Goal: Task Accomplishment & Management: Manage account settings

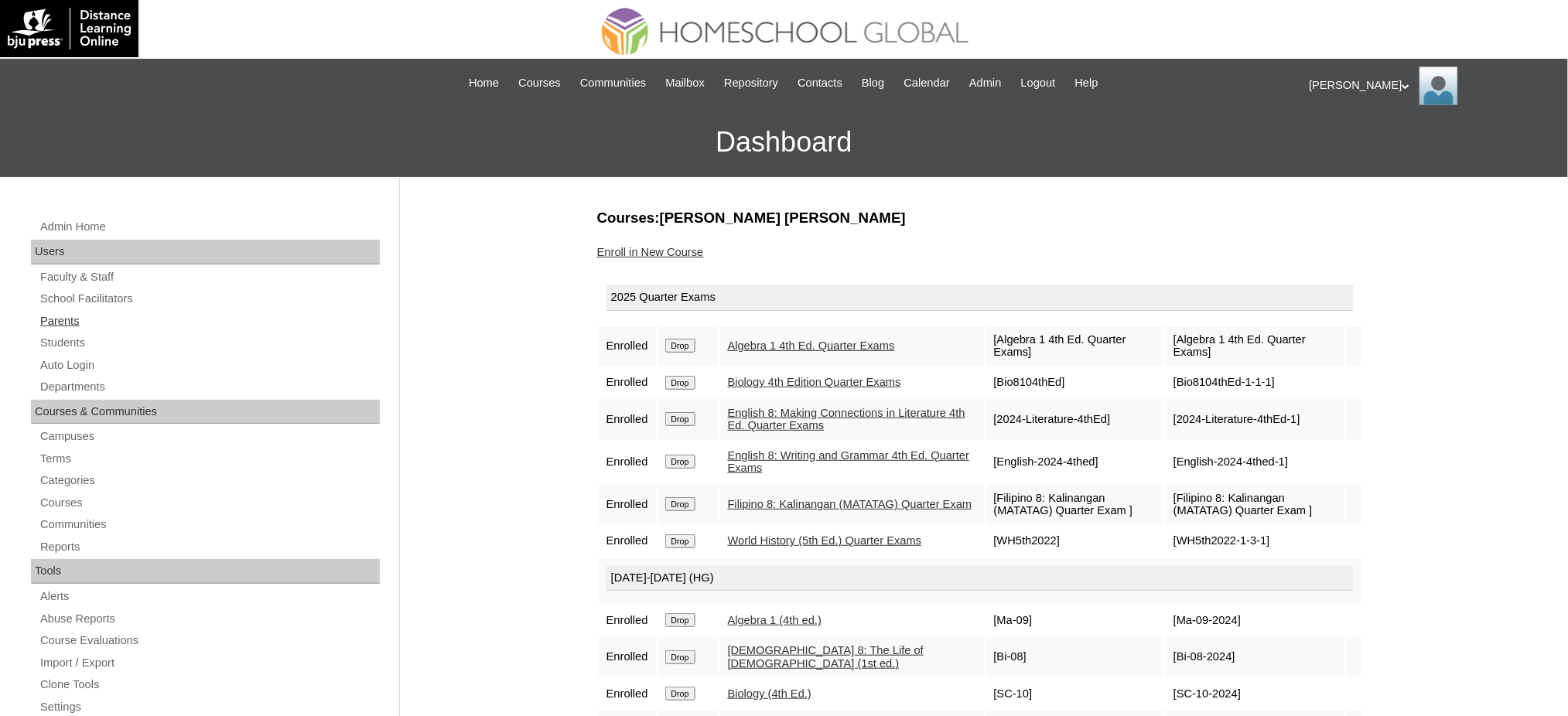
click at [70, 318] on link "Parents" at bounding box center [209, 321] width 341 height 19
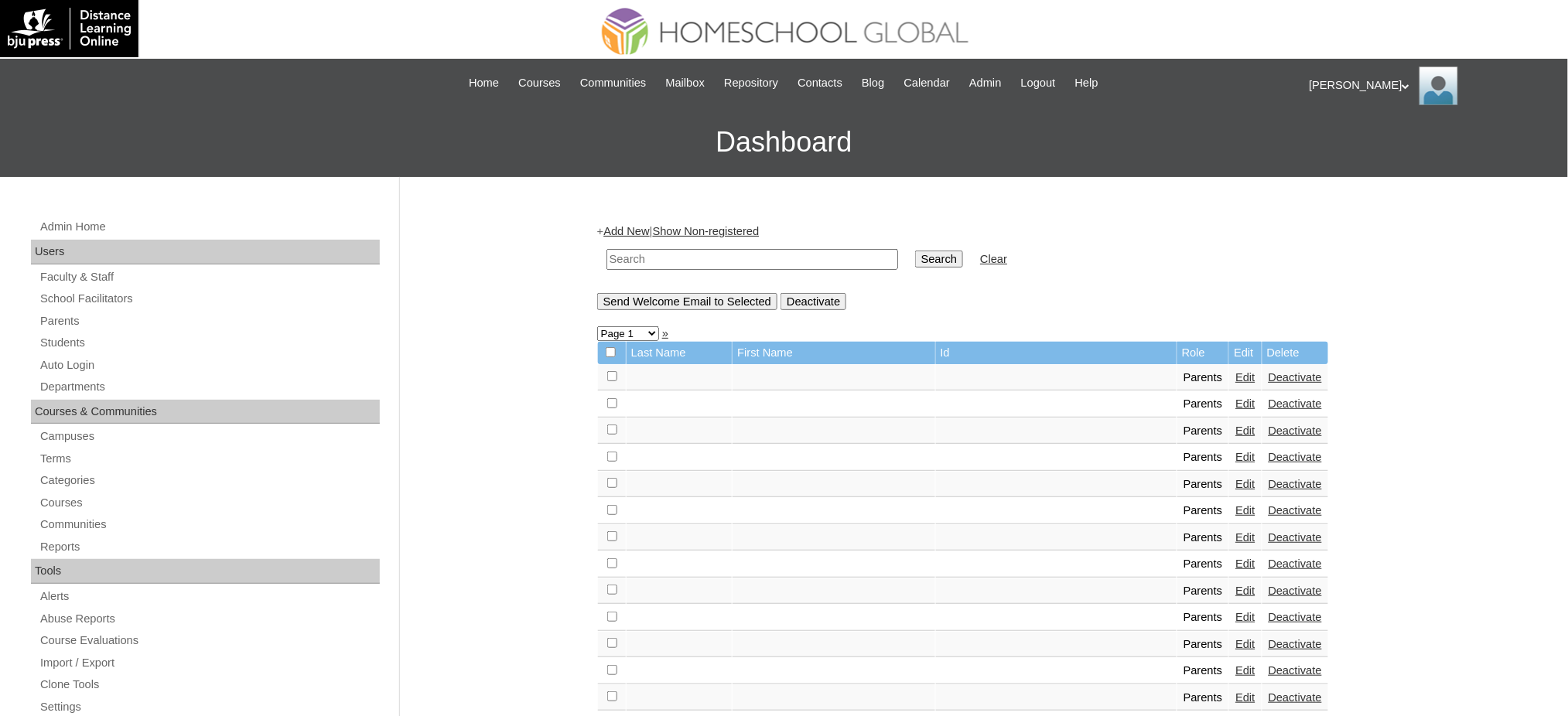
drag, startPoint x: 647, startPoint y: 262, endPoint x: 665, endPoint y: 263, distance: 18.0
click at [648, 262] on input "text" at bounding box center [752, 259] width 291 height 21
paste input "MHP0171-TECHPH2025"
type input "MHP0171-TECHPH2025"
click at [915, 251] on input "Search" at bounding box center [939, 258] width 48 height 17
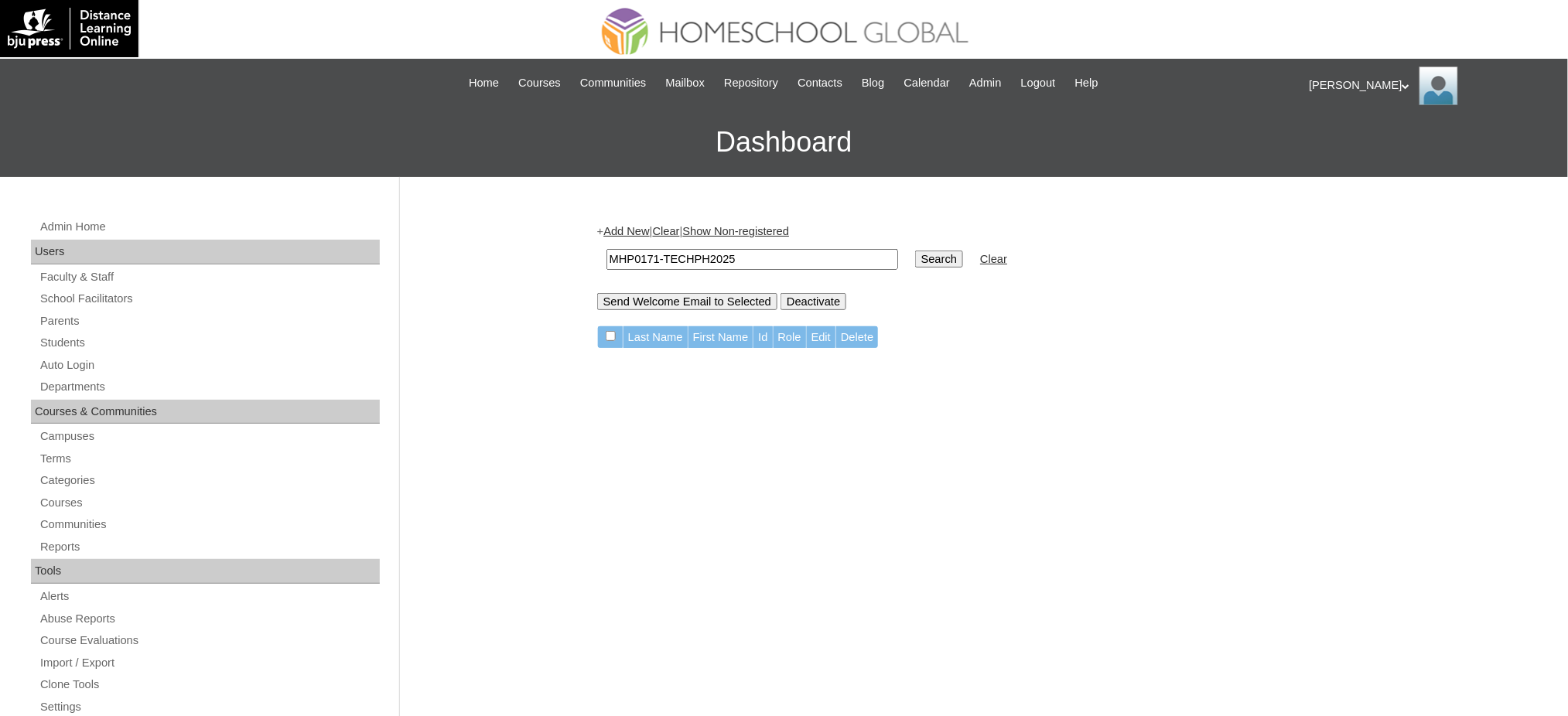
click at [635, 232] on link "Add New" at bounding box center [626, 230] width 45 height 12
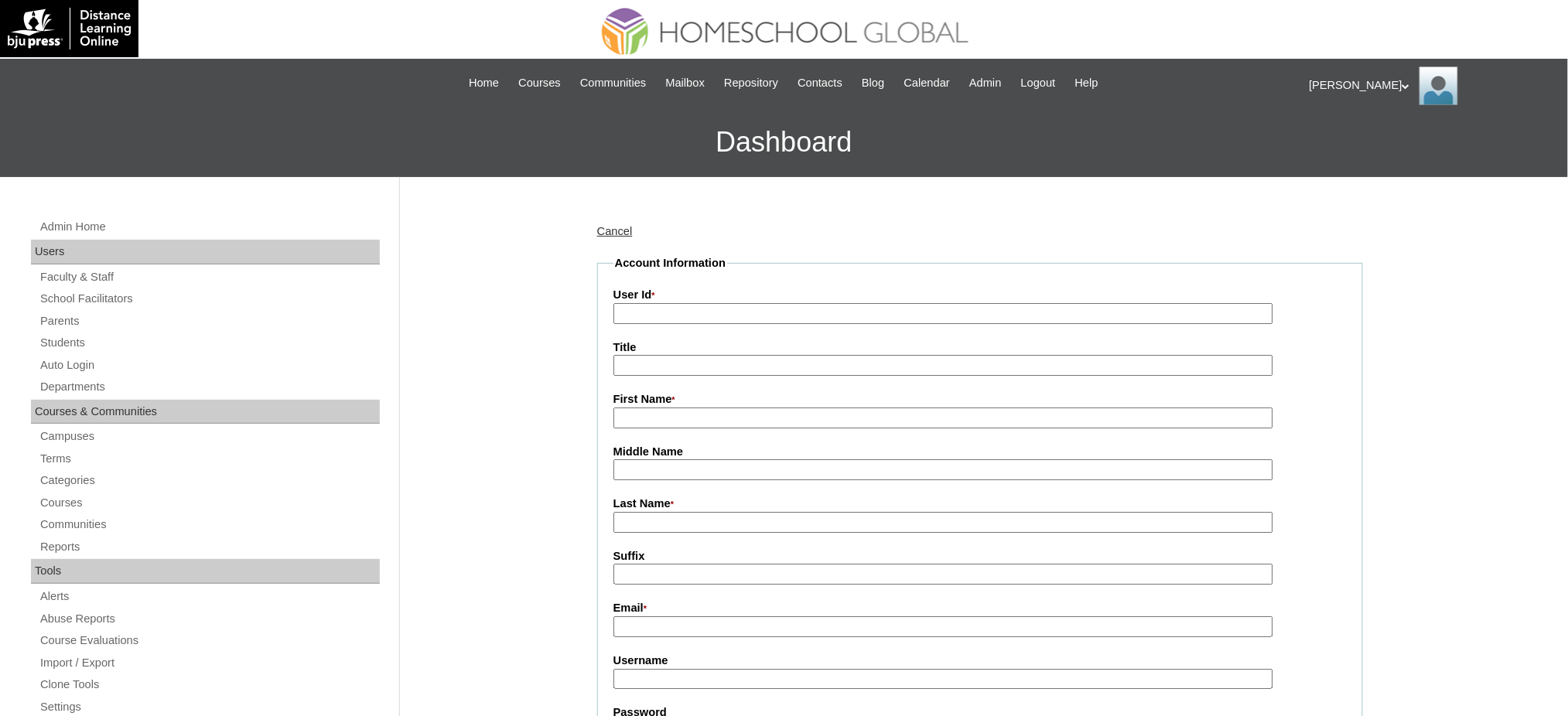
click at [652, 318] on input "User Id *" at bounding box center [943, 313] width 660 height 21
paste input "MHP0171-TECHPH2025"
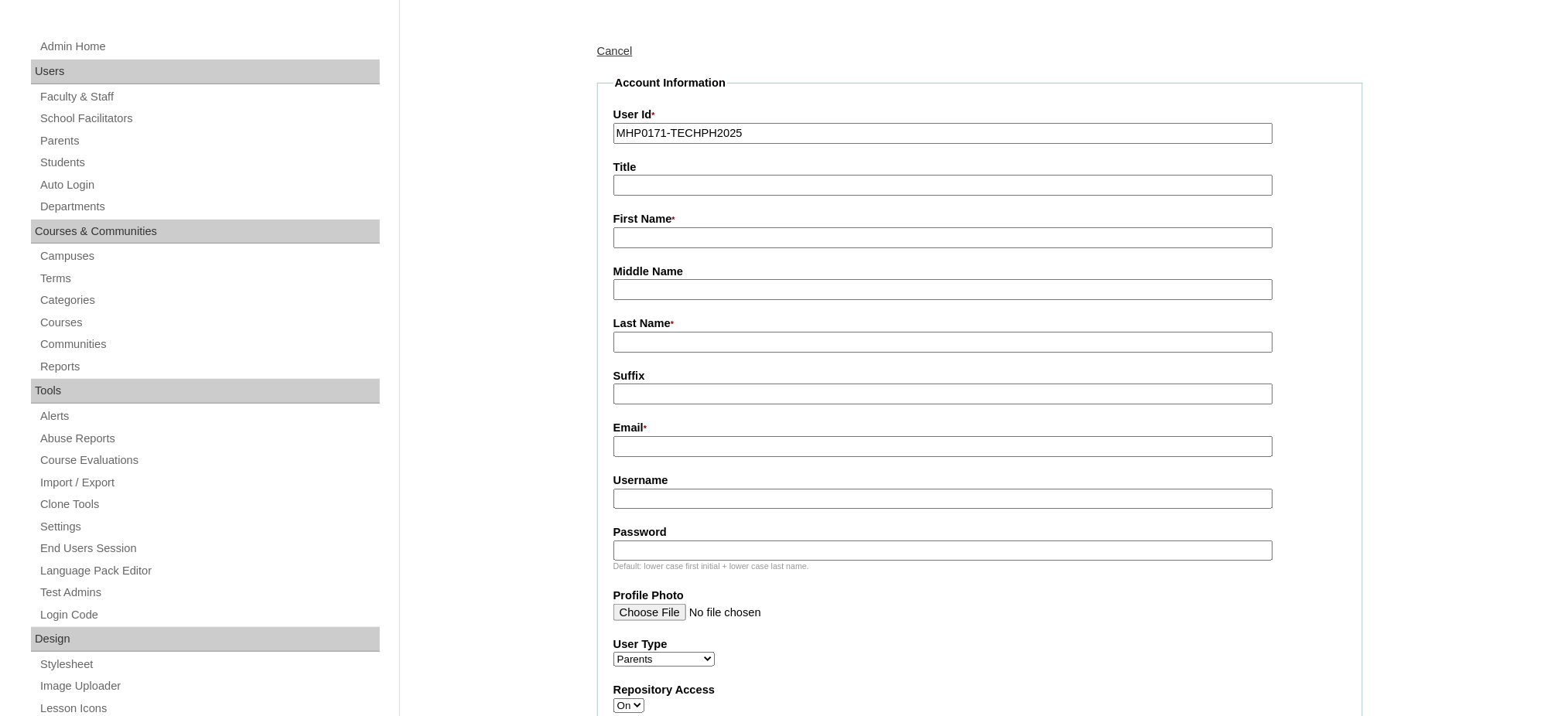
scroll to position [206, 0]
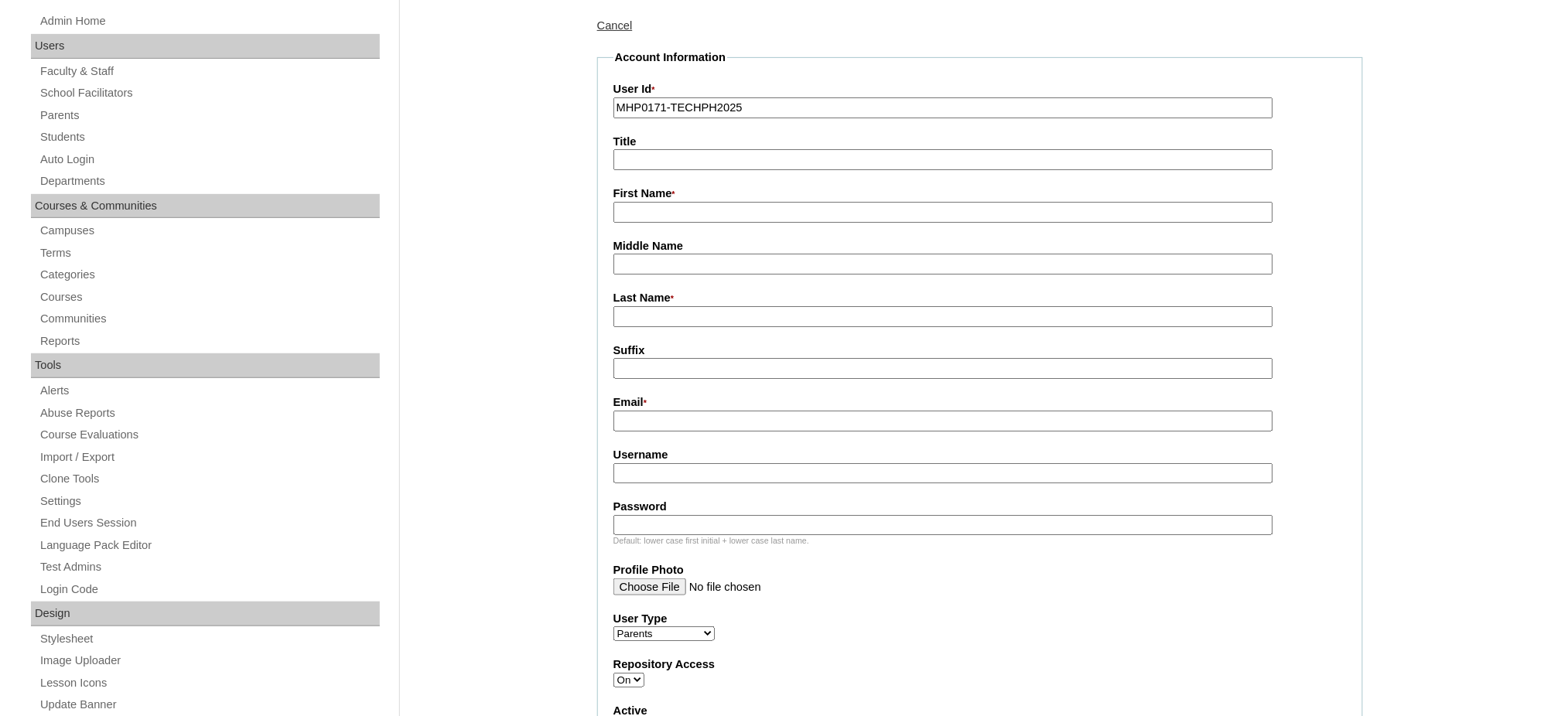
type input "MHP0171-TECHPH2025"
click at [633, 160] on input "Title" at bounding box center [943, 159] width 660 height 21
type input "Ms."
click at [708, 209] on input "First Name *" at bounding box center [943, 212] width 660 height 21
paste input "Mary Joie"
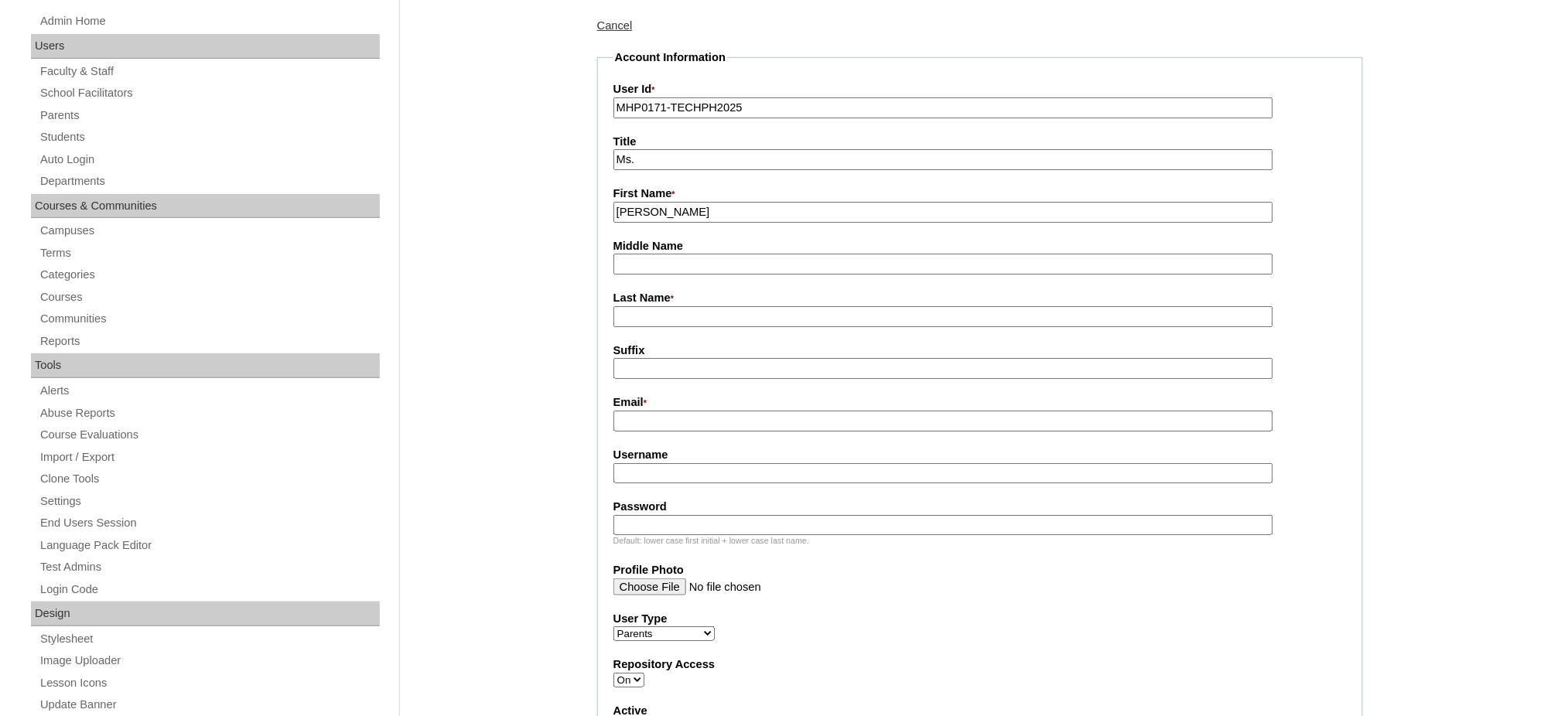
type input "Mary Joie"
click at [649, 306] on input "Last Name *" at bounding box center [943, 316] width 660 height 21
paste input "Cruz"
type input "Cruz"
click at [661, 417] on input "Email *" at bounding box center [943, 421] width 660 height 21
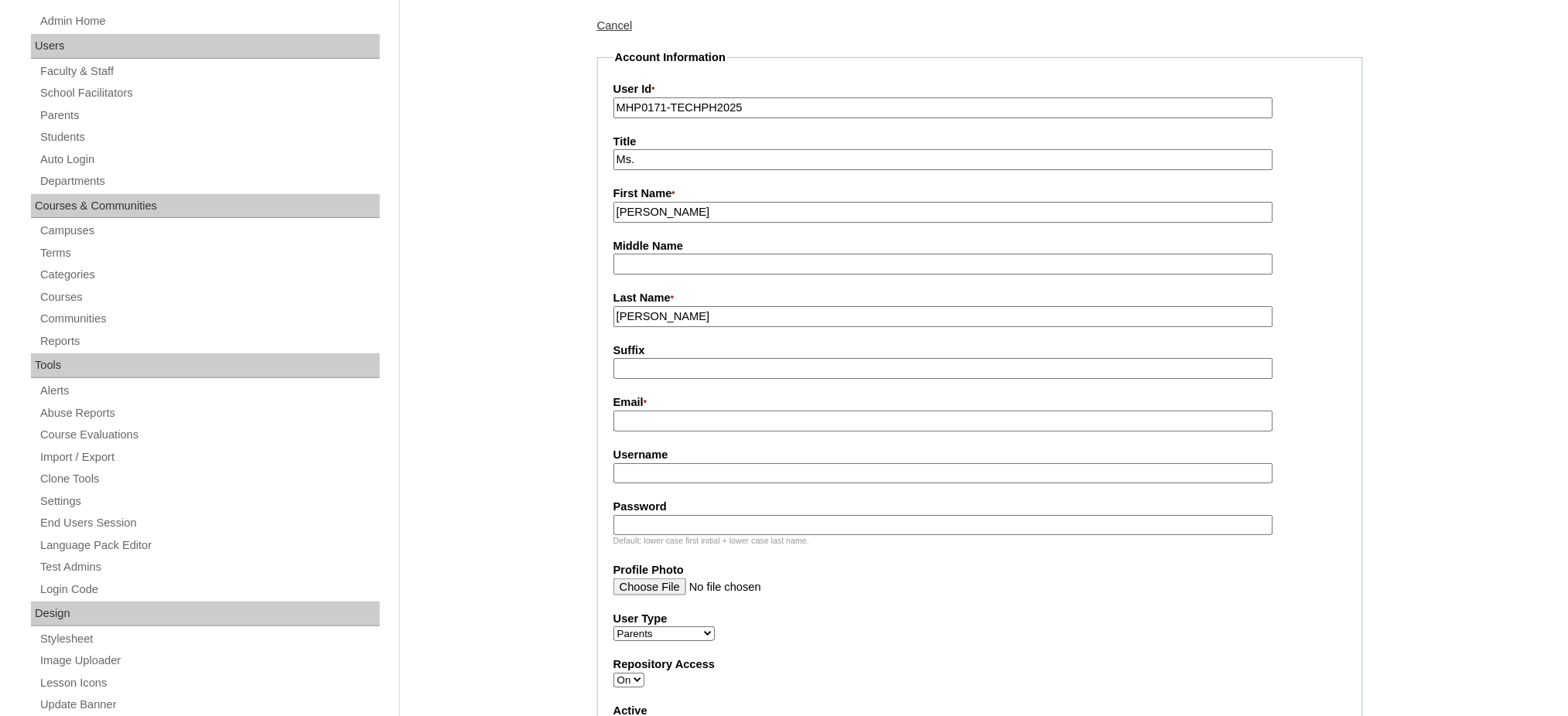
paste input "joie.cruz@limitlesslab.org"
type input "joie.cruz@limitlesslab.org"
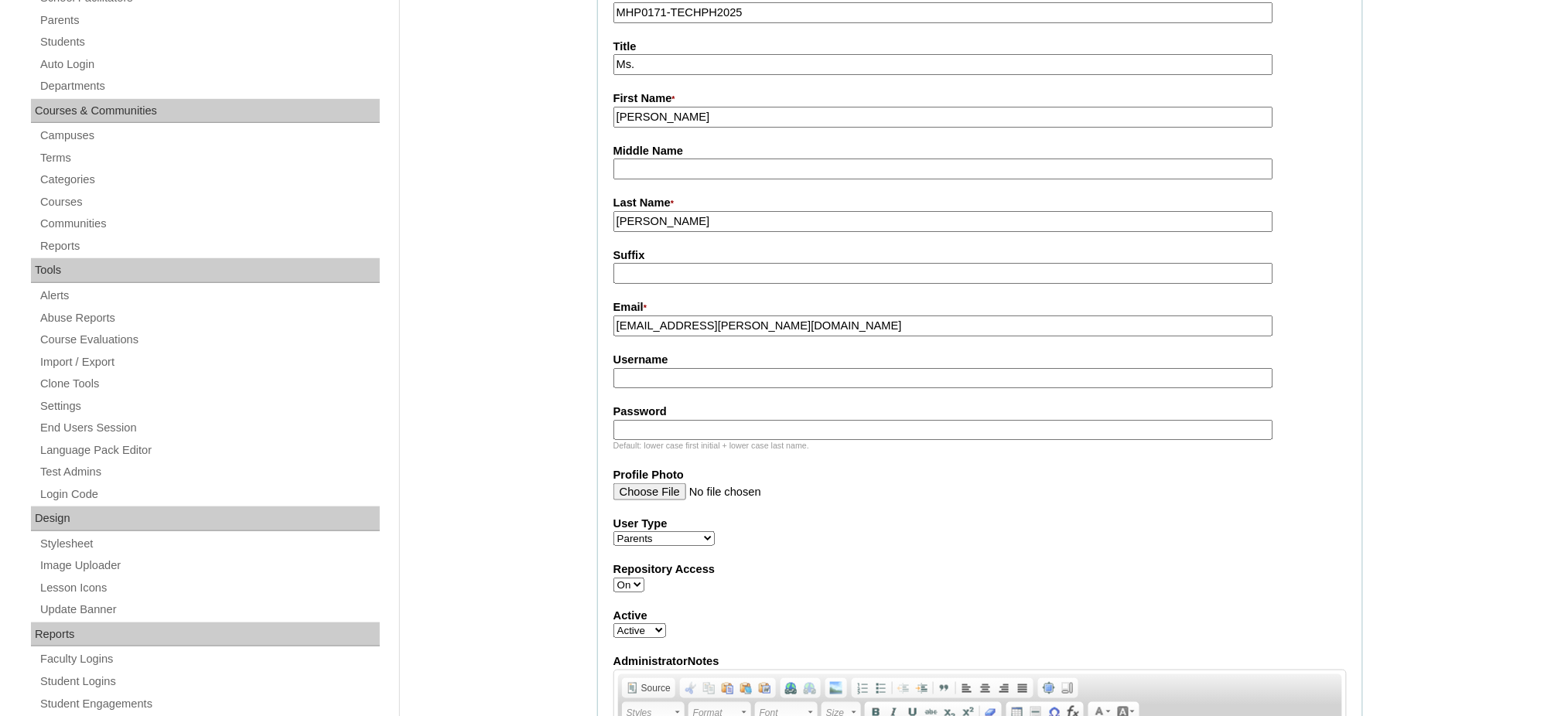
scroll to position [309, 0]
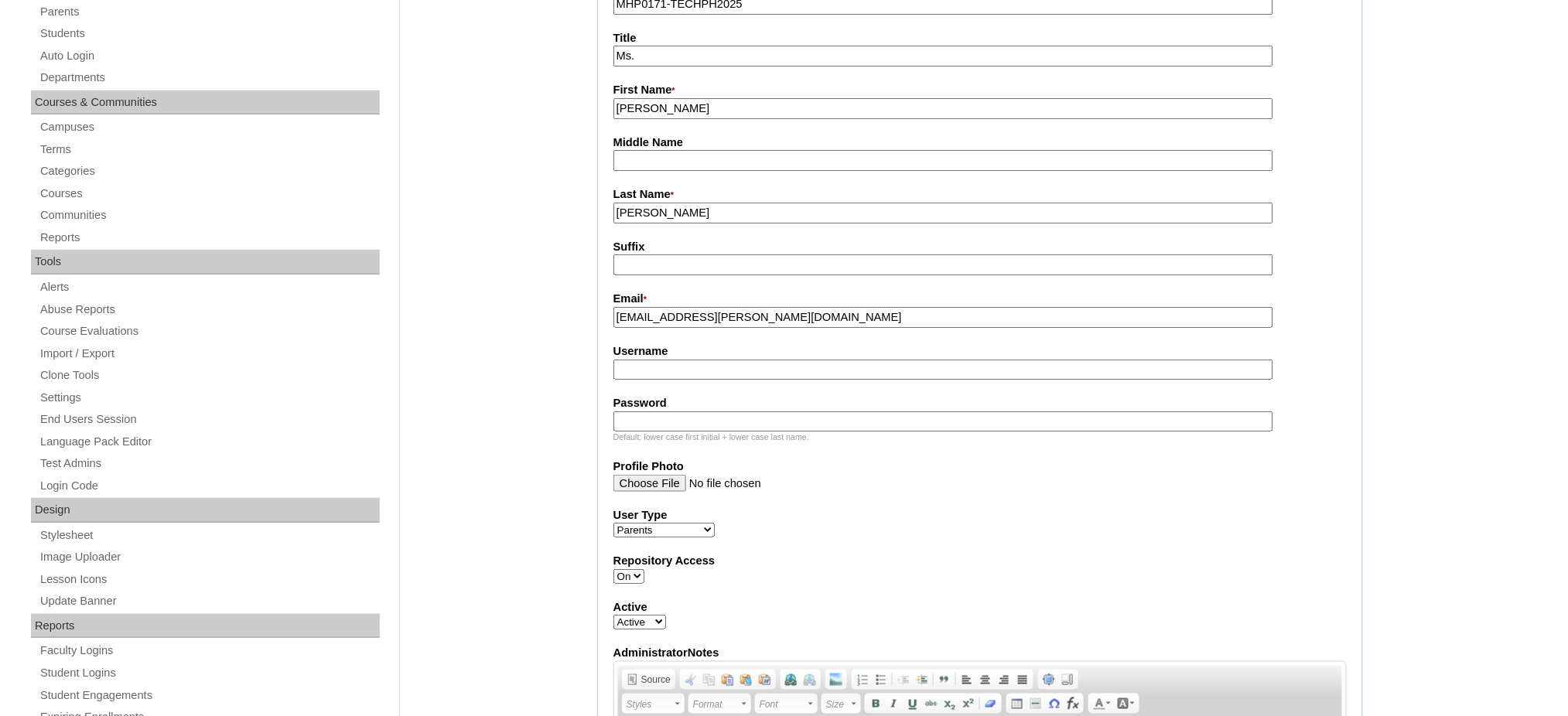
click at [656, 370] on input "Username" at bounding box center [943, 370] width 660 height 21
paste input "cruzC2025"
type input "cruzC2025"
click at [684, 416] on input "Password" at bounding box center [943, 421] width 660 height 21
paste input "techMac630"
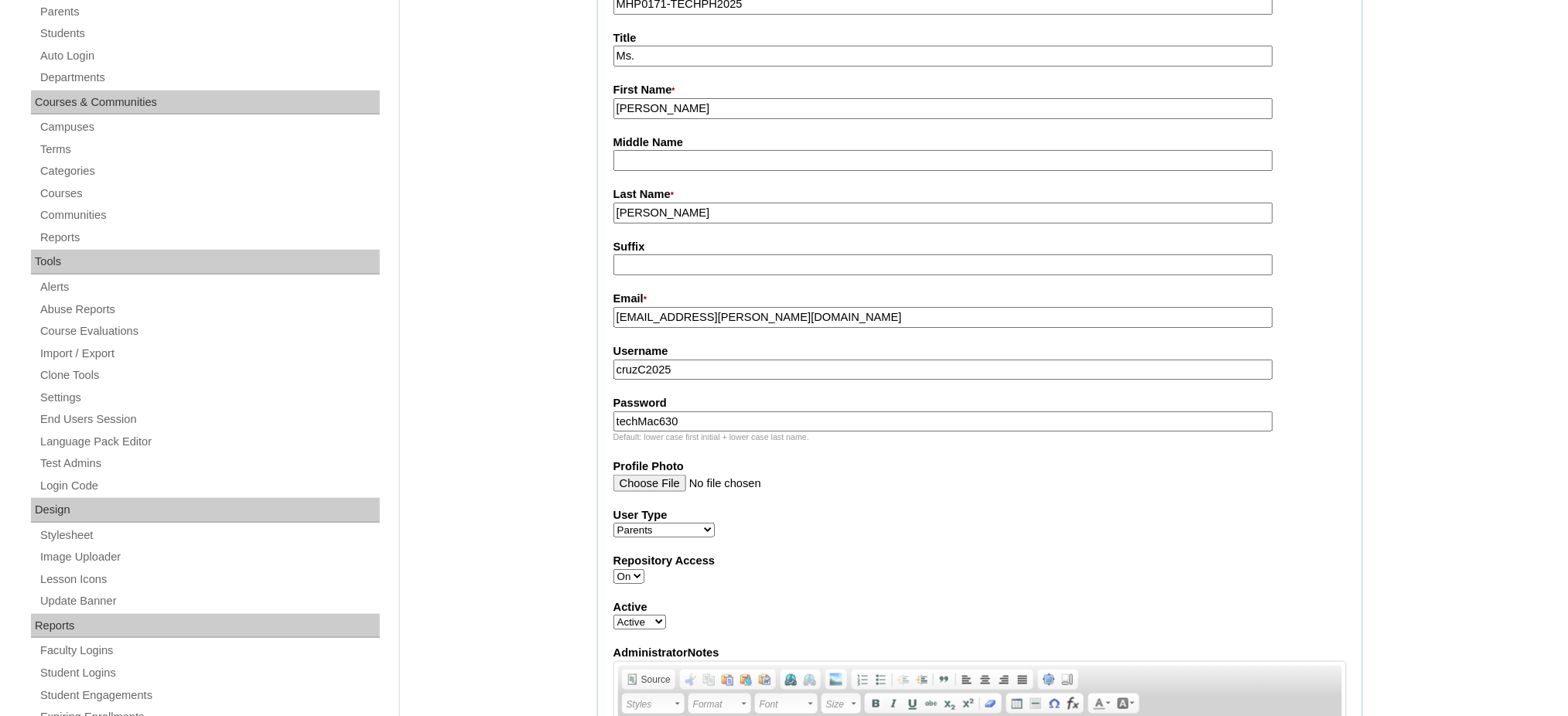
type input "techMac630"
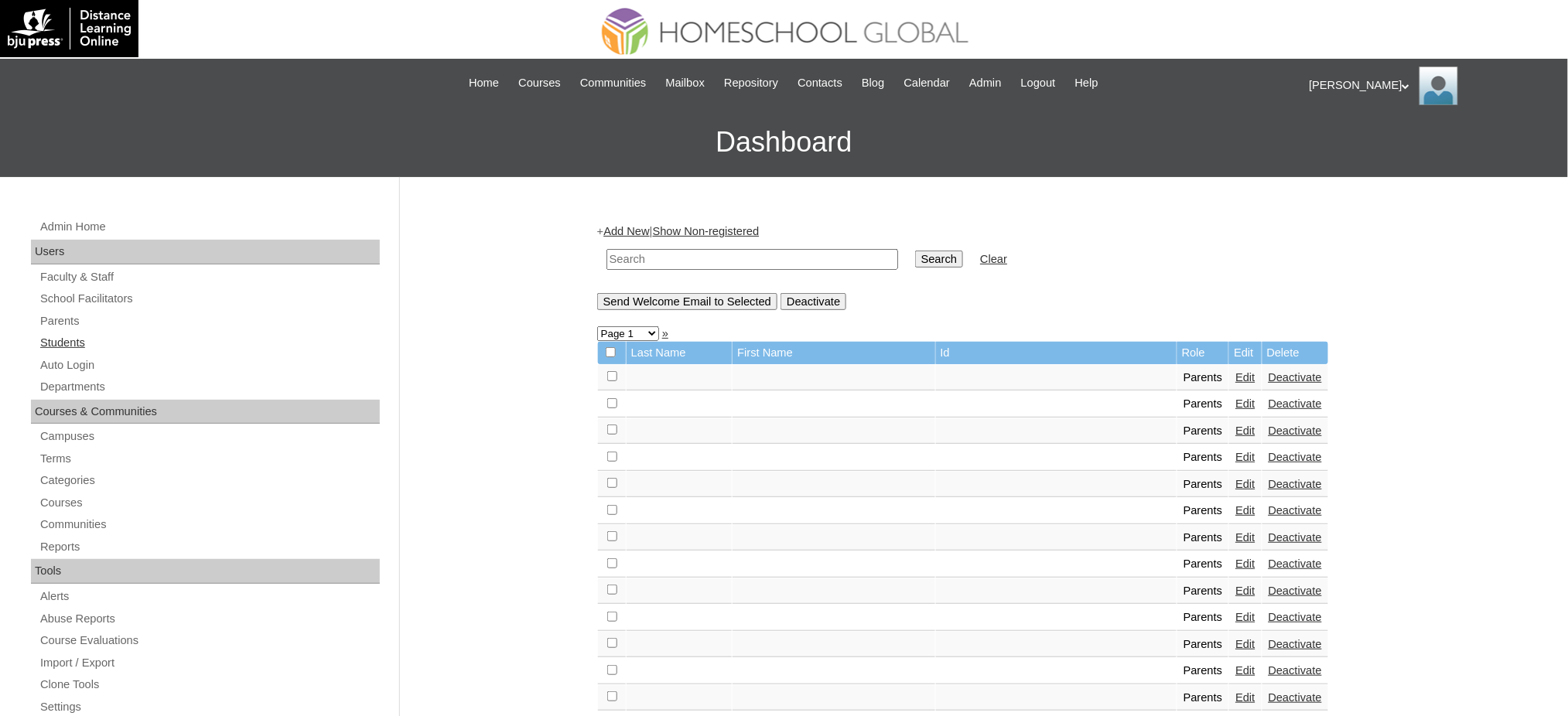
click at [54, 340] on link "Students" at bounding box center [209, 342] width 341 height 19
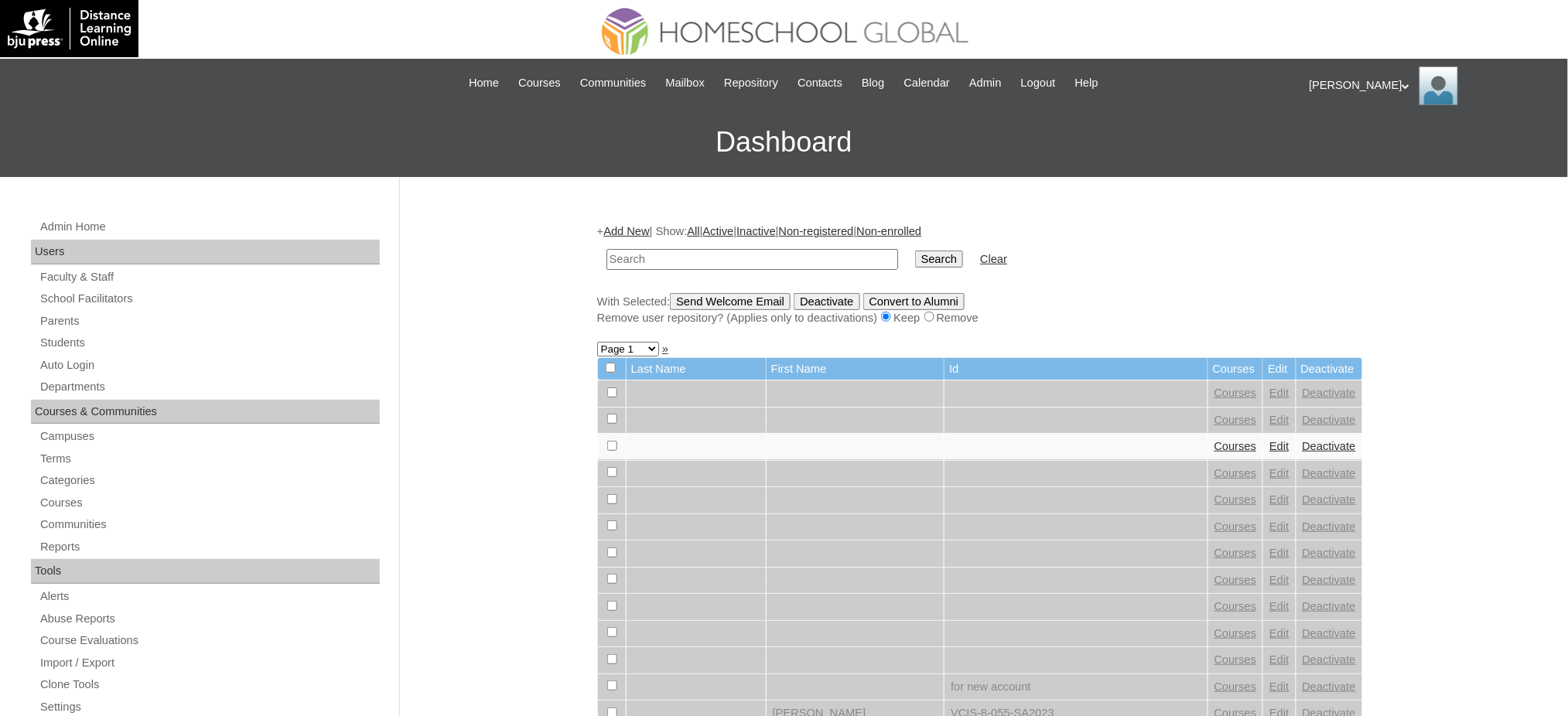
click at [633, 228] on link "Add New" at bounding box center [626, 230] width 45 height 12
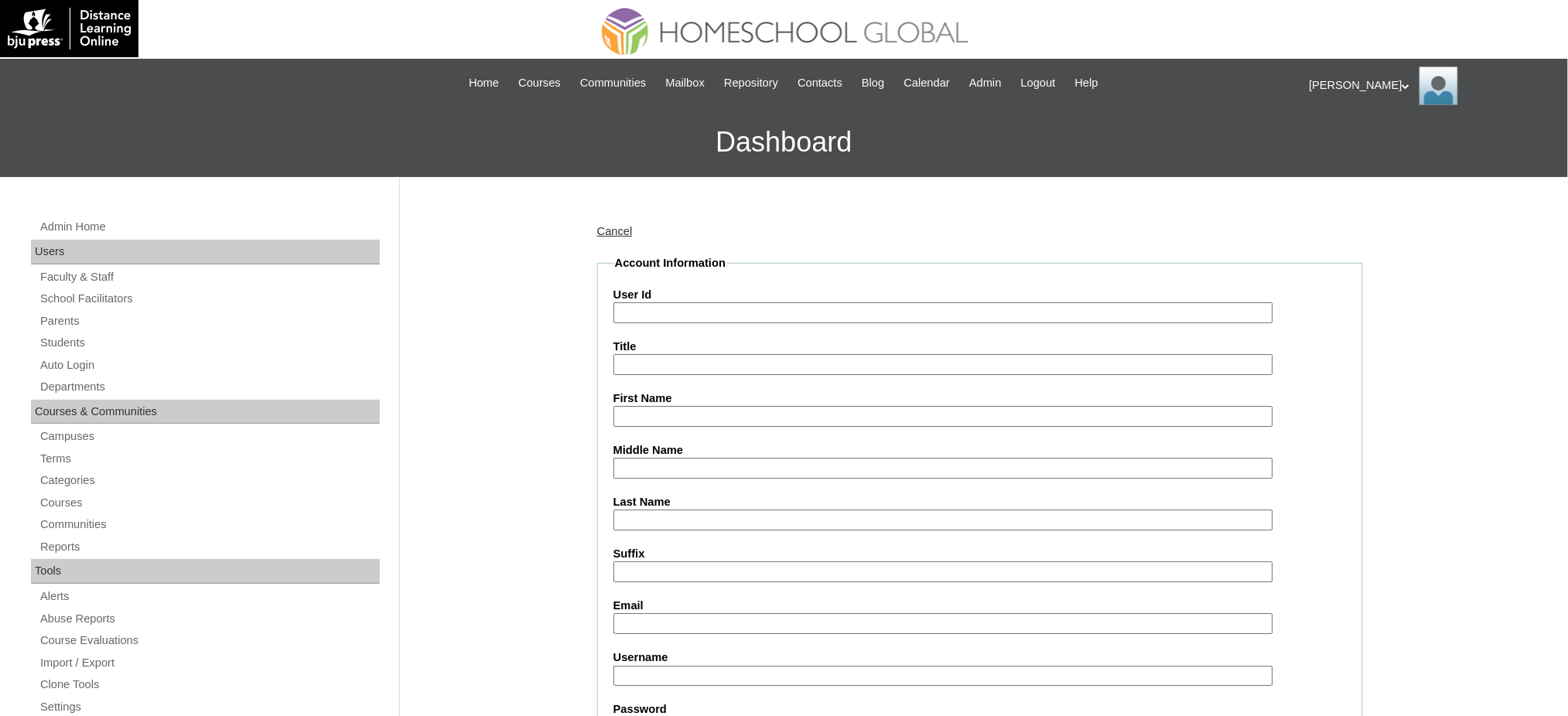
click at [665, 316] on input "User Id" at bounding box center [943, 312] width 660 height 21
paste input "MHS00218-TECHPH2025"
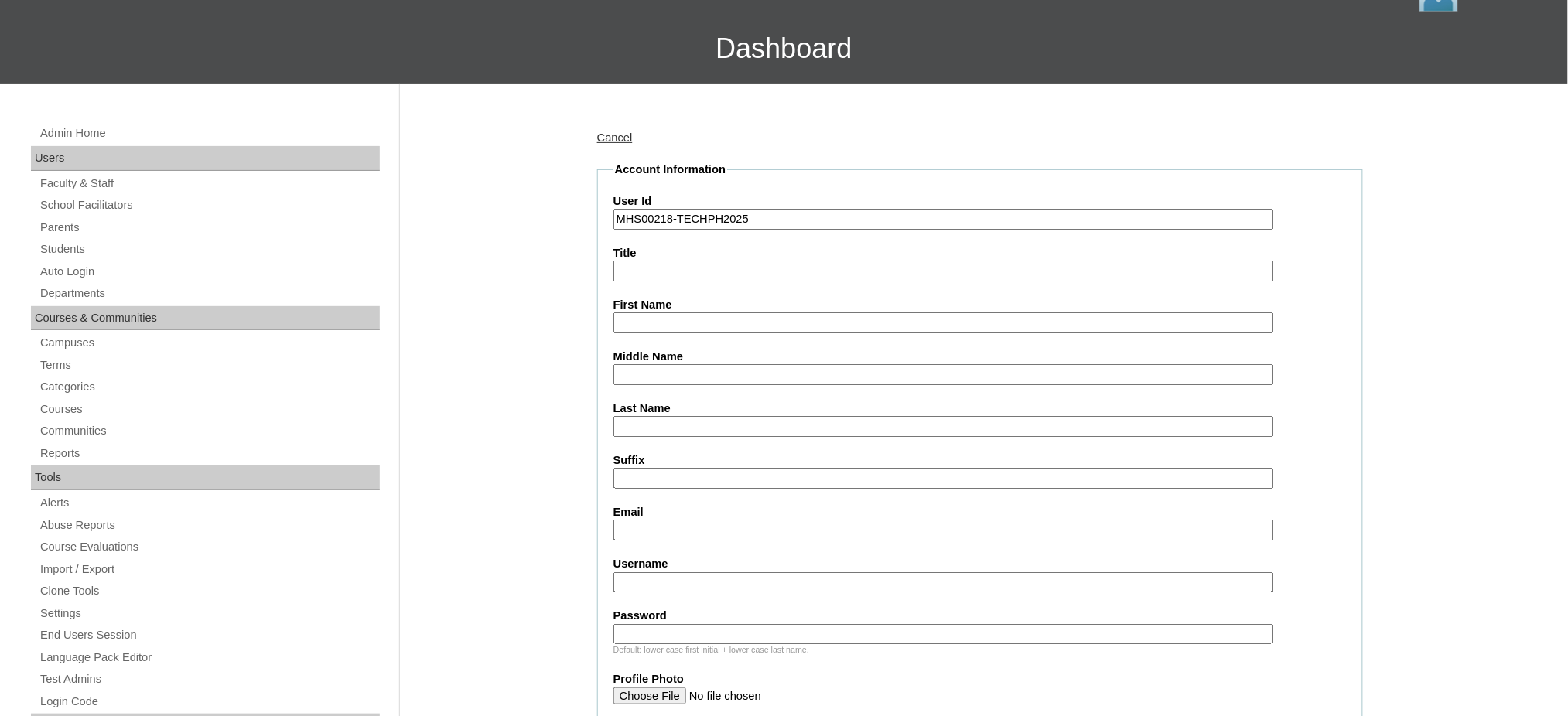
scroll to position [103, 0]
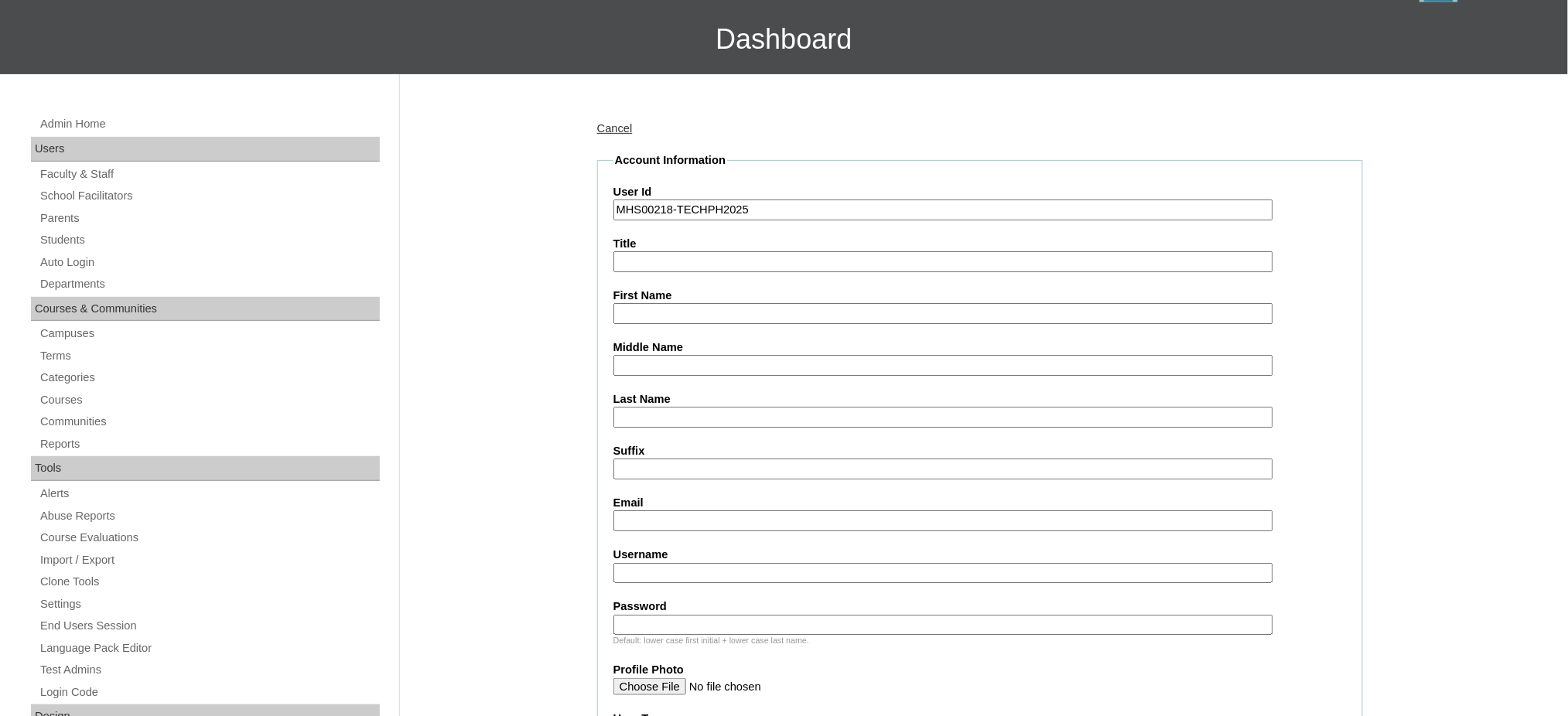
type input "MHS00218-TECHPH2025"
click at [683, 309] on input "First Name" at bounding box center [943, 313] width 660 height 21
paste input "Maxene Arysey Zoey"
type input "Maxene Arysey Zoey"
click at [667, 418] on input "Last Name" at bounding box center [943, 416] width 660 height 21
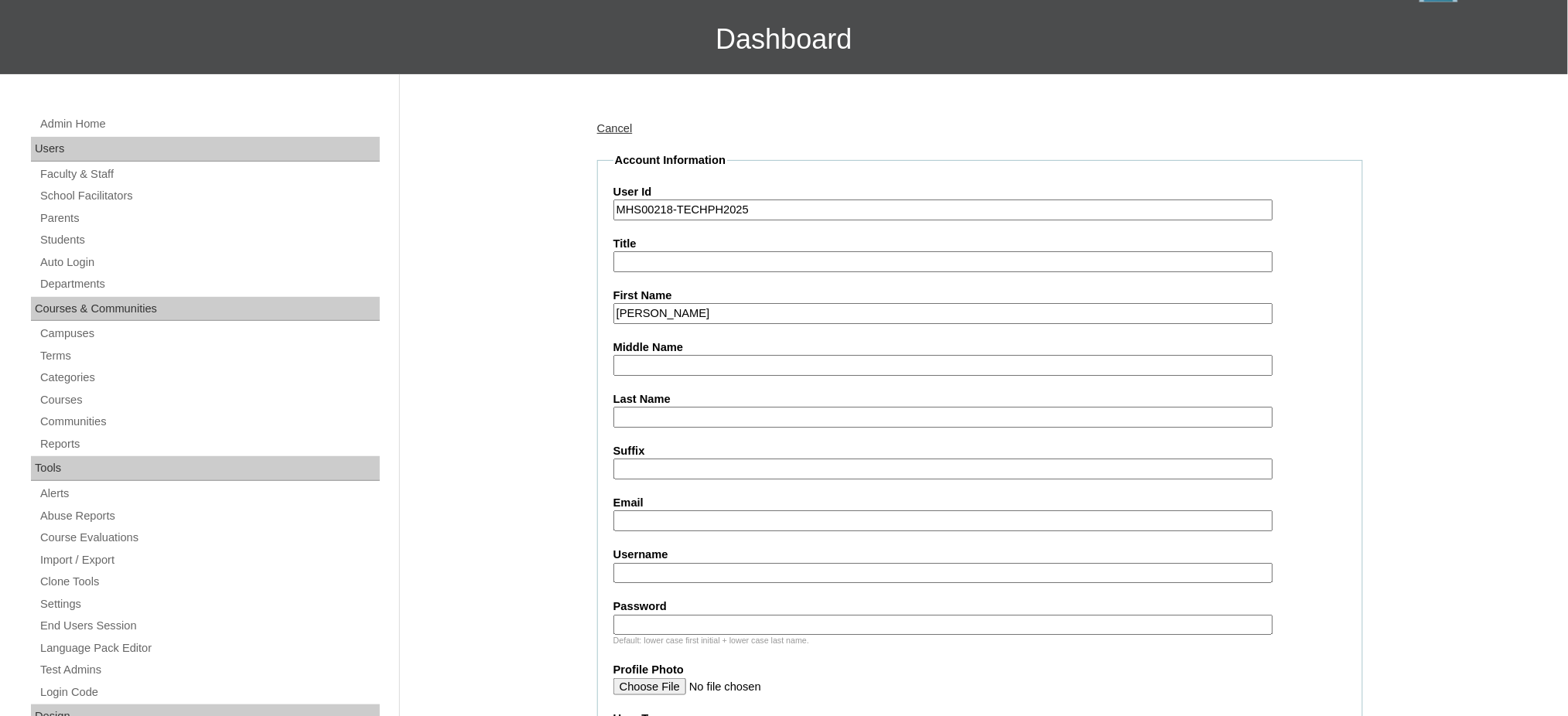
paste input "Cruz"
type input "Cruz"
click at [661, 366] on input "Middle Name" at bounding box center [943, 365] width 660 height 21
paste input "Cruz"
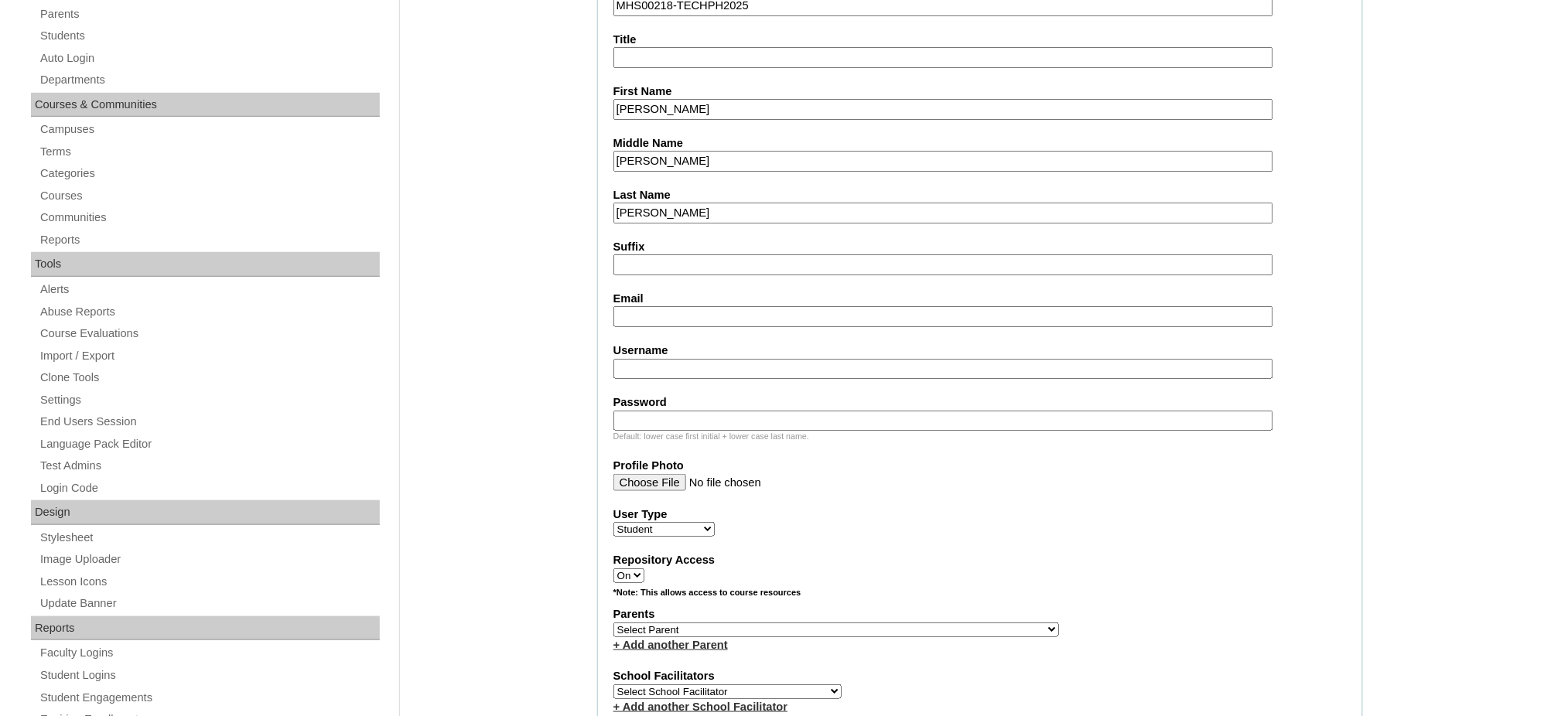
scroll to position [309, 0]
type input "Cruz"
click at [663, 304] on input "Email" at bounding box center [943, 314] width 660 height 21
paste input "joie.cruz@limitlesslab.org"
type input "joie.cruz@limitlesslab.org"
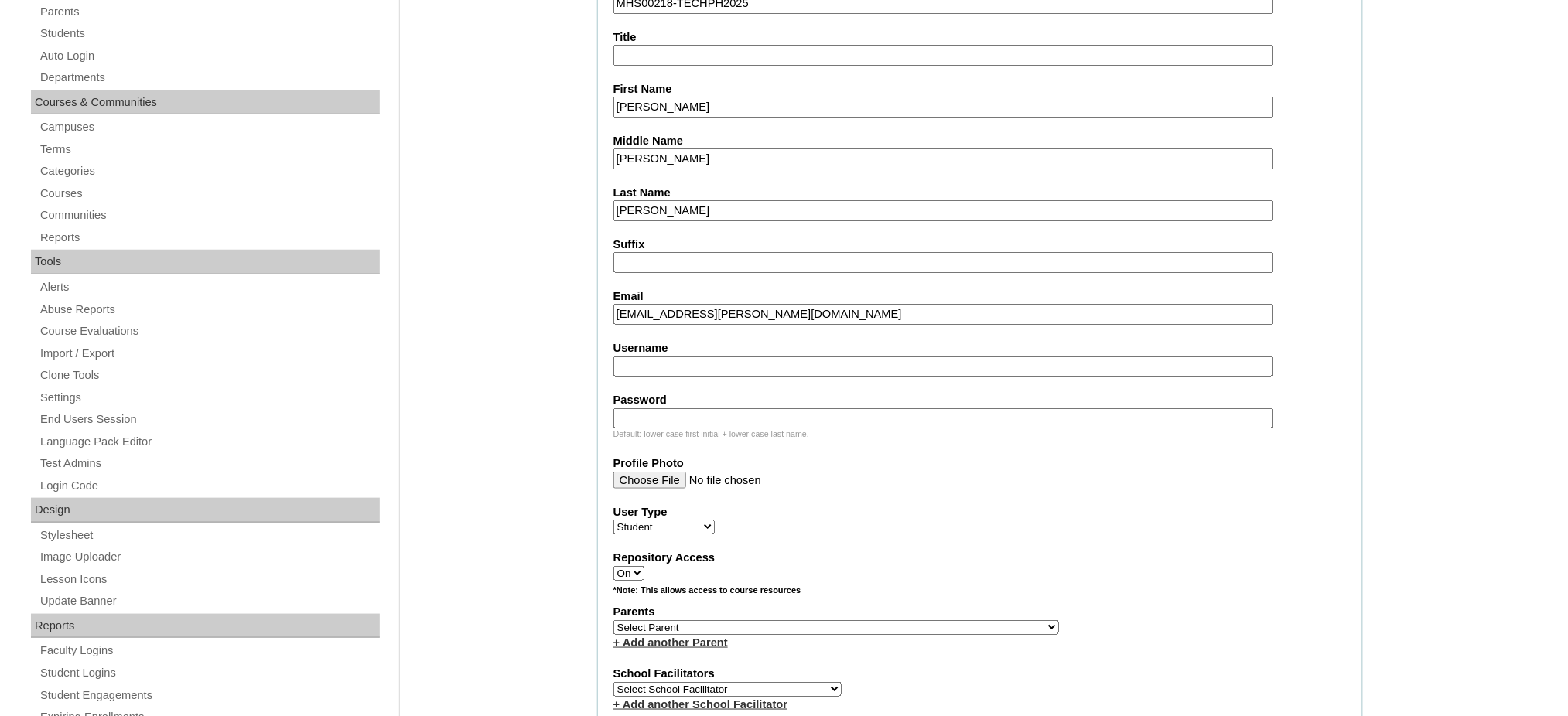
click at [673, 356] on input "Username" at bounding box center [943, 366] width 660 height 21
paste input "maxenecruz"
type input "maxenecruz"
click at [711, 408] on input "Password" at bounding box center [943, 418] width 660 height 21
paste input "250006792"
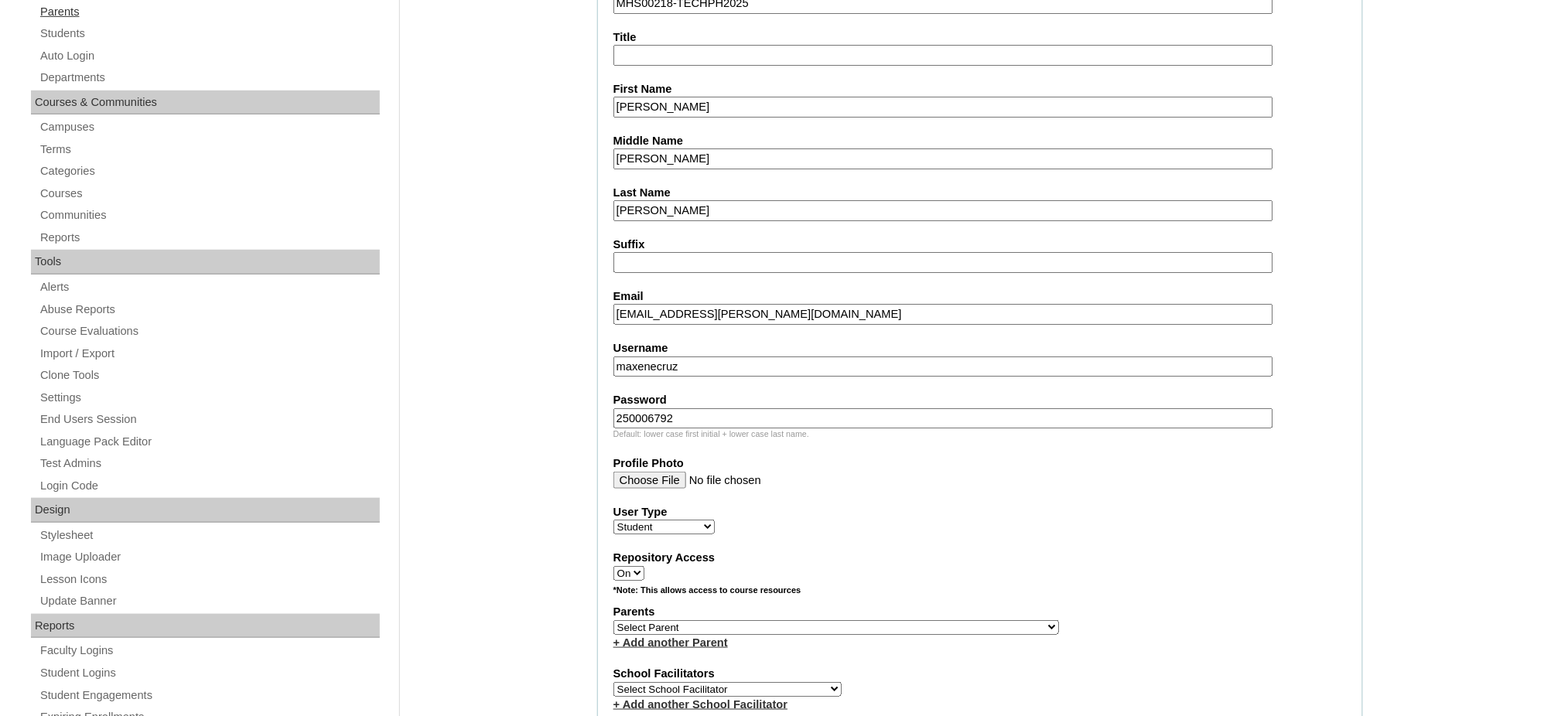
type input "250006792"
click at [879, 621] on select "Select Parent , , , , , , , , , , , , , , , , , , , , , , , , , , , , , , , , ,…" at bounding box center [835, 628] width 445 height 15
click at [613, 621] on select "Select Parent , , , , , , , , , , , , , , , , , , , , , , , , , , , , , , , , ,…" at bounding box center [835, 628] width 445 height 15
click at [874, 621] on select "Select Parent , , , , , , , , , , , , , , , , , , , , , , , , , , , , , , , , ,…" at bounding box center [835, 628] width 445 height 15
select select "43791"
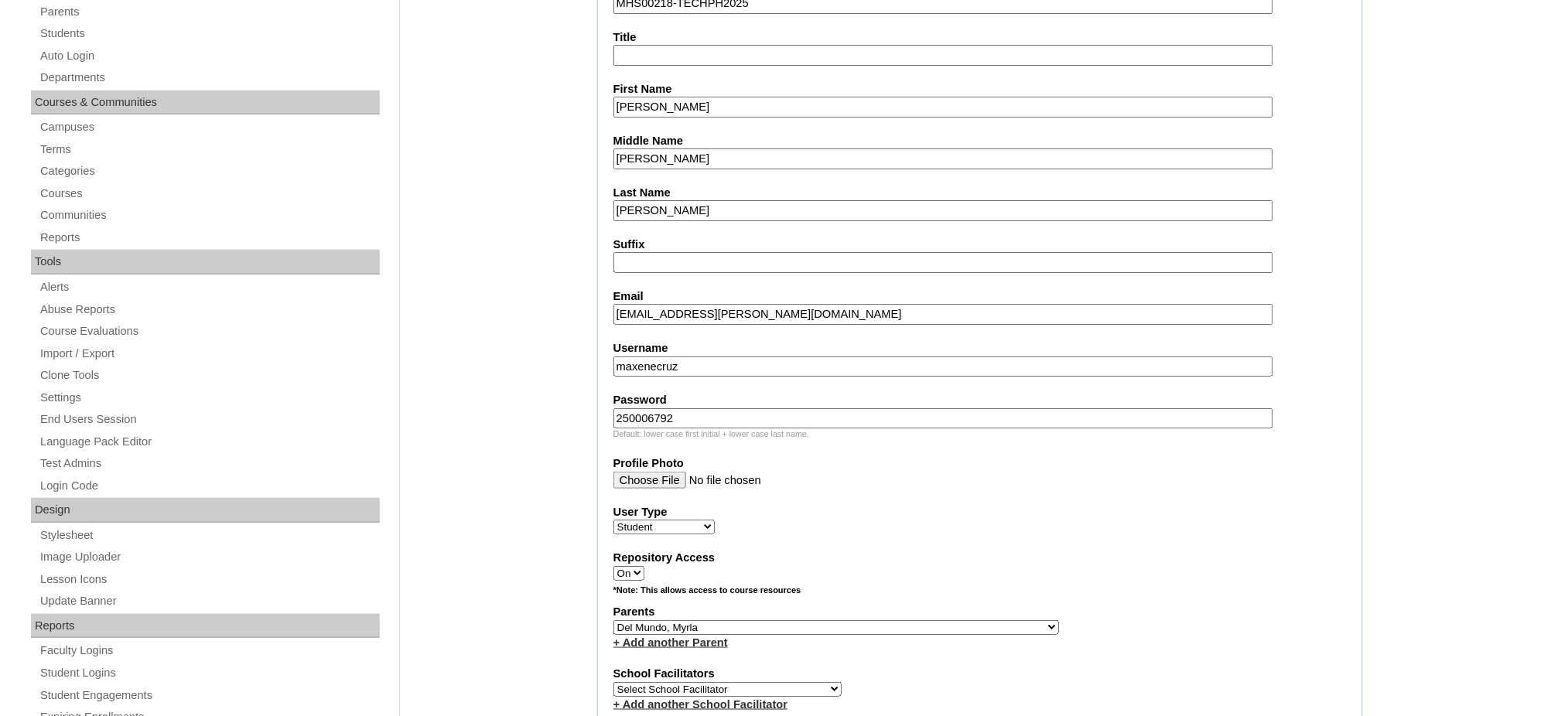
click at [613, 621] on select "Select Parent , , , , , , , , , , , , , , , , , , , , , , , , , , , , , , , , ,…" at bounding box center [835, 628] width 445 height 15
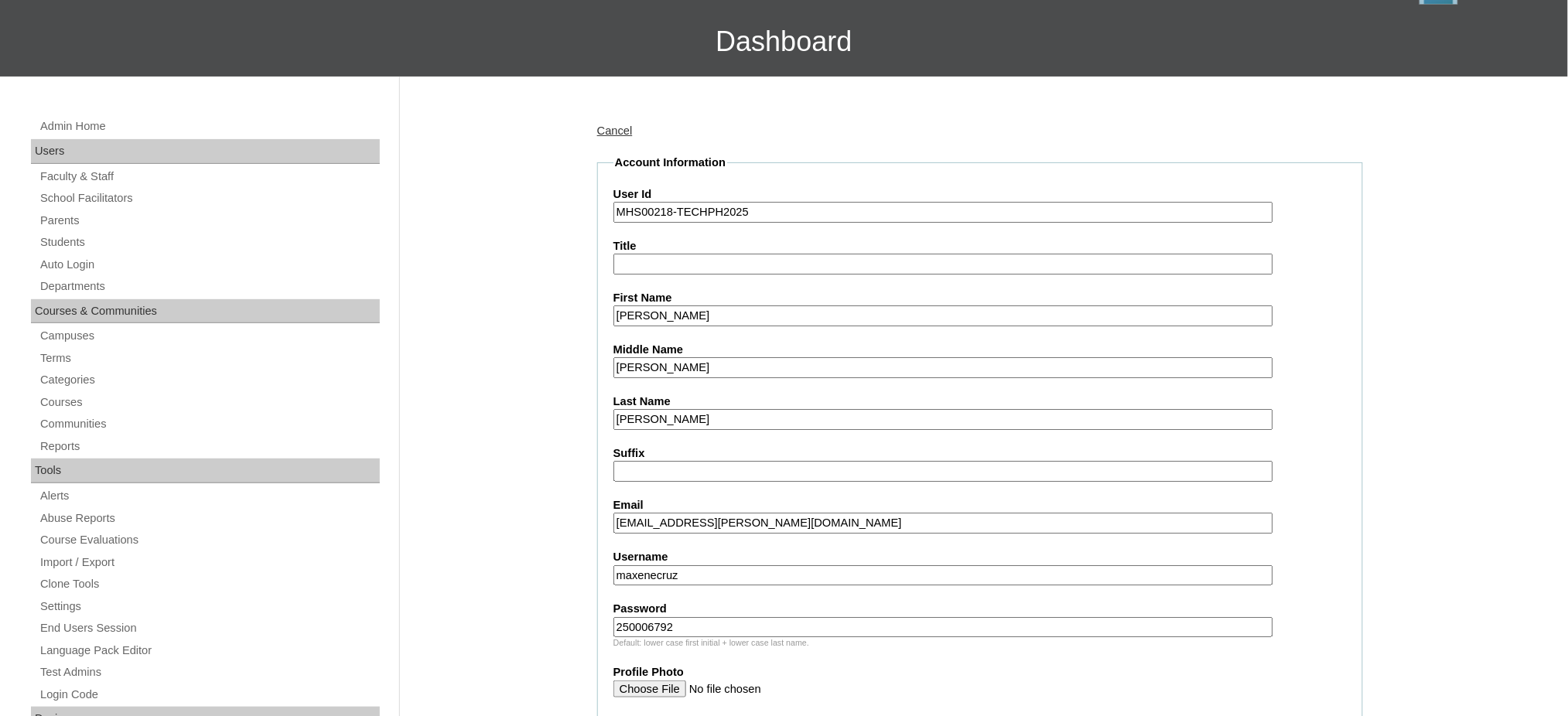
scroll to position [0, 0]
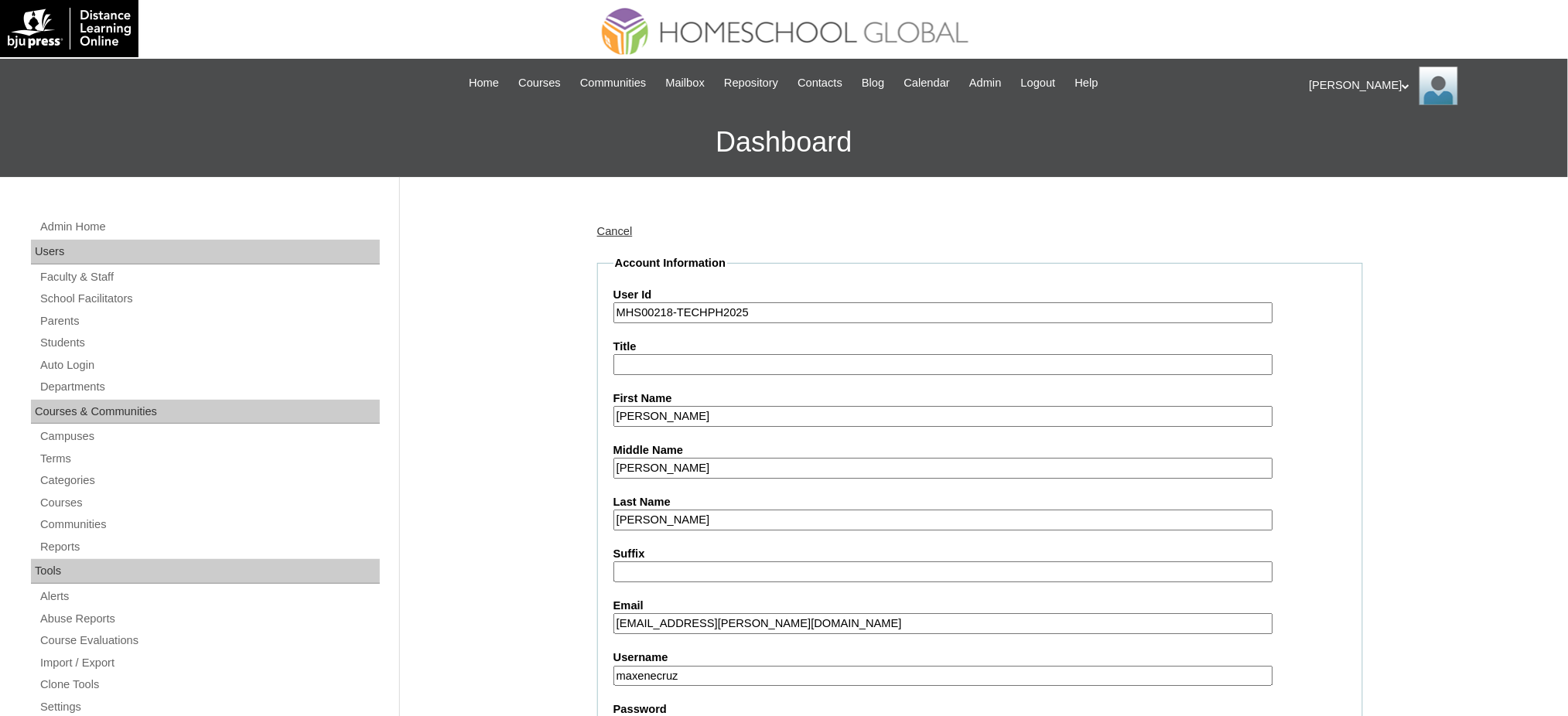
click at [686, 418] on input "Maxene Arysey Zoey" at bounding box center [943, 416] width 660 height 21
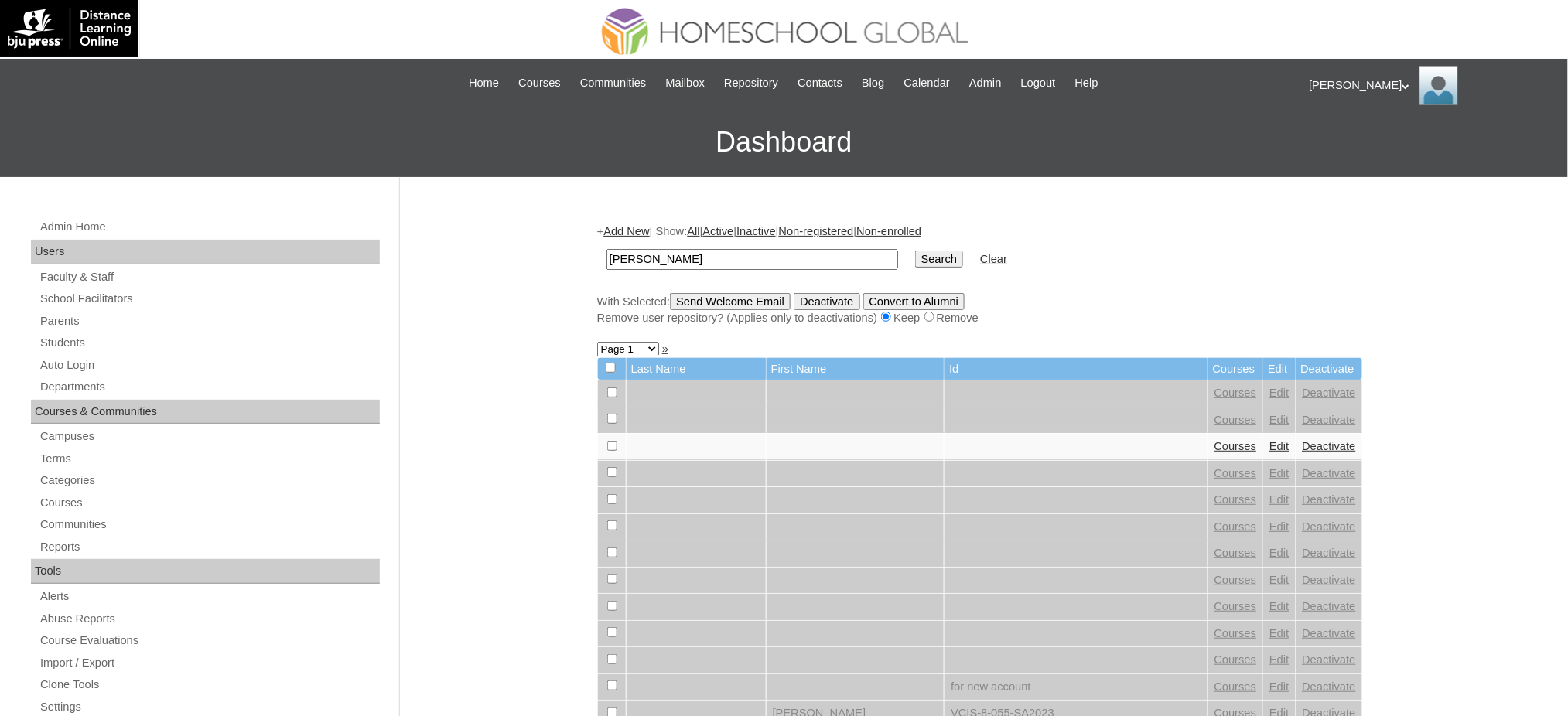
type input "[PERSON_NAME]"
click at [915, 261] on input "Search" at bounding box center [939, 258] width 48 height 17
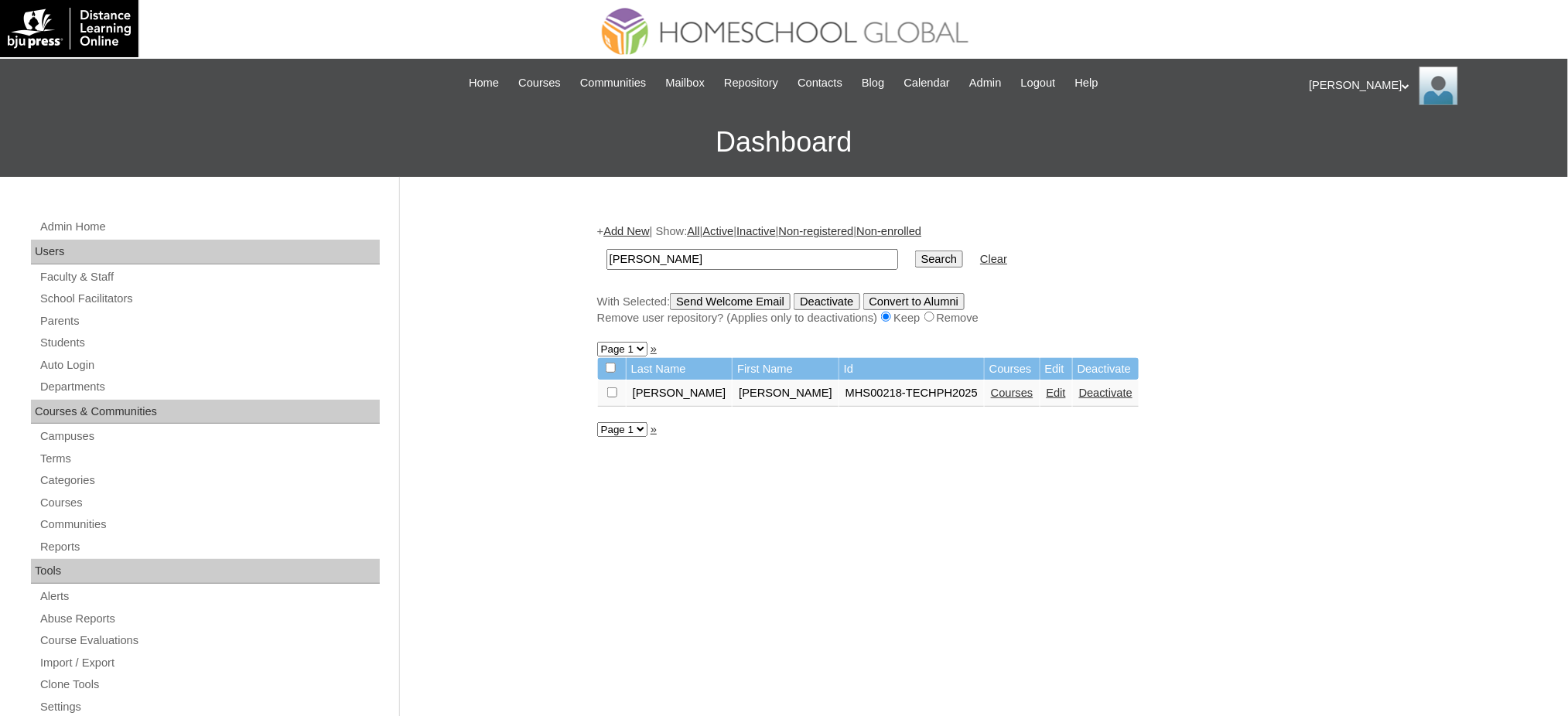
click at [991, 389] on link "Courses" at bounding box center [1012, 393] width 43 height 12
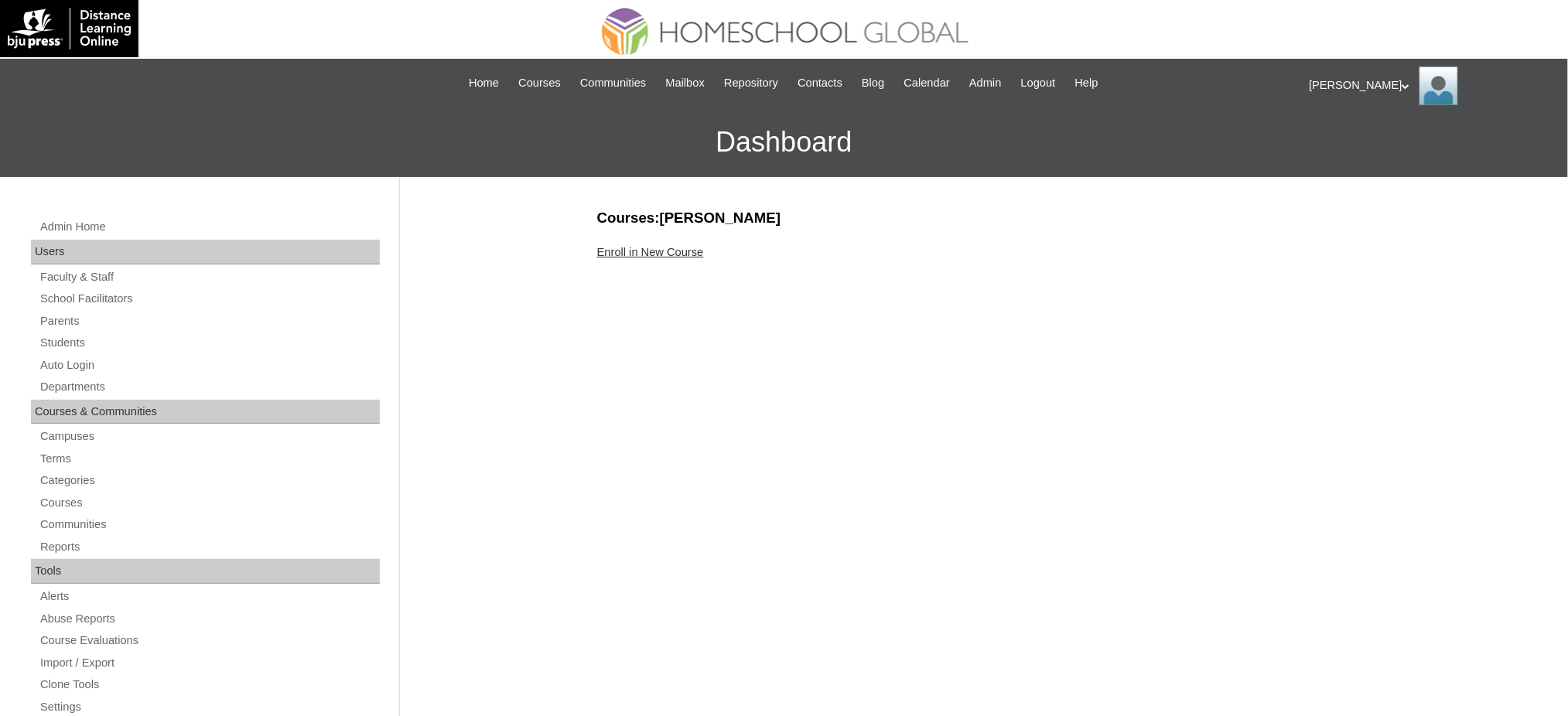
click at [682, 255] on link "Enroll in New Course" at bounding box center [650, 252] width 107 height 12
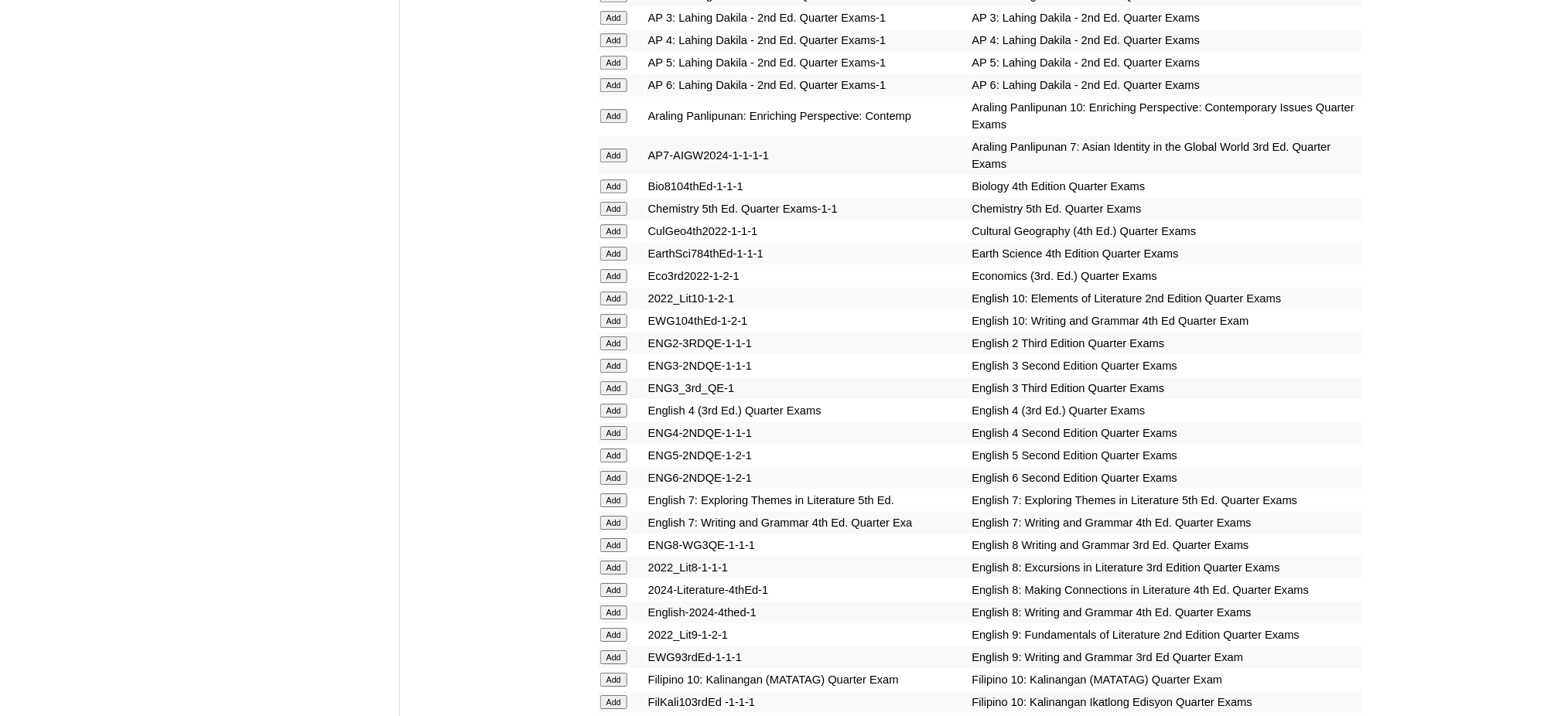
scroll to position [1546, 0]
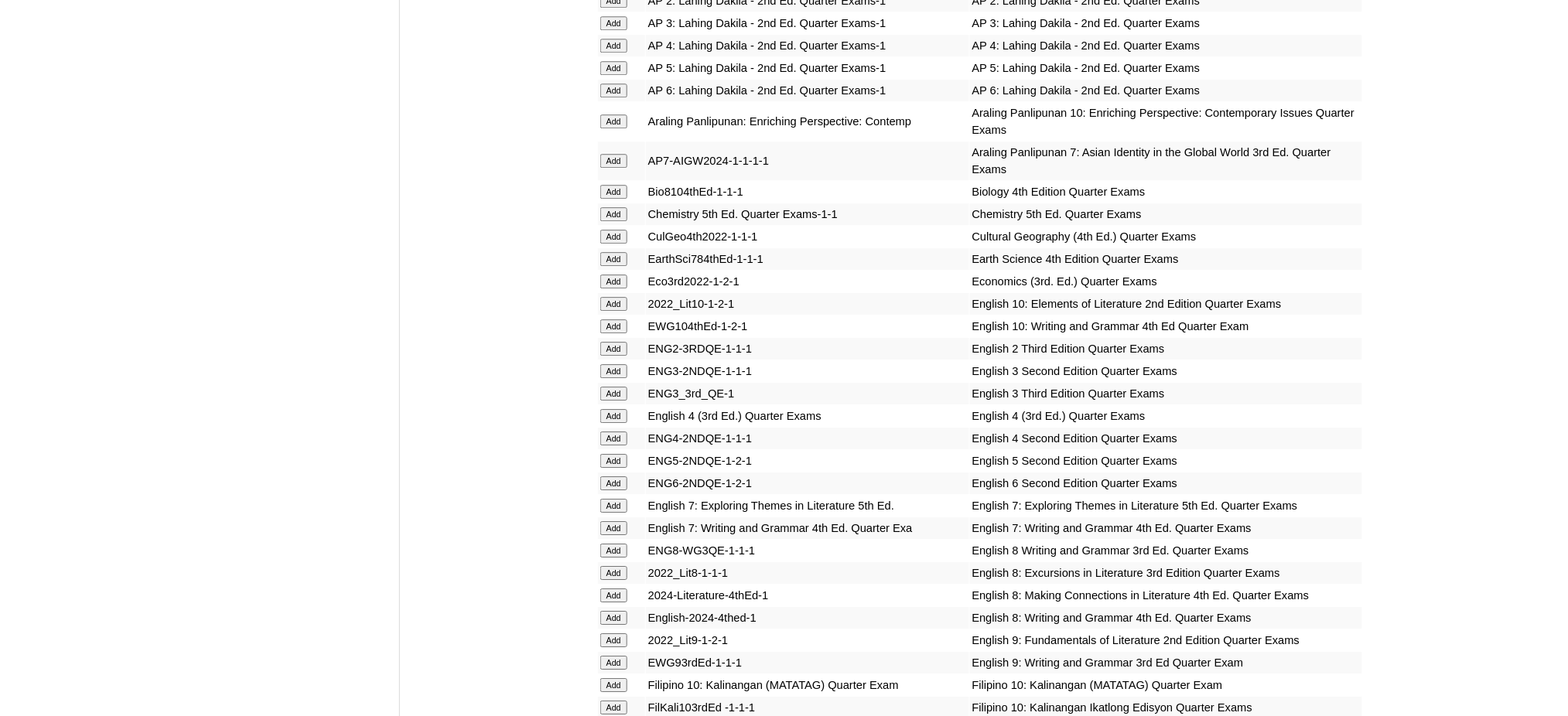
click at [611, 154] on input "Add" at bounding box center [613, 160] width 27 height 14
click at [610, 154] on input "Add" at bounding box center [613, 160] width 27 height 14
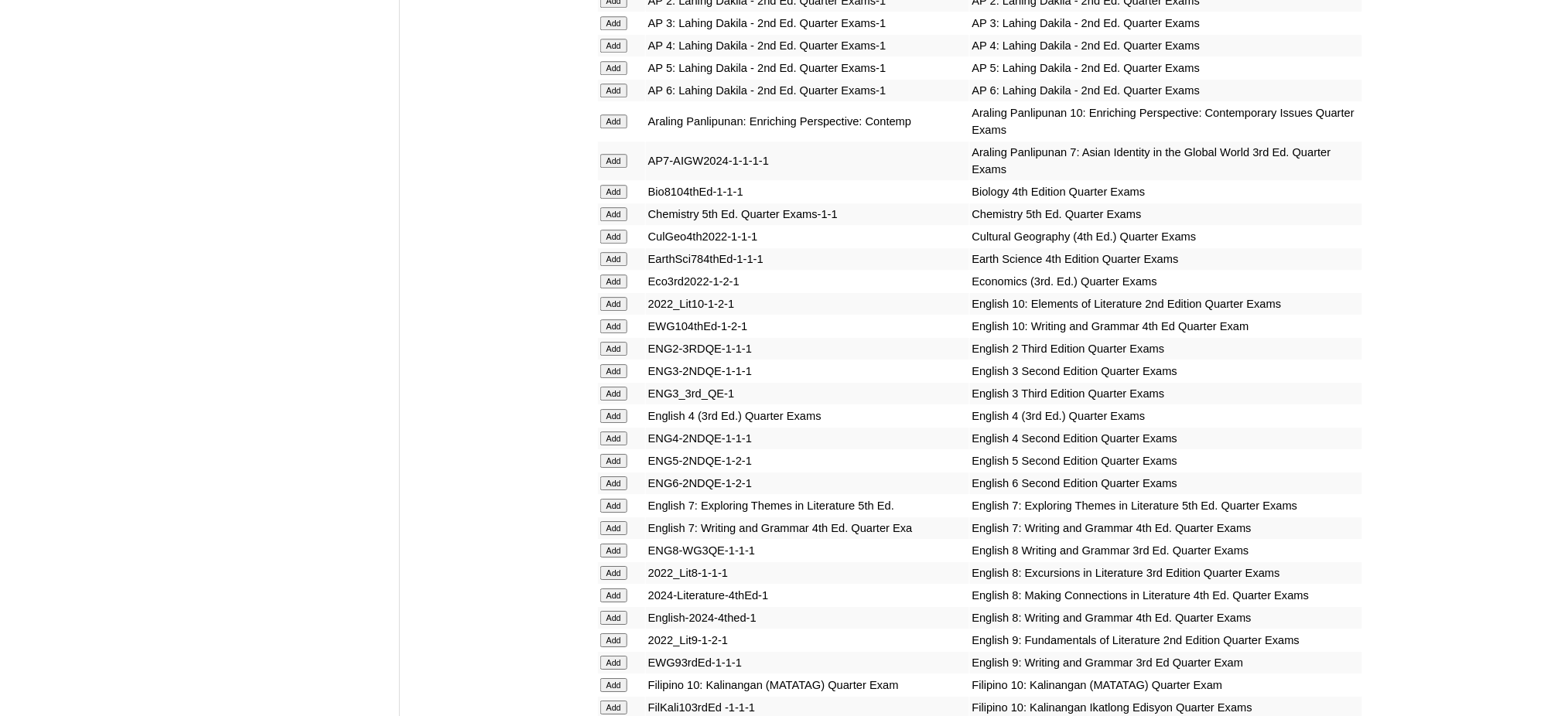
click at [612, 252] on input "Add" at bounding box center [613, 258] width 27 height 14
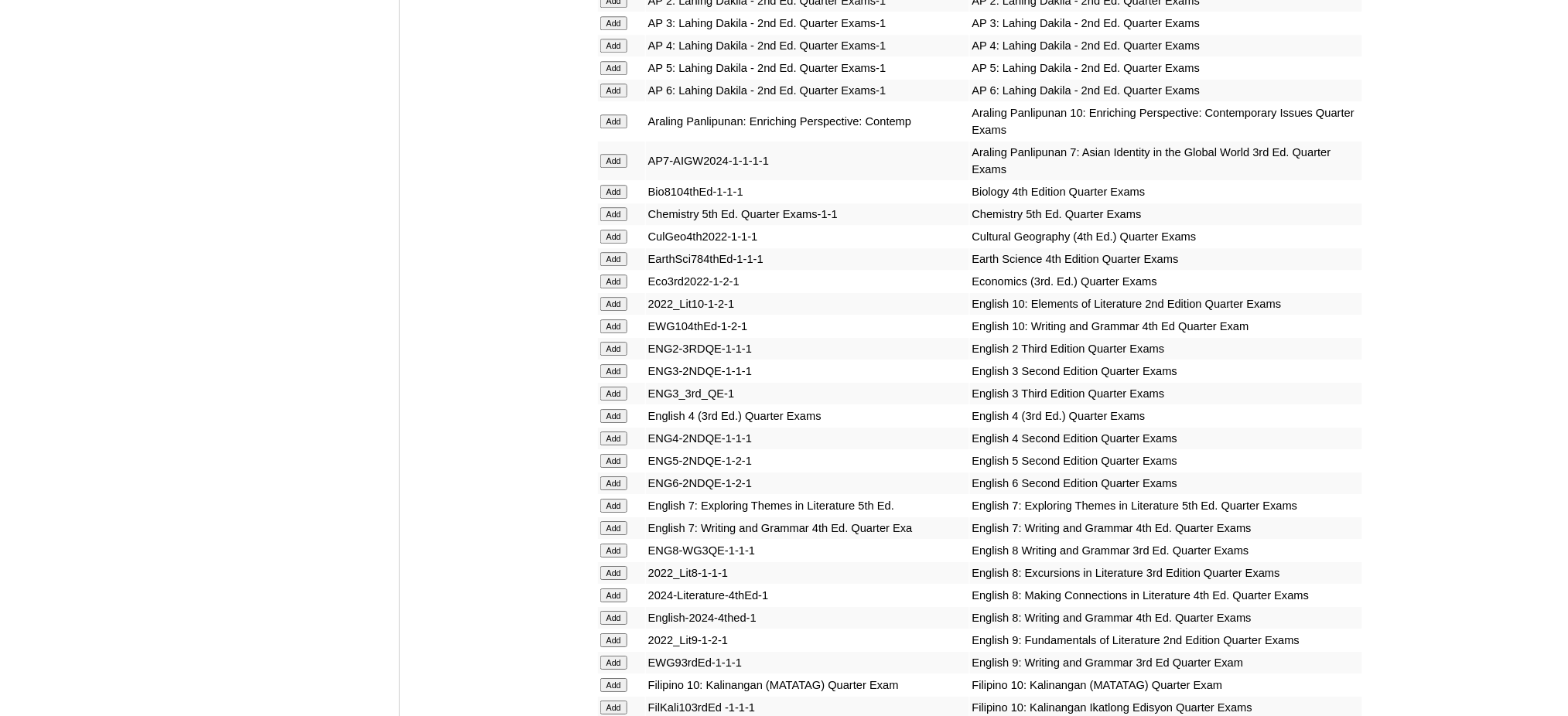
click at [612, 252] on input "Add" at bounding box center [613, 258] width 27 height 14
click at [608, 499] on input "Add" at bounding box center [613, 505] width 27 height 14
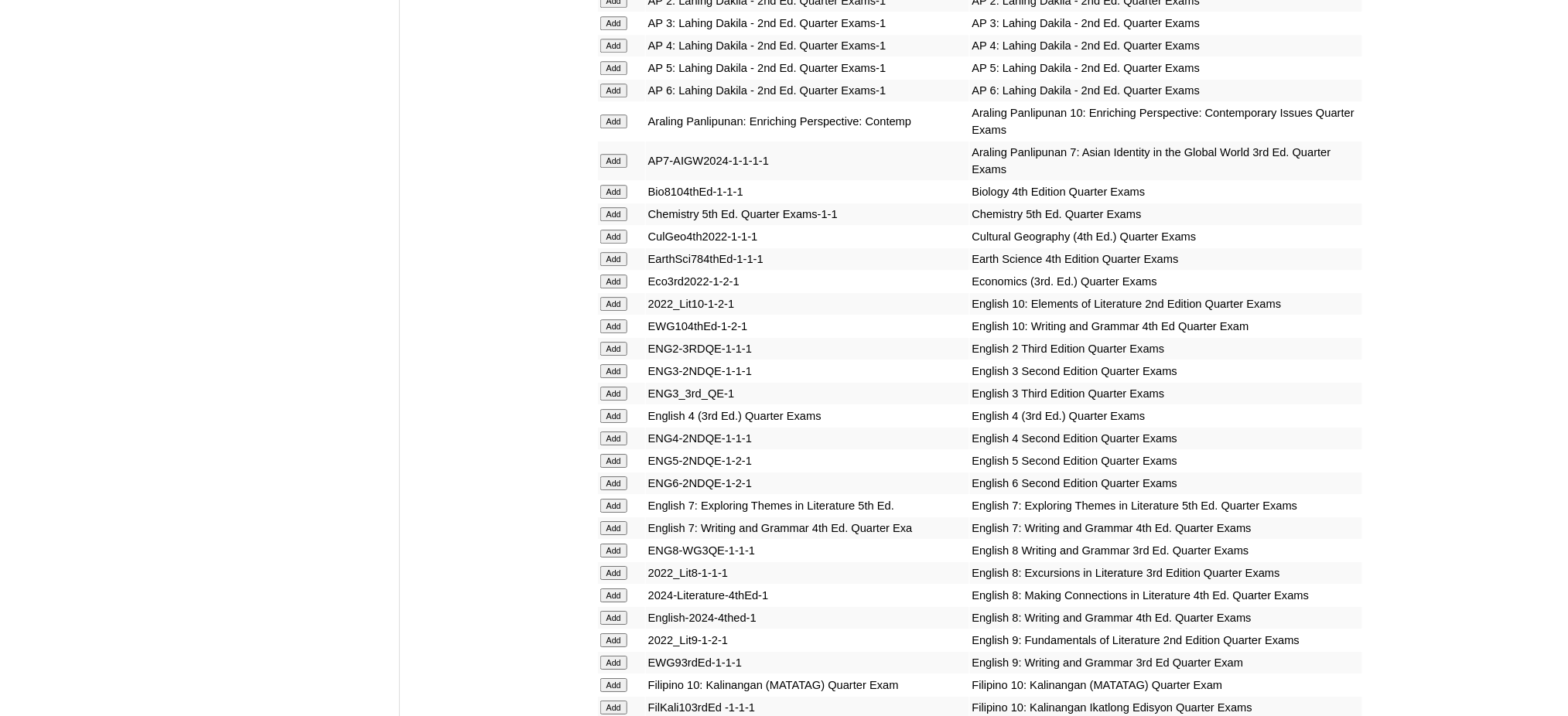
click at [612, 521] on input "Add" at bounding box center [613, 528] width 27 height 14
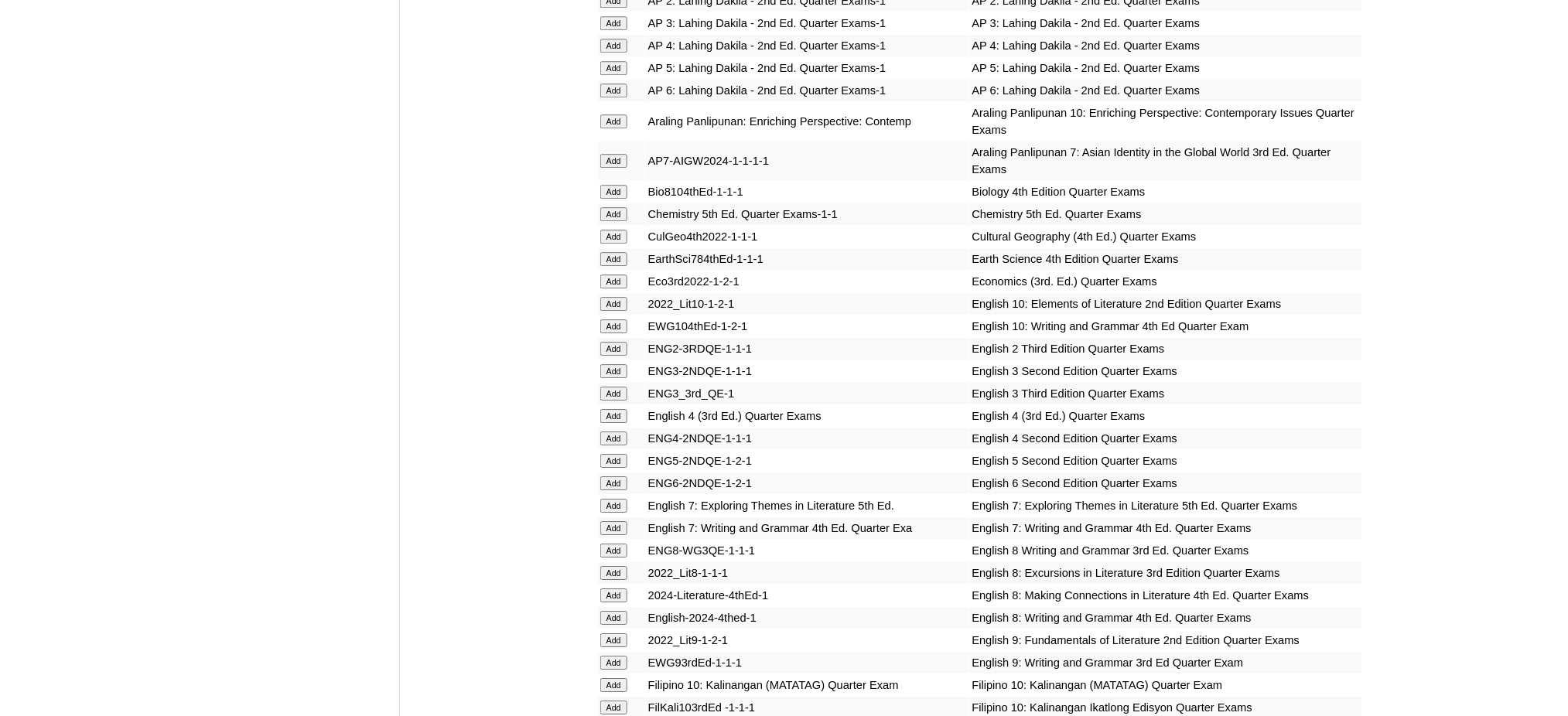
click at [612, 521] on input "Add" at bounding box center [613, 528] width 27 height 14
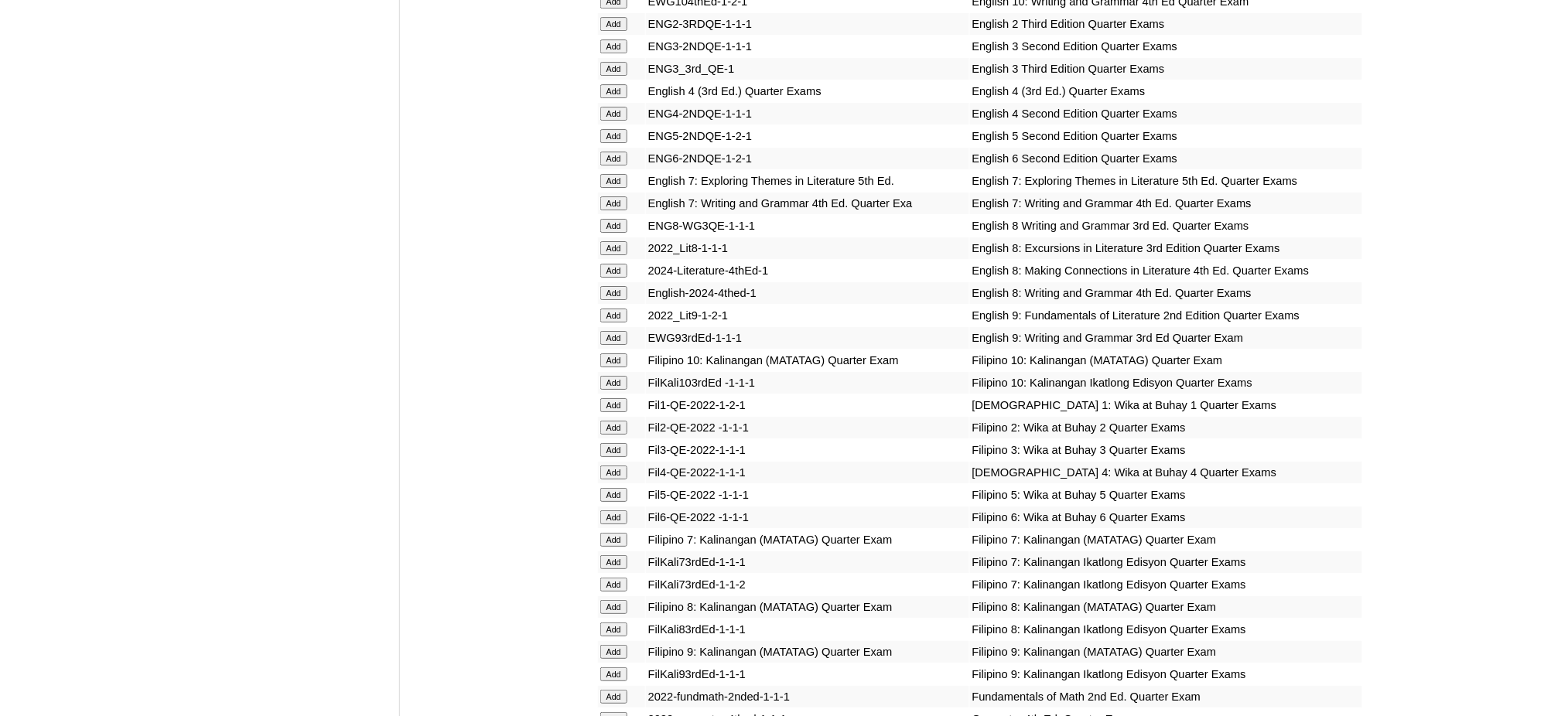
scroll to position [2062, 0]
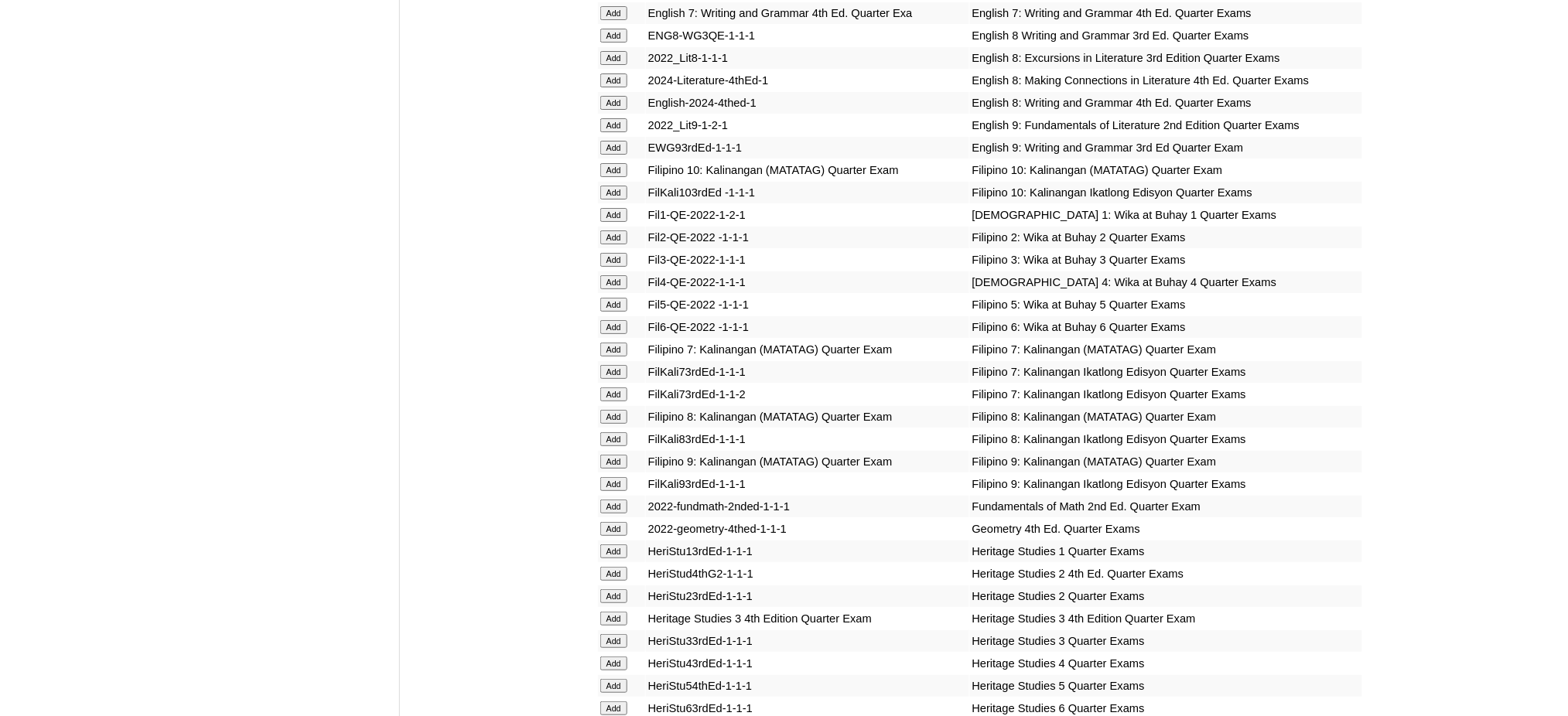
click at [612, 342] on input "Add" at bounding box center [613, 349] width 27 height 14
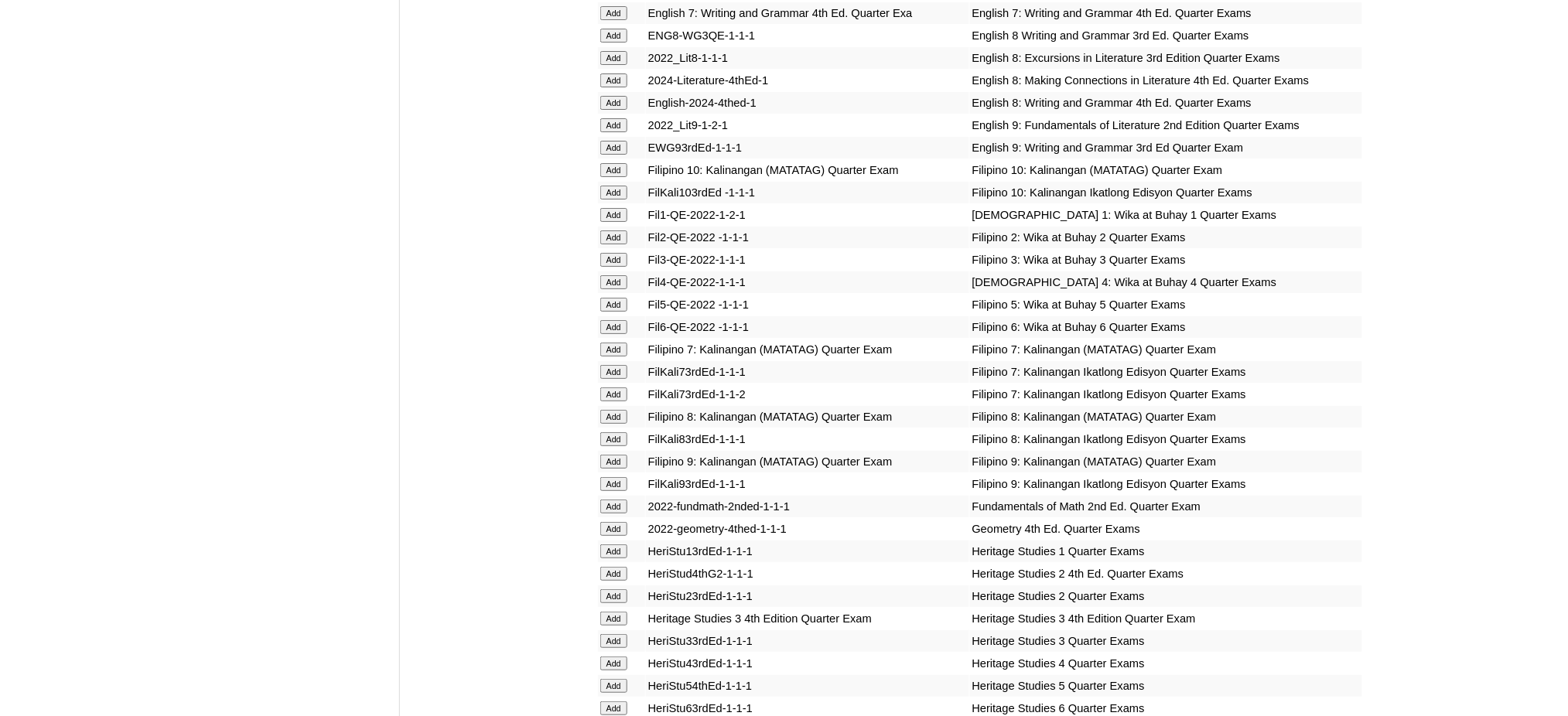
click at [612, 342] on input "Add" at bounding box center [613, 349] width 27 height 14
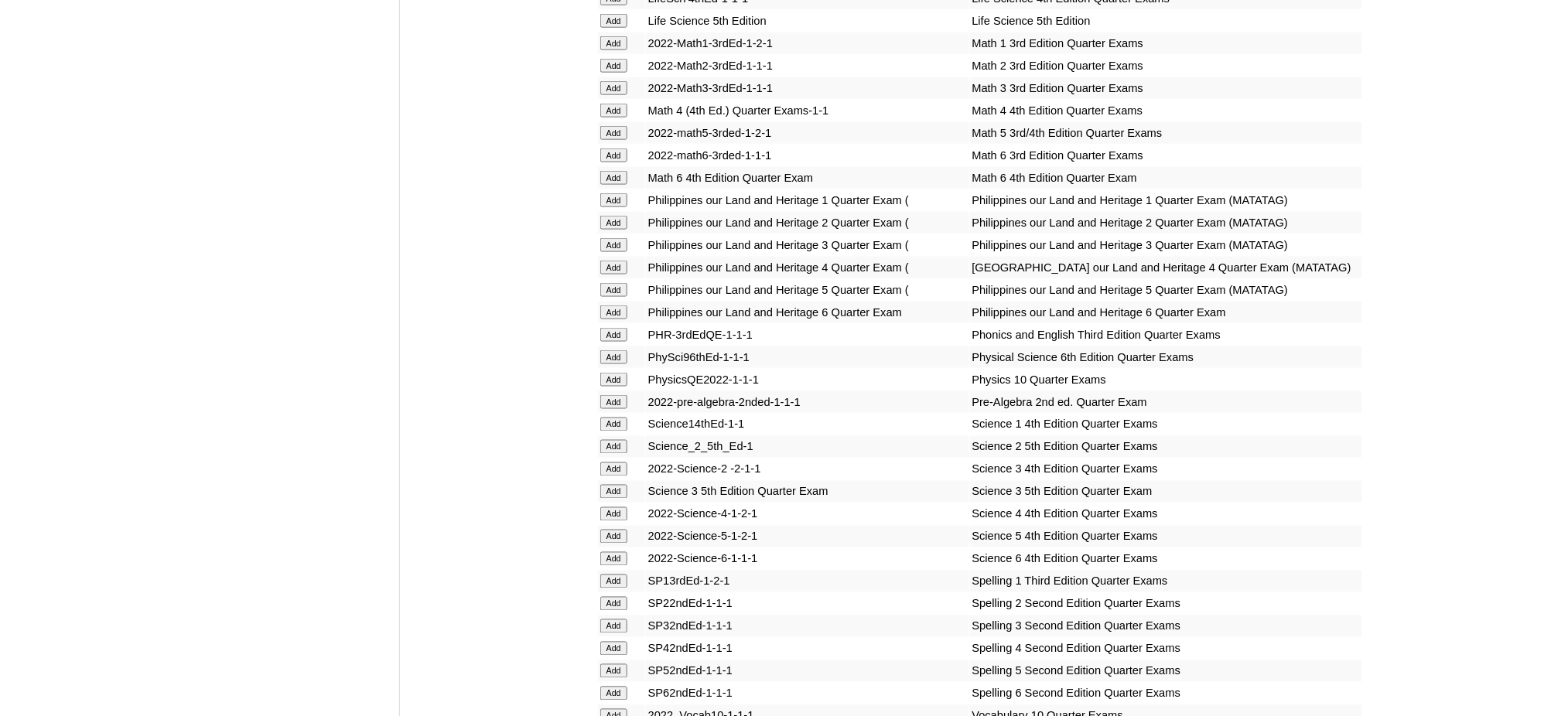
scroll to position [2887, 0]
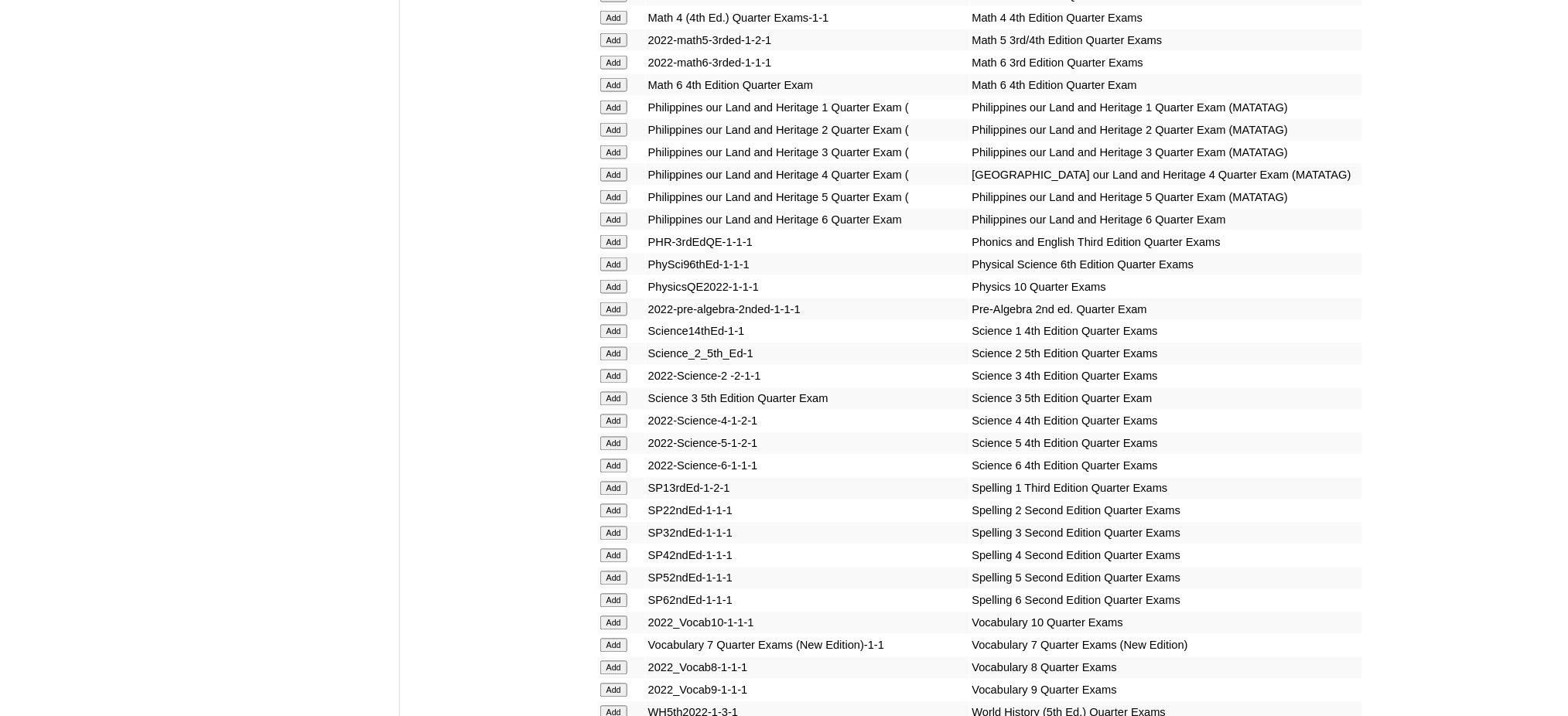
click at [611, 302] on input "Add" at bounding box center [613, 309] width 27 height 14
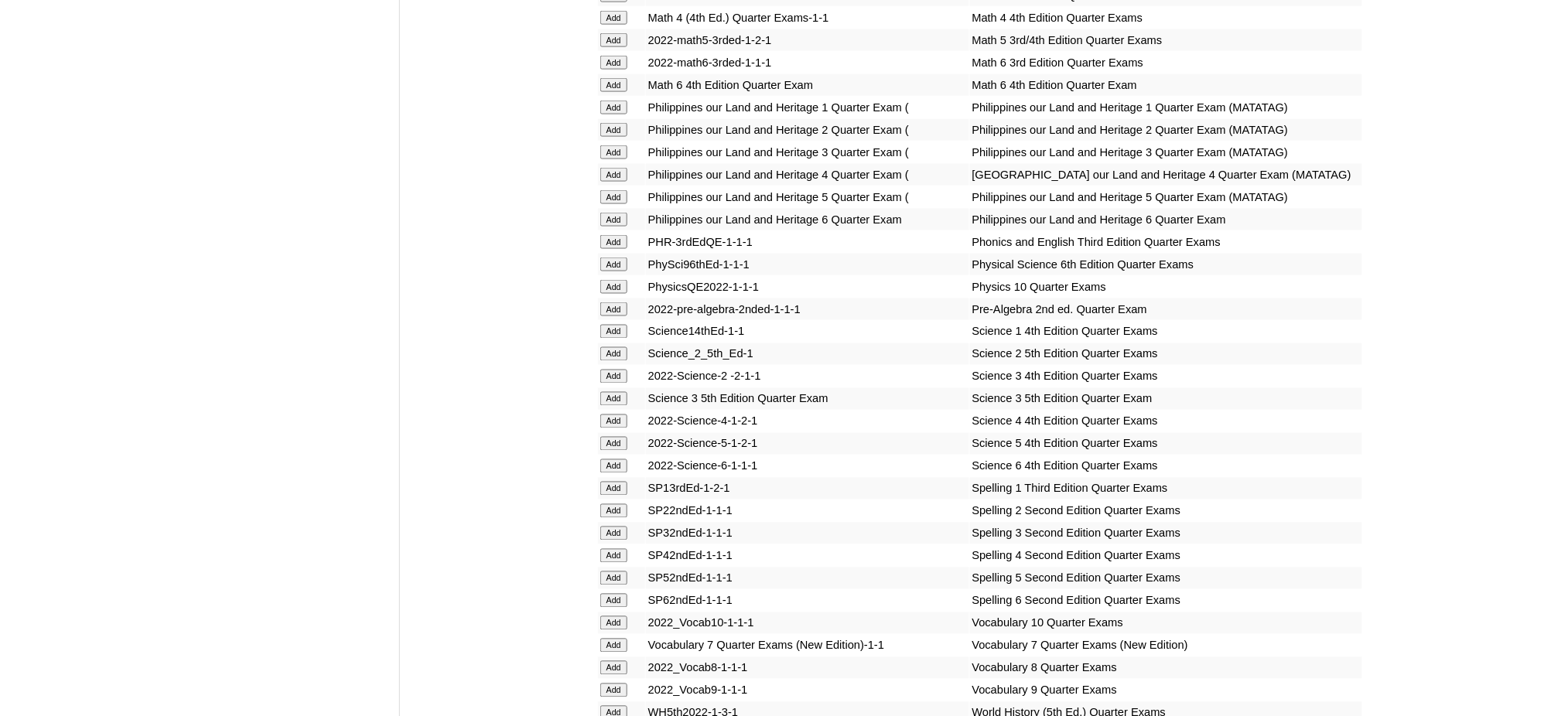
click at [609, 639] on input "Add" at bounding box center [613, 645] width 27 height 14
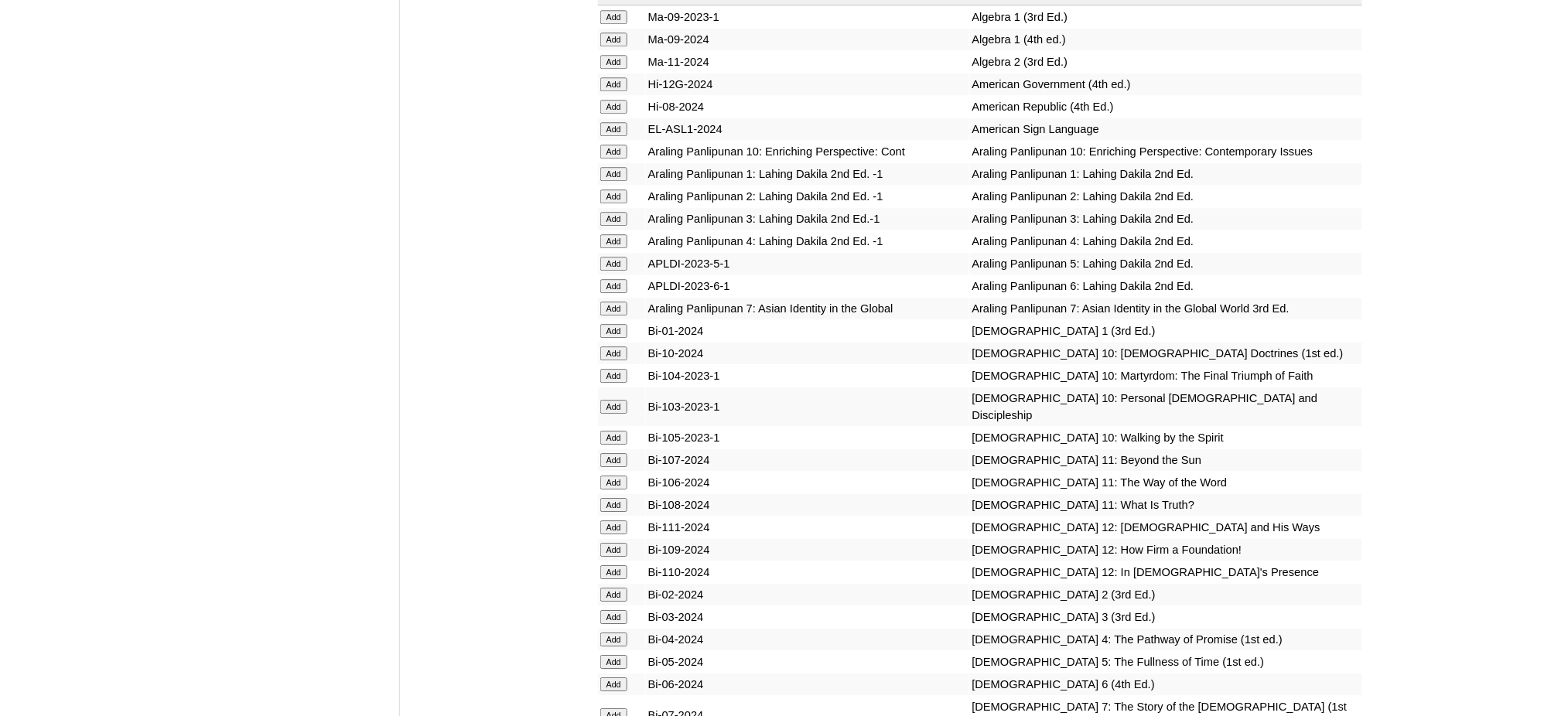
scroll to position [3815, 0]
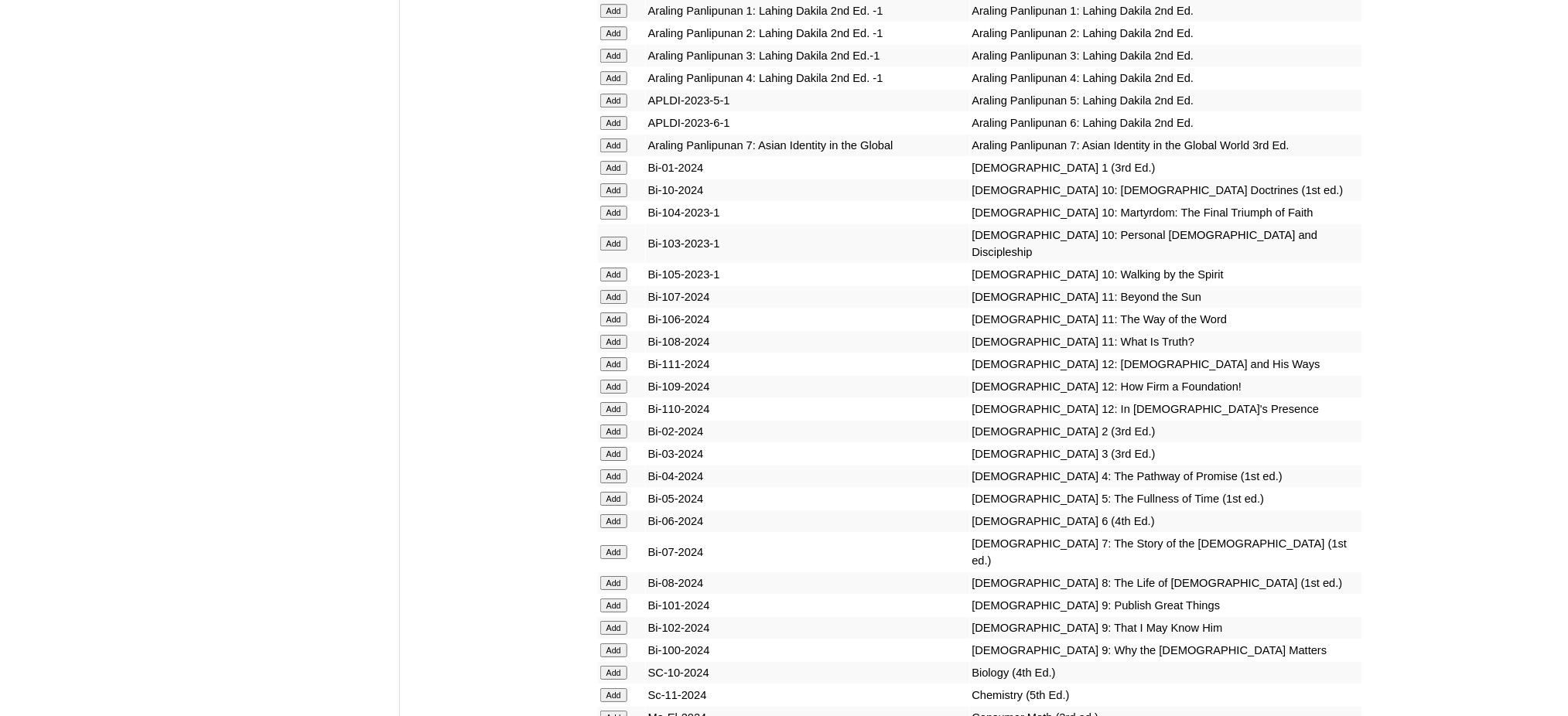
click at [610, 138] on input "Add" at bounding box center [613, 145] width 27 height 14
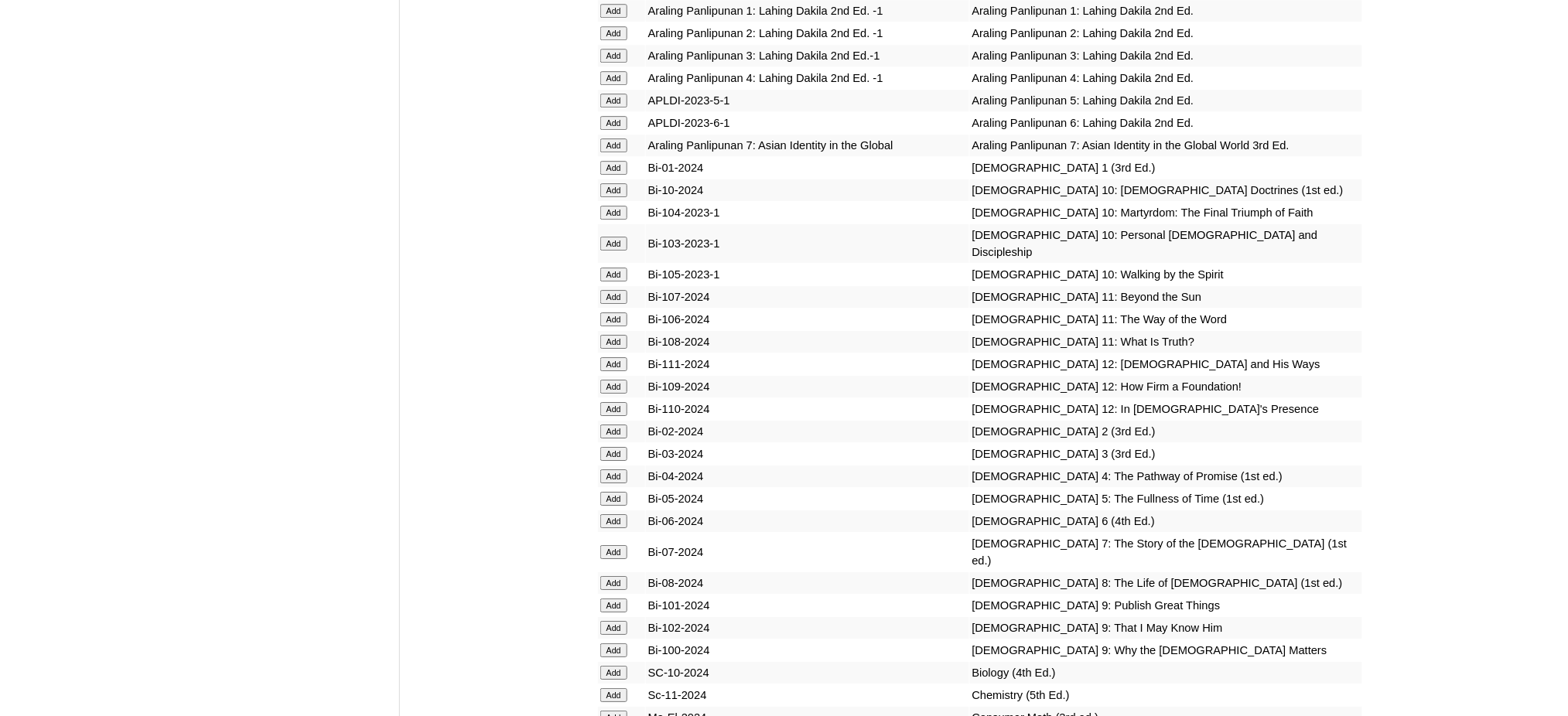
click at [610, 138] on input "Add" at bounding box center [613, 145] width 27 height 14
click at [620, 546] on input "Add" at bounding box center [613, 552] width 27 height 14
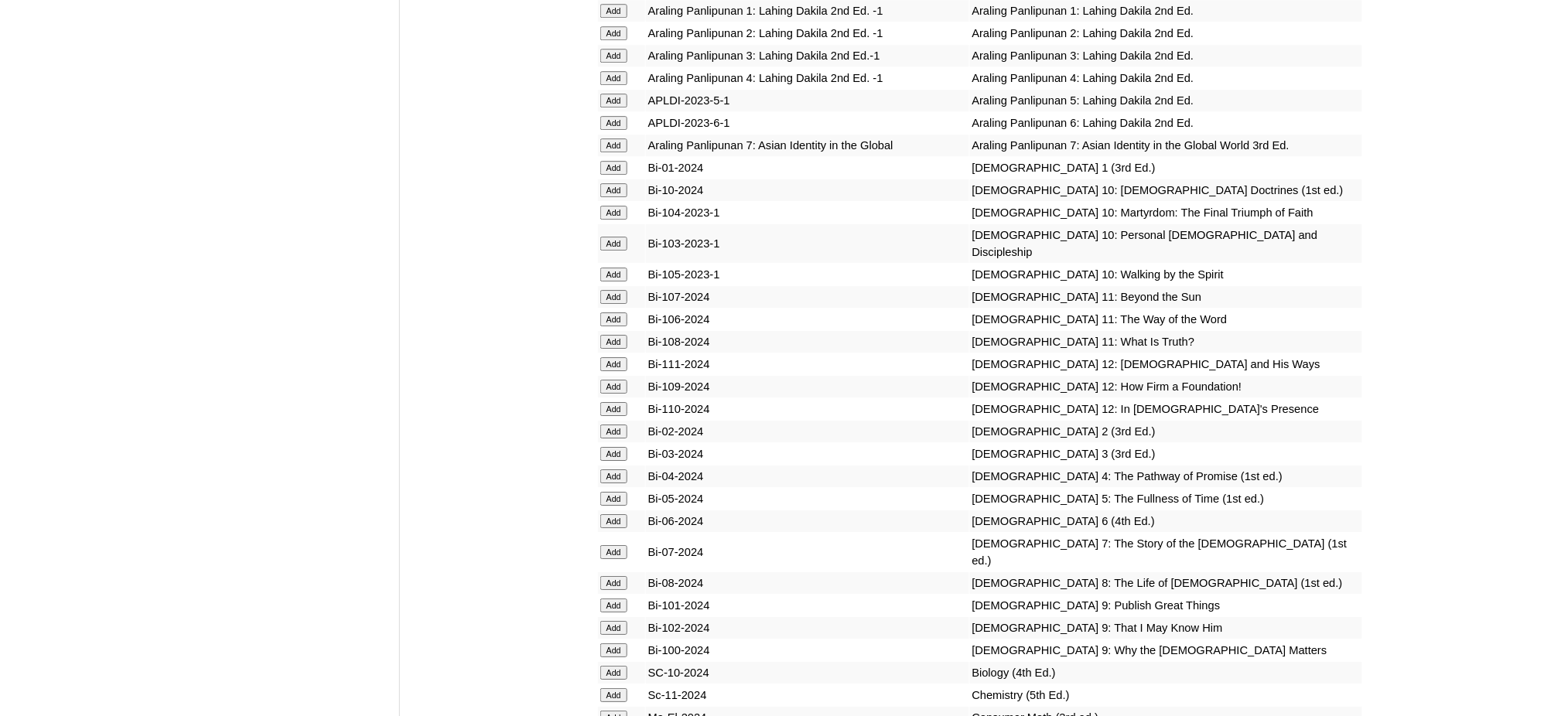
click at [620, 546] on input "Add" at bounding box center [613, 552] width 27 height 14
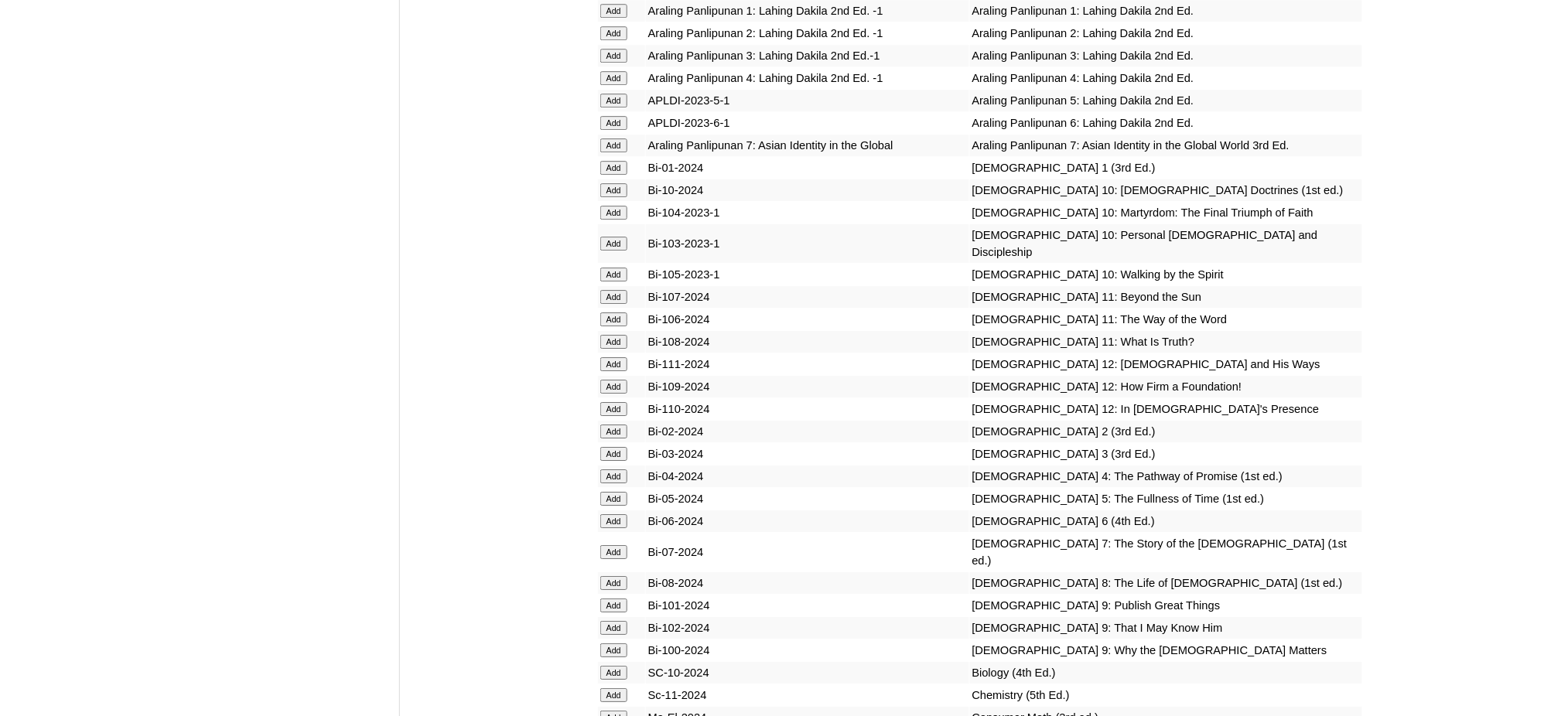
click at [620, 546] on input "Add" at bounding box center [613, 552] width 27 height 14
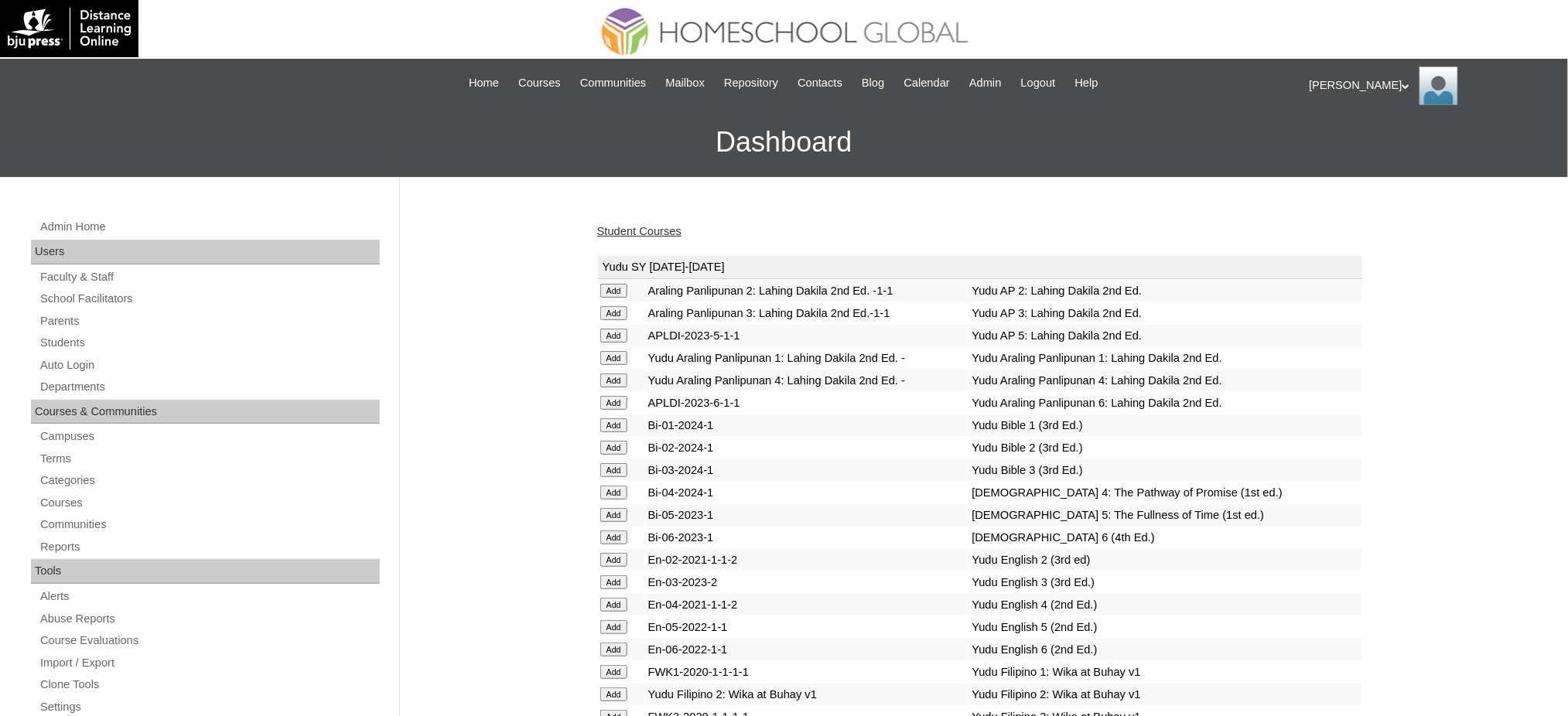
click at [640, 234] on link "Student Courses" at bounding box center [639, 230] width 84 height 12
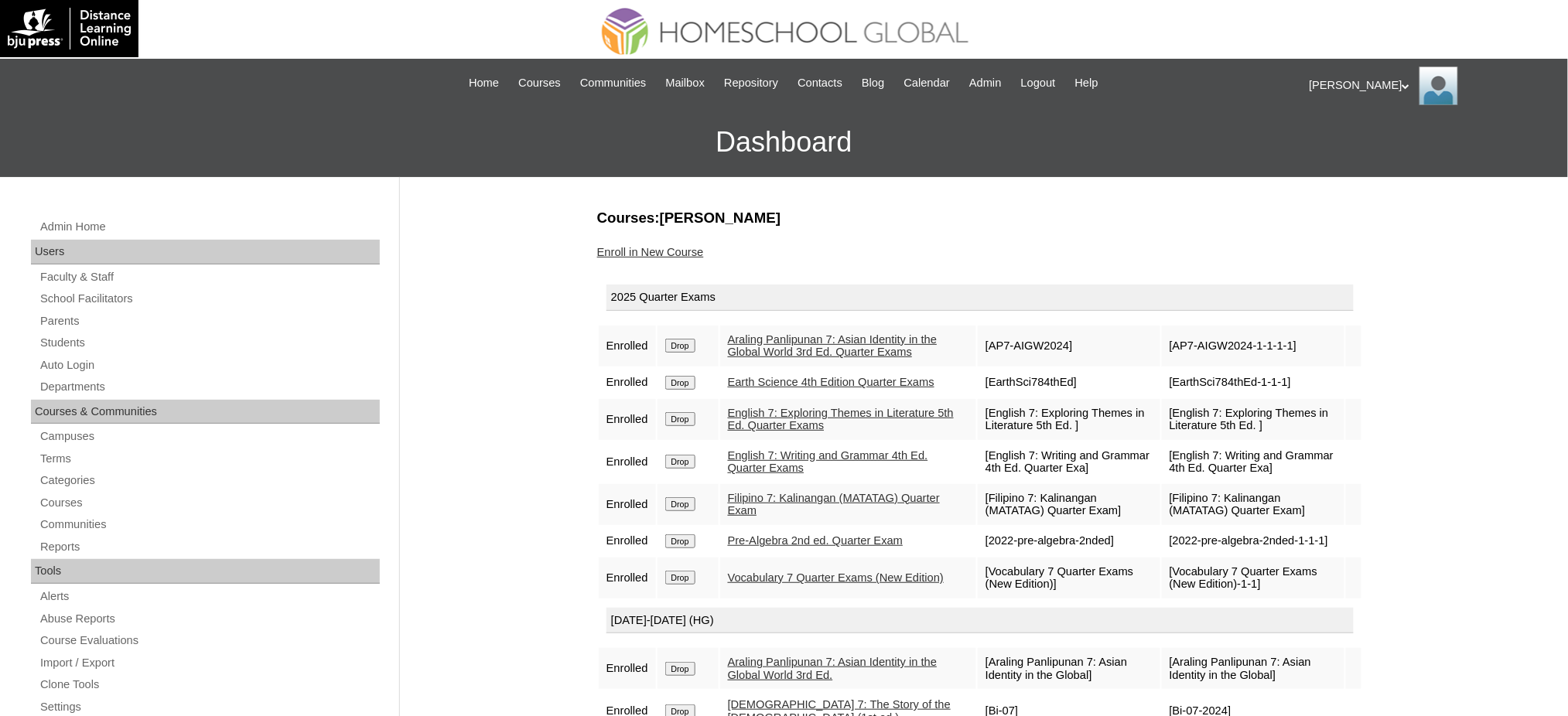
click at [629, 251] on link "Enroll in New Course" at bounding box center [650, 252] width 107 height 12
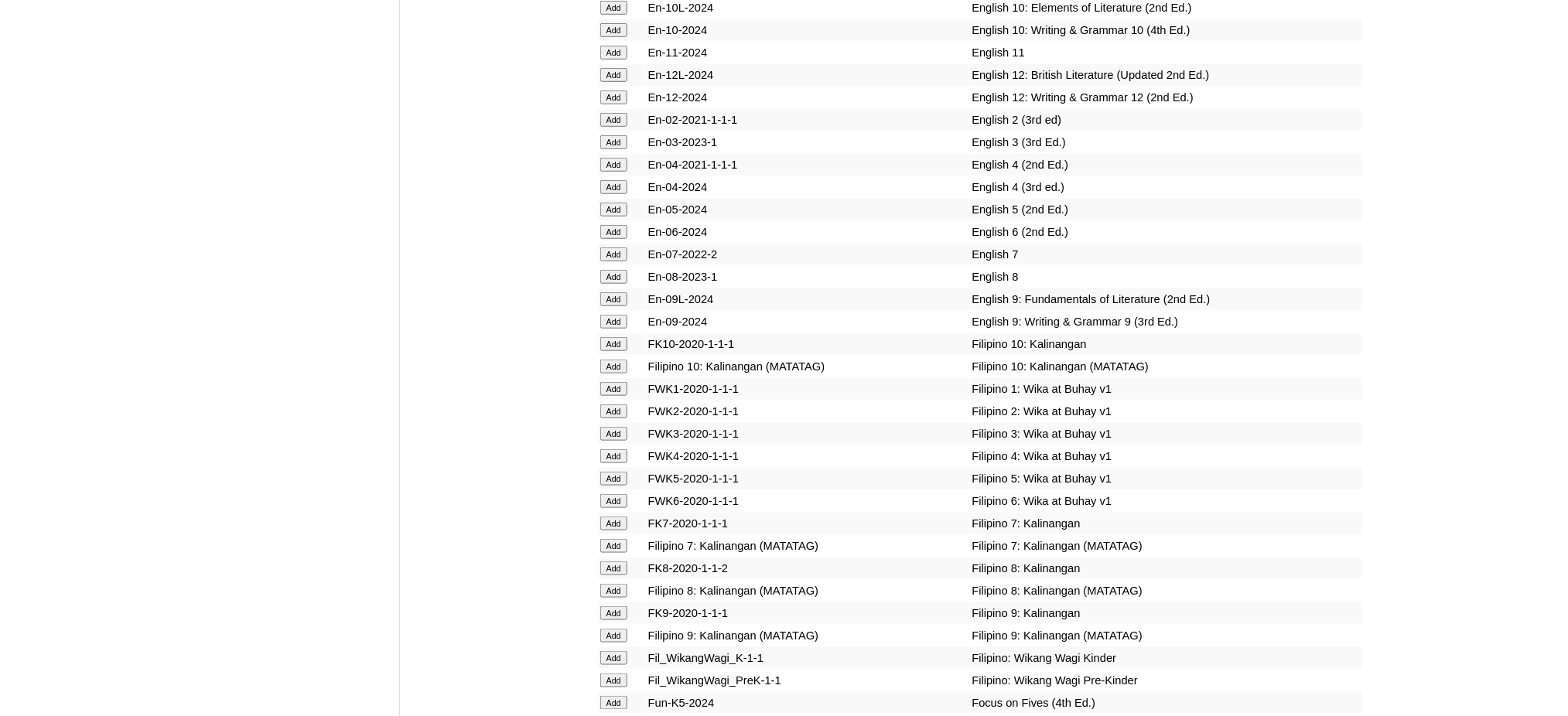
scroll to position [4640, 0]
click at [611, 244] on input "Add" at bounding box center [613, 251] width 27 height 14
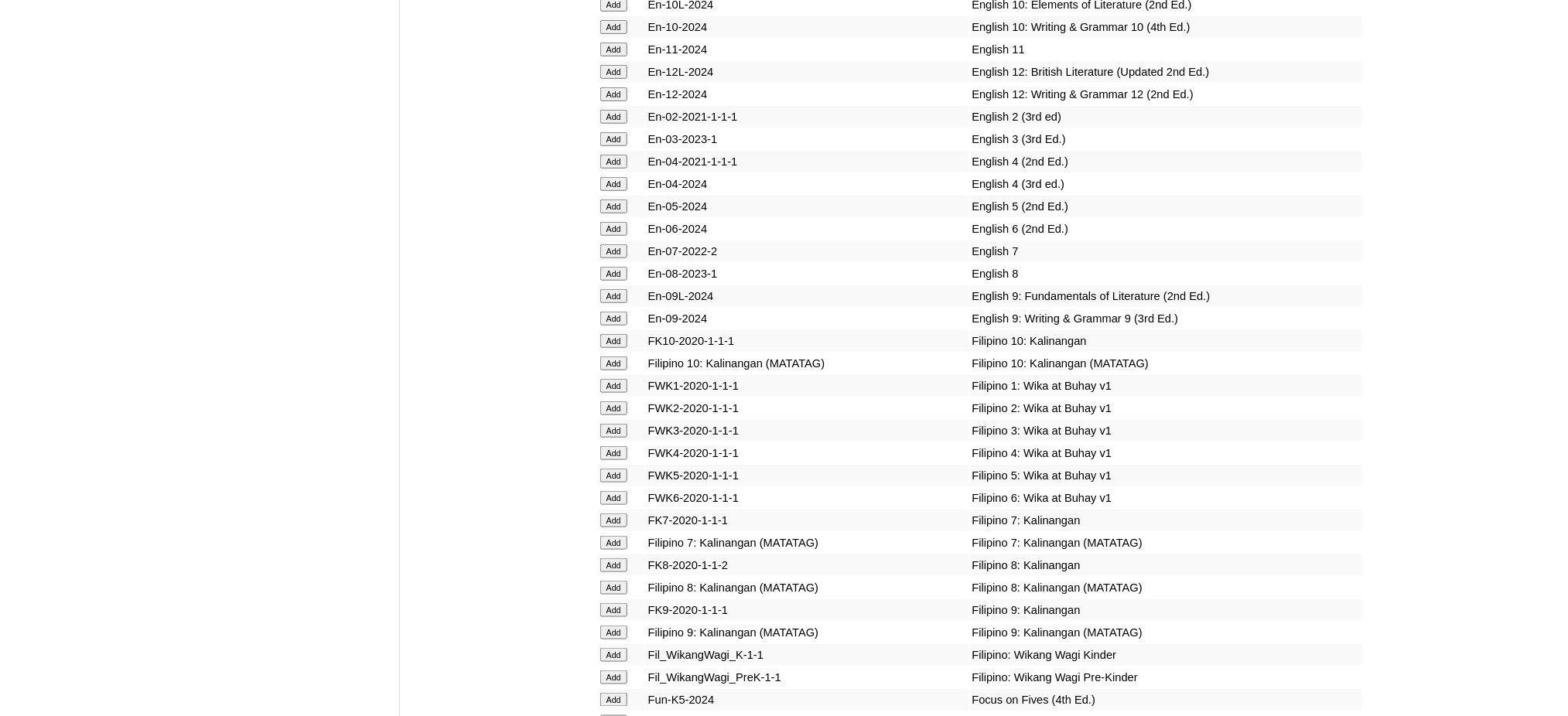
click at [611, 244] on input "Add" at bounding box center [613, 251] width 27 height 14
click at [612, 536] on input "Add" at bounding box center [613, 542] width 27 height 14
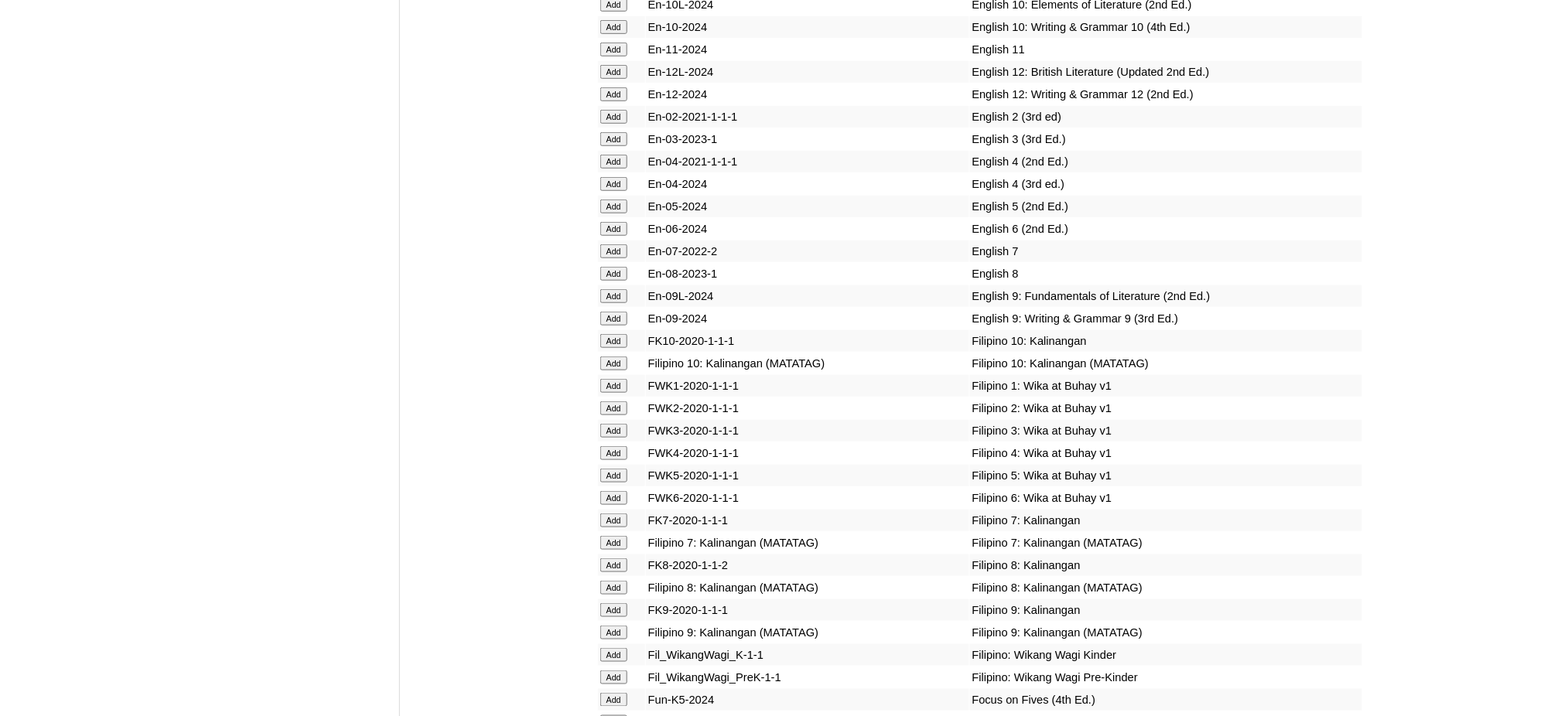
click at [612, 536] on input "Add" at bounding box center [613, 542] width 27 height 14
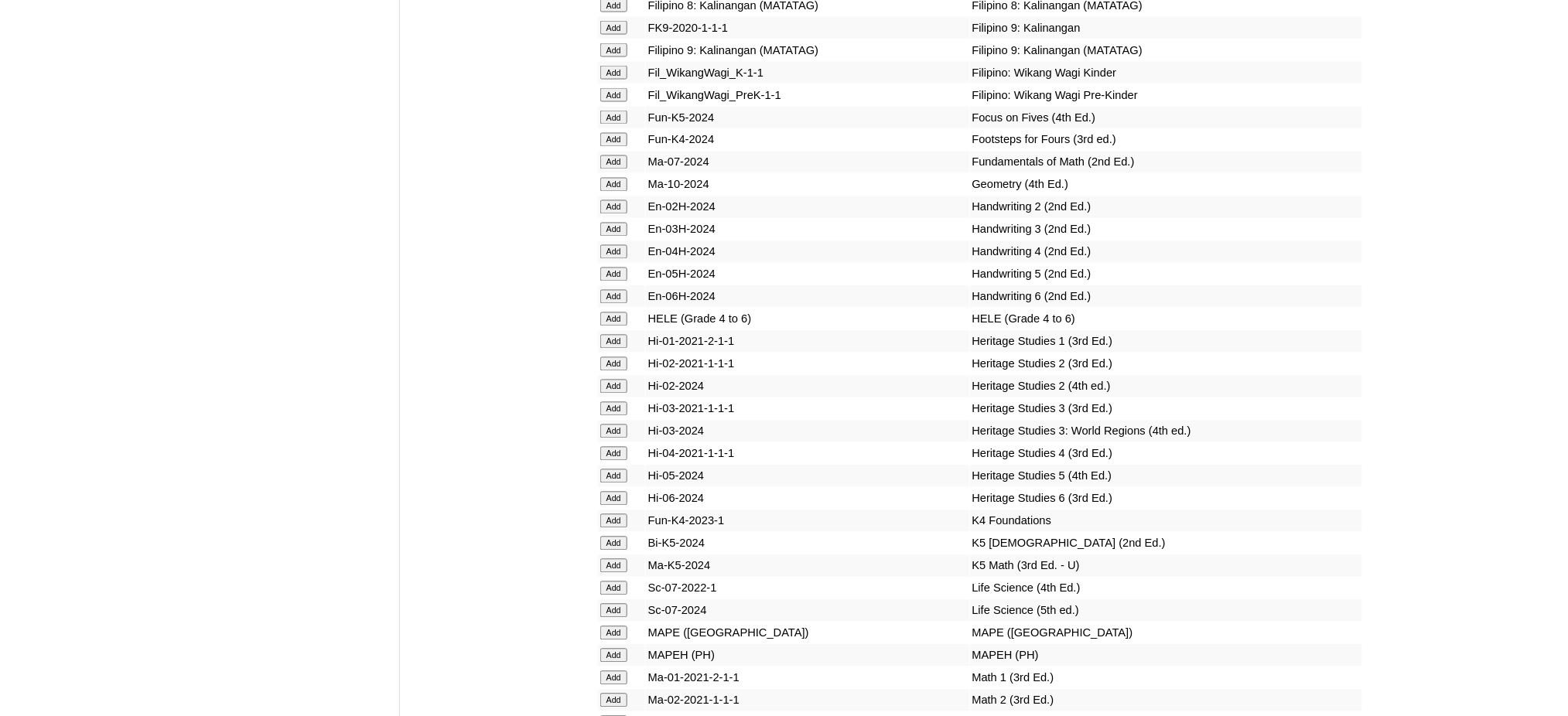
scroll to position [5259, 0]
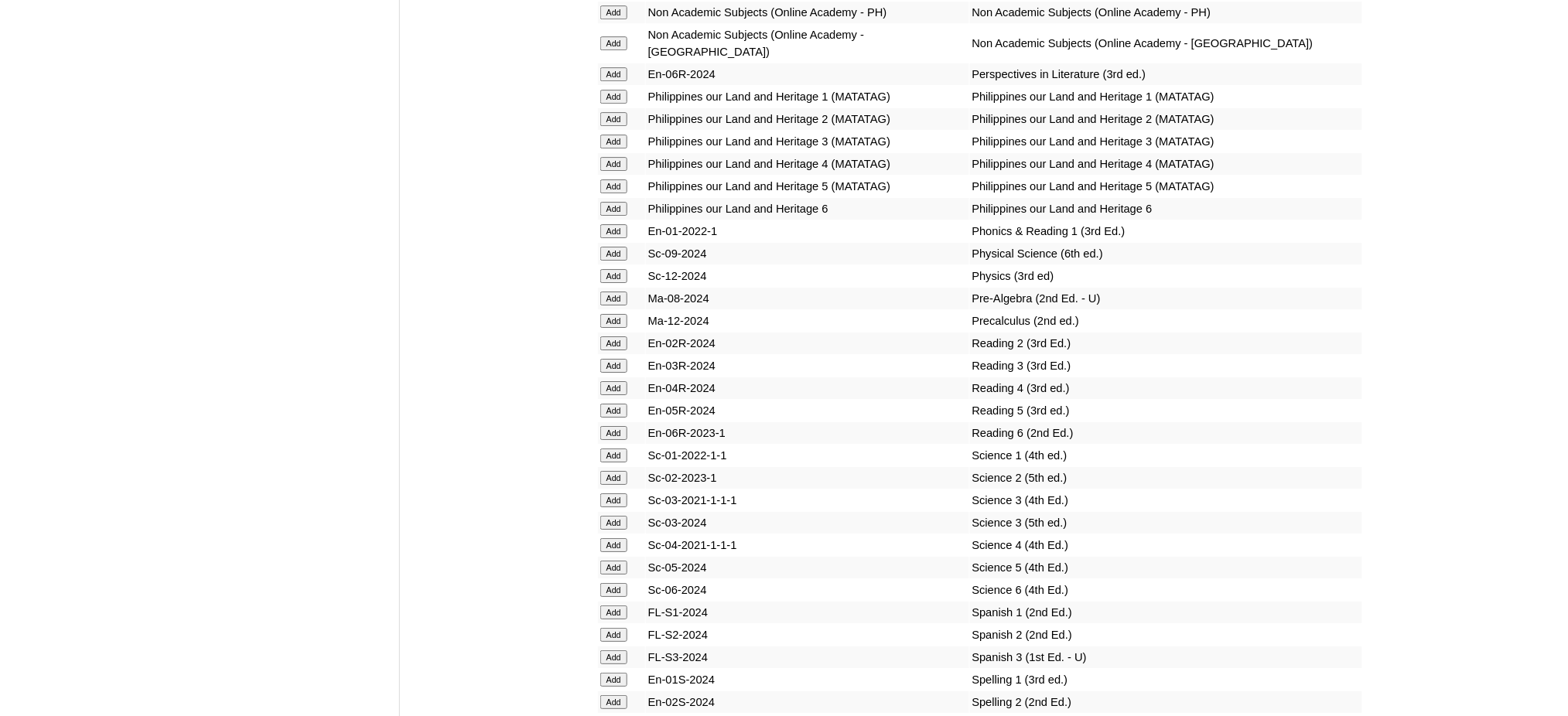
scroll to position [6084, 0]
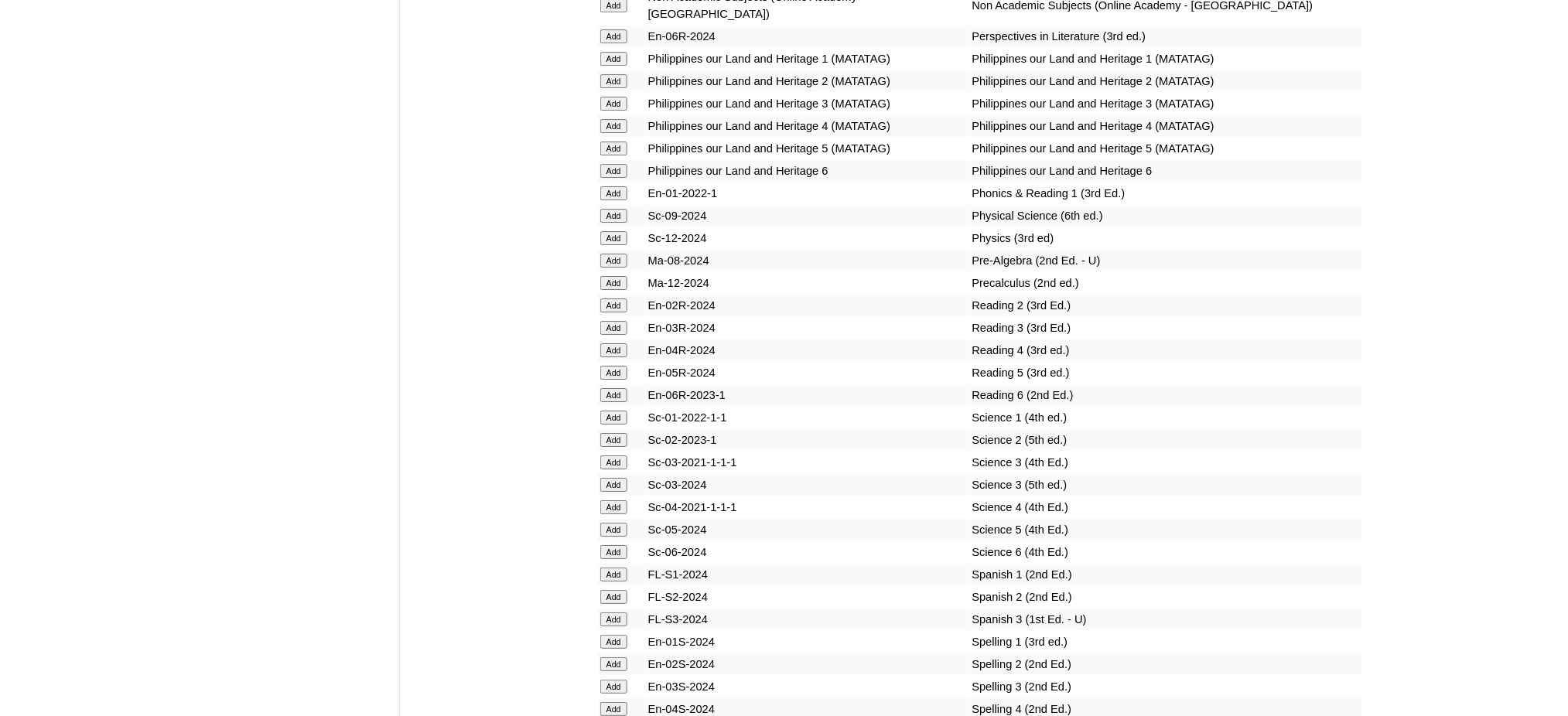
click at [609, 253] on input "Add" at bounding box center [613, 260] width 27 height 14
click at [608, 253] on input "Add" at bounding box center [613, 260] width 27 height 14
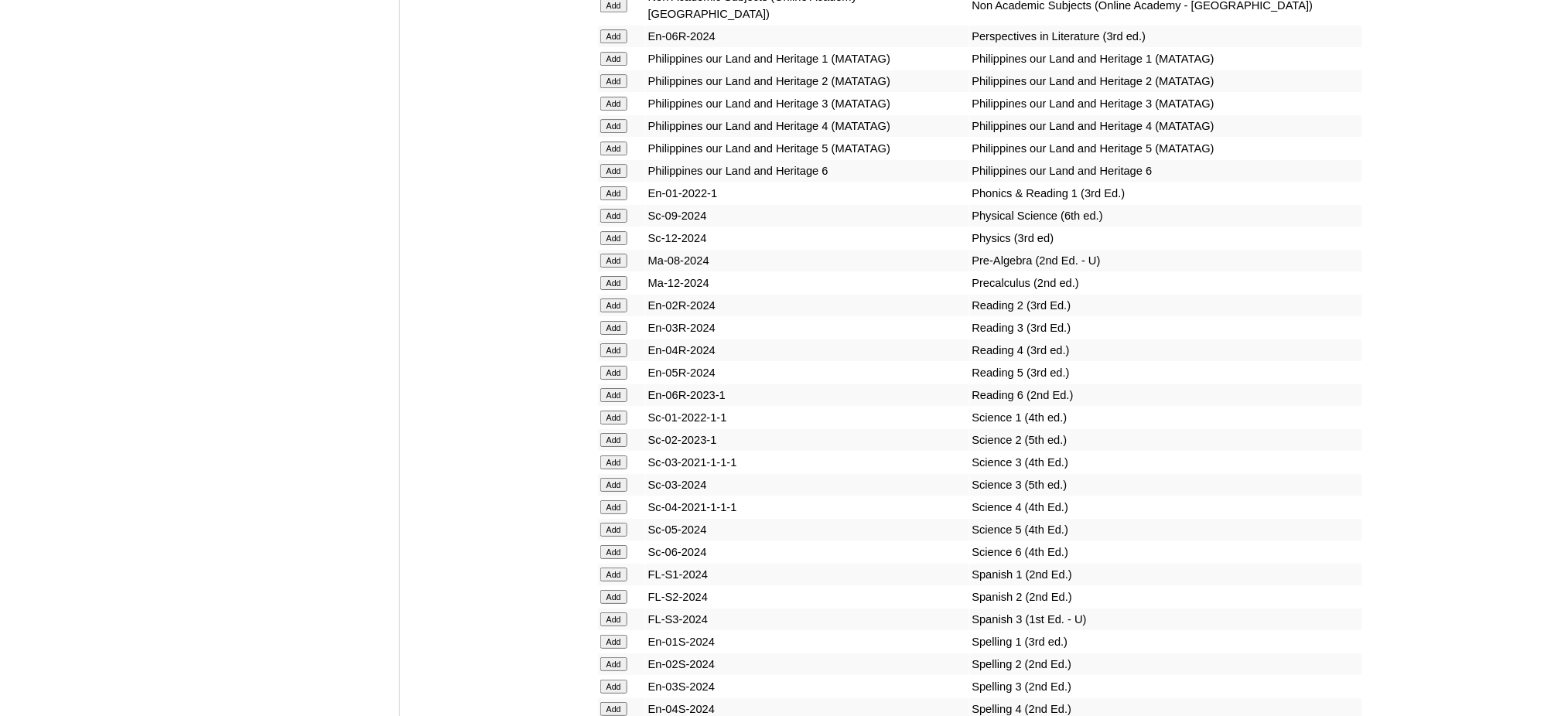
click at [608, 253] on input "Add" at bounding box center [613, 260] width 27 height 14
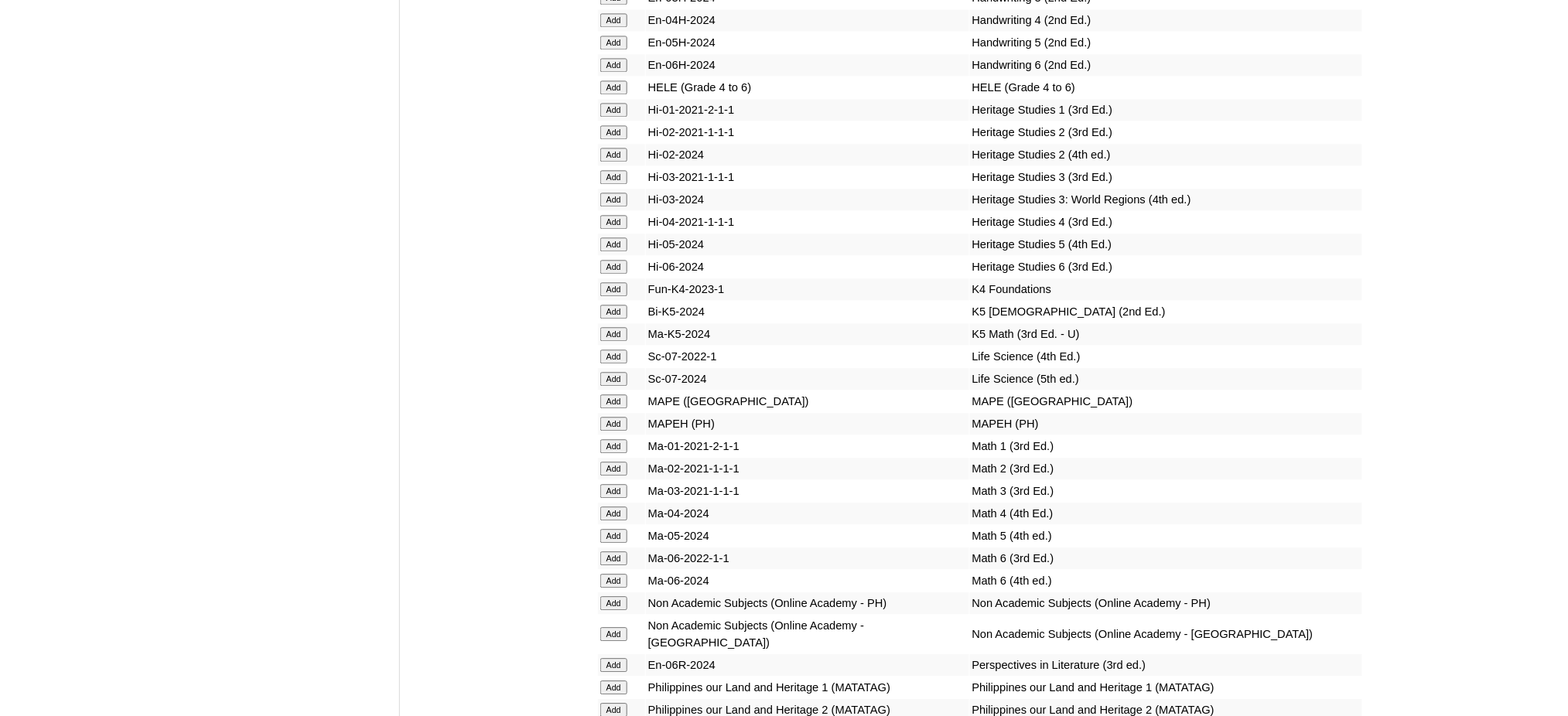
scroll to position [5362, 0]
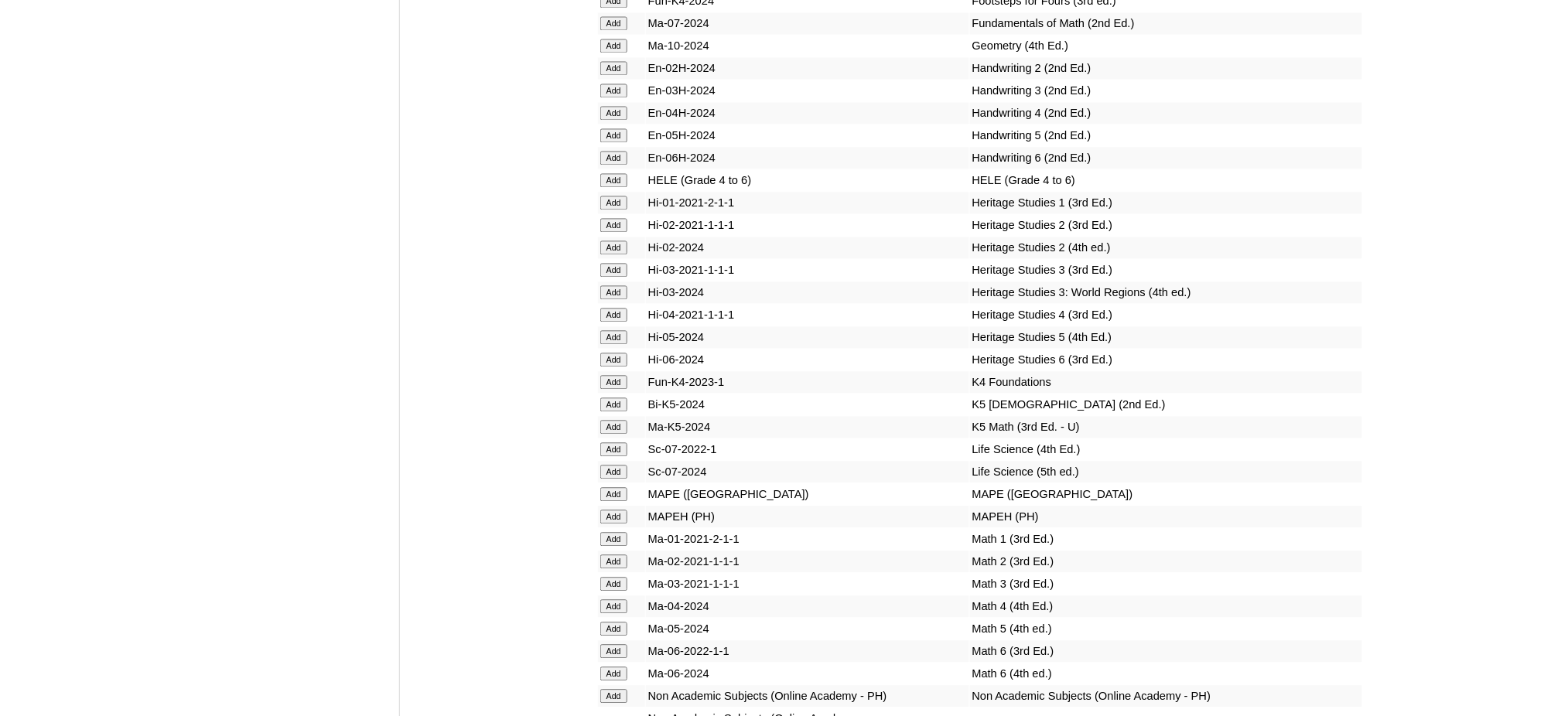
click at [624, 509] on input "Add" at bounding box center [613, 516] width 27 height 14
click at [623, 509] on input "Add" at bounding box center [613, 516] width 27 height 14
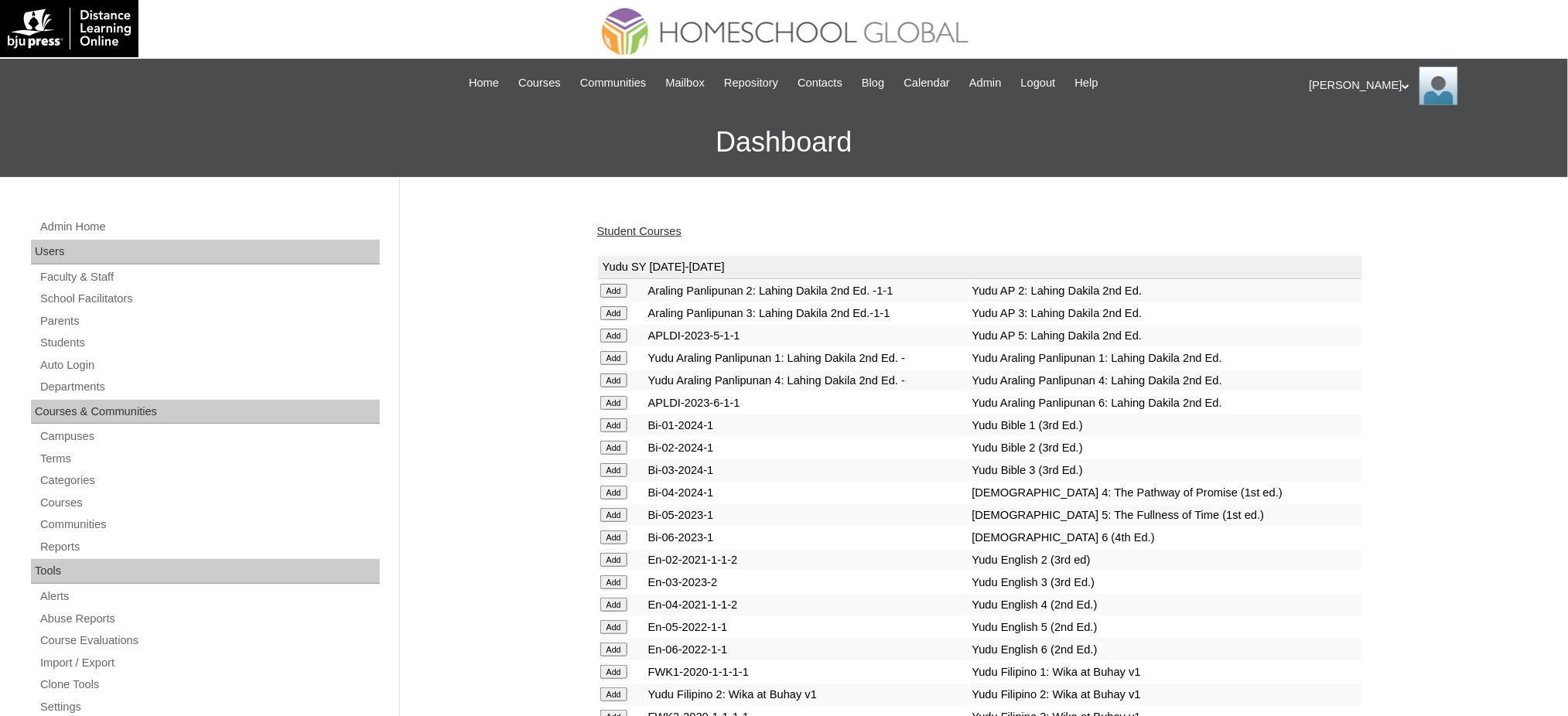
click at [626, 230] on link "Student Courses" at bounding box center [639, 230] width 84 height 12
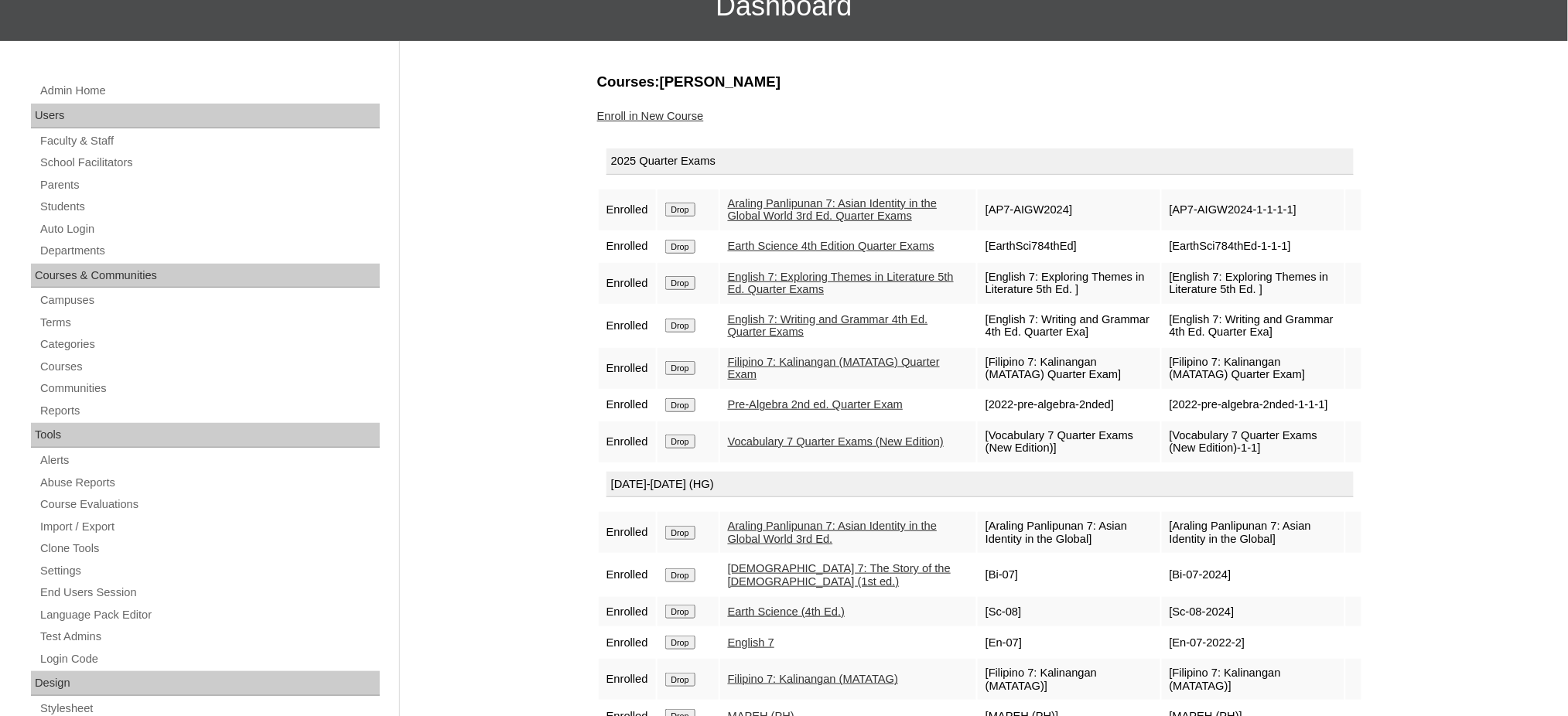
scroll to position [103, 0]
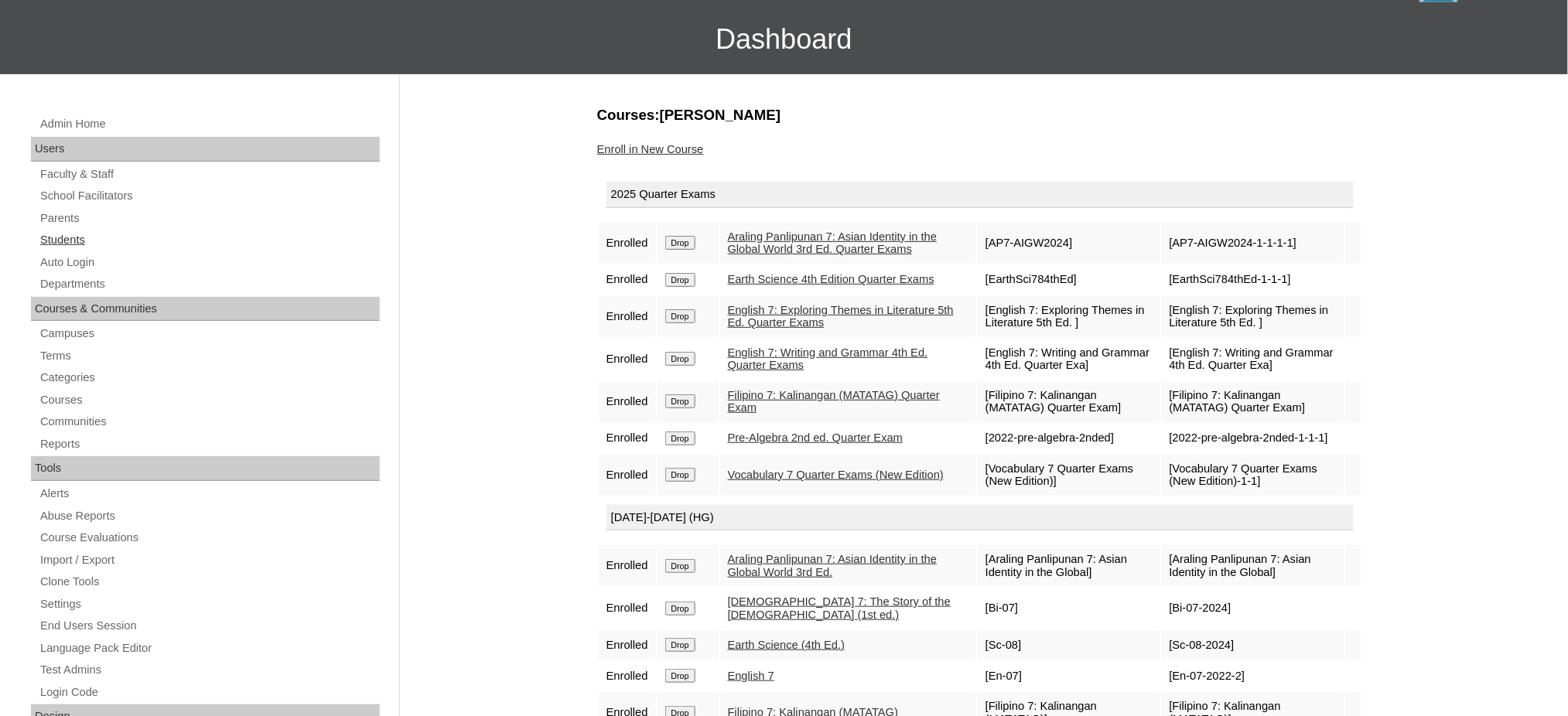
click at [71, 235] on link "Students" at bounding box center [209, 239] width 341 height 19
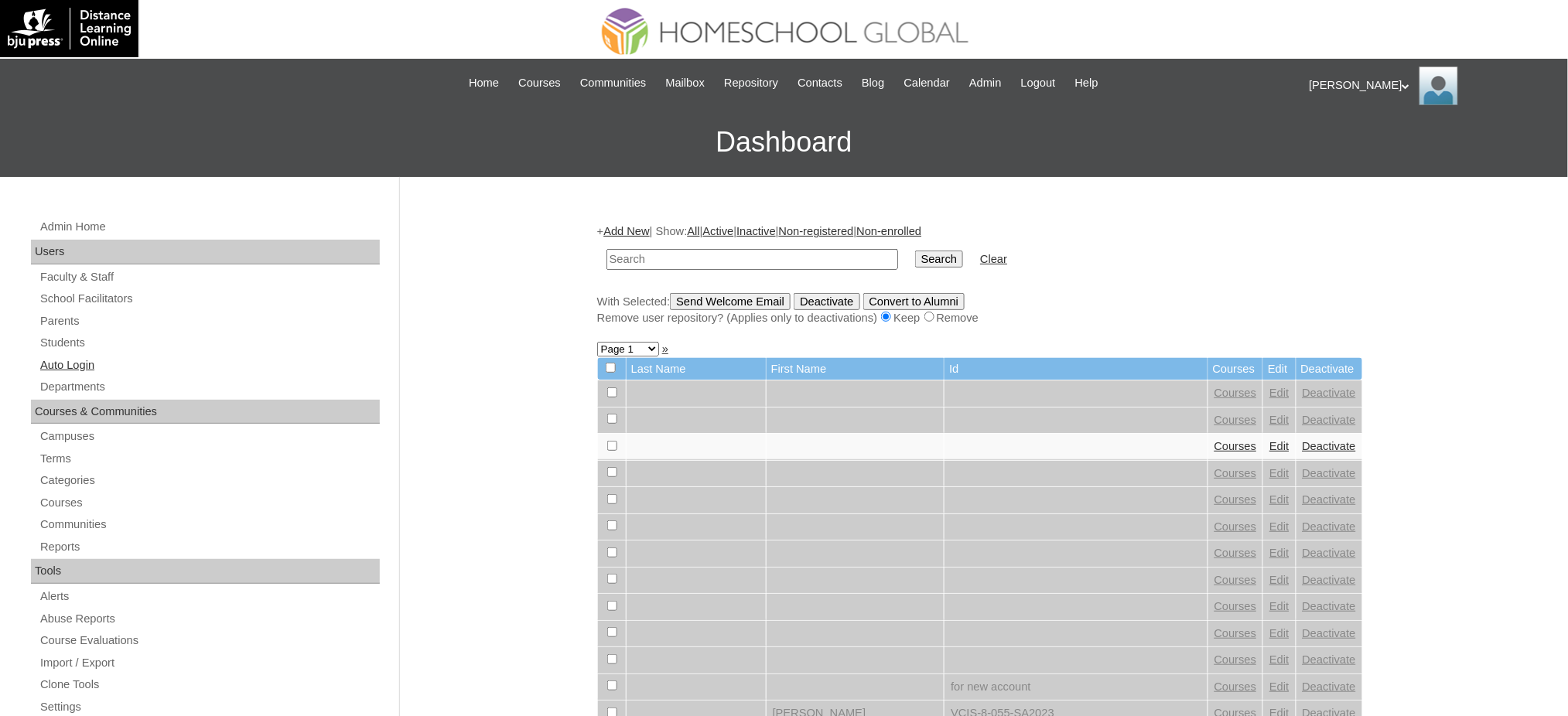
click at [76, 367] on link "Auto Login" at bounding box center [209, 365] width 341 height 19
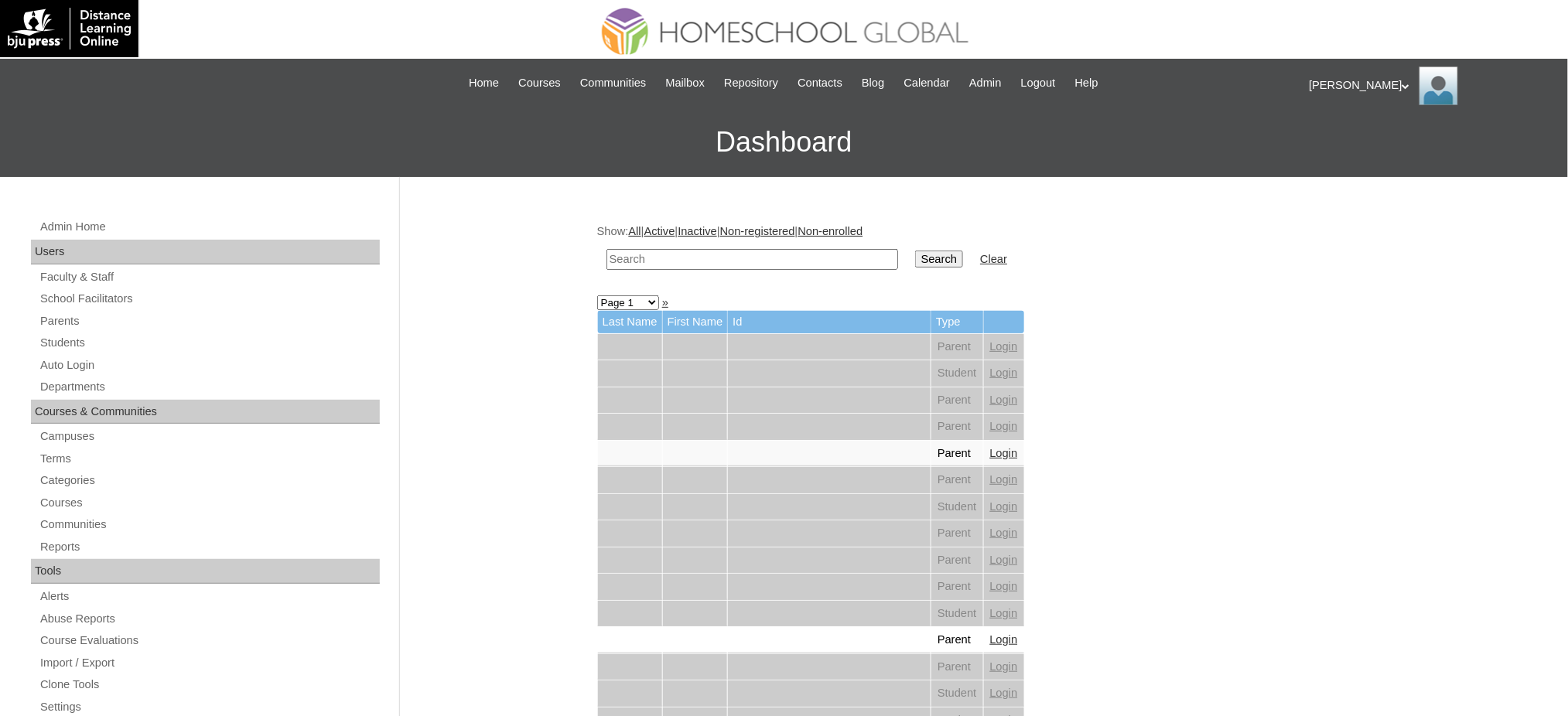
click at [783, 268] on td at bounding box center [751, 259] width 307 height 36
click at [783, 263] on input "text" at bounding box center [752, 259] width 291 height 21
paste input "Guasque"
type input "Guasque"
click at [915, 258] on input "Search" at bounding box center [939, 258] width 48 height 17
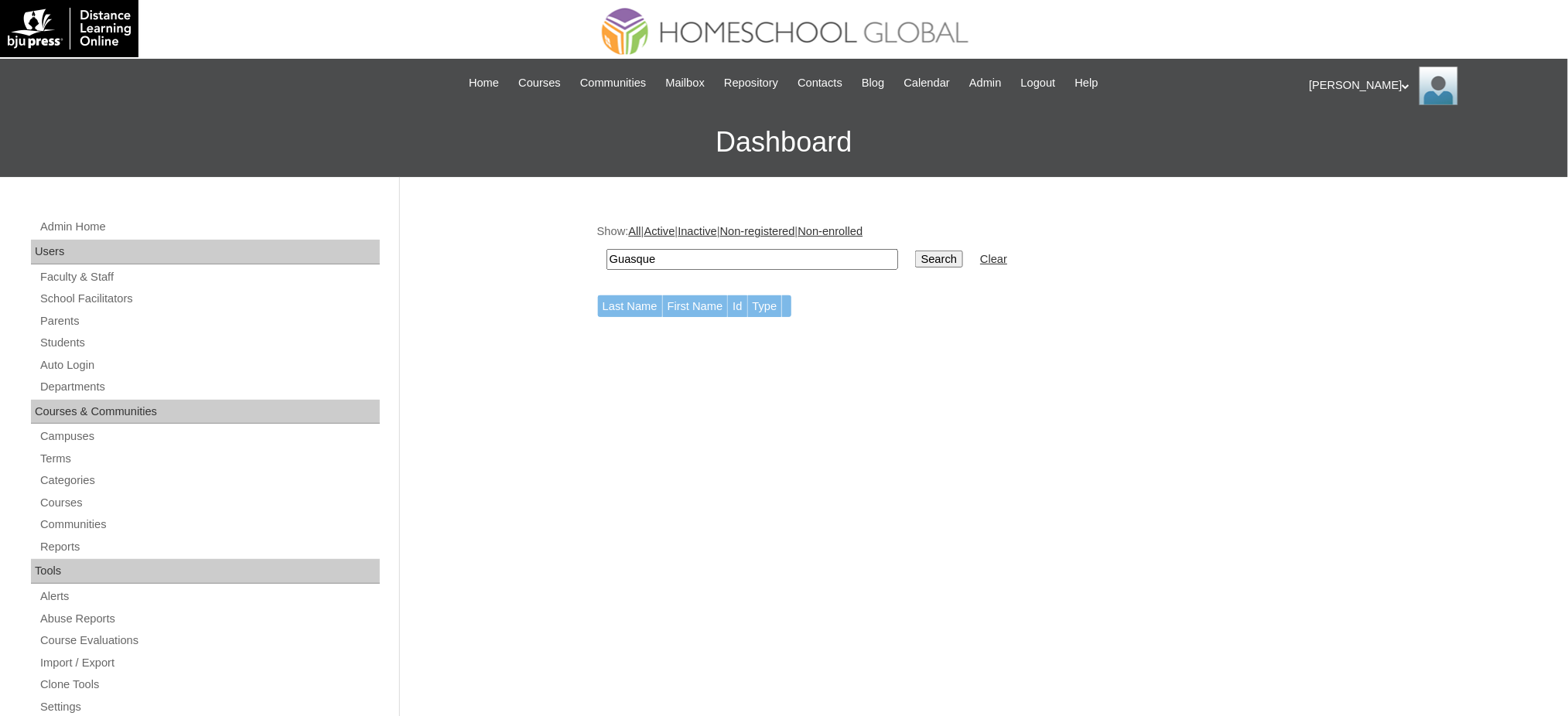
click at [768, 252] on input "Guasque" at bounding box center [752, 259] width 291 height 21
type input "Guasque"
click at [915, 250] on input "Search" at bounding box center [939, 258] width 48 height 17
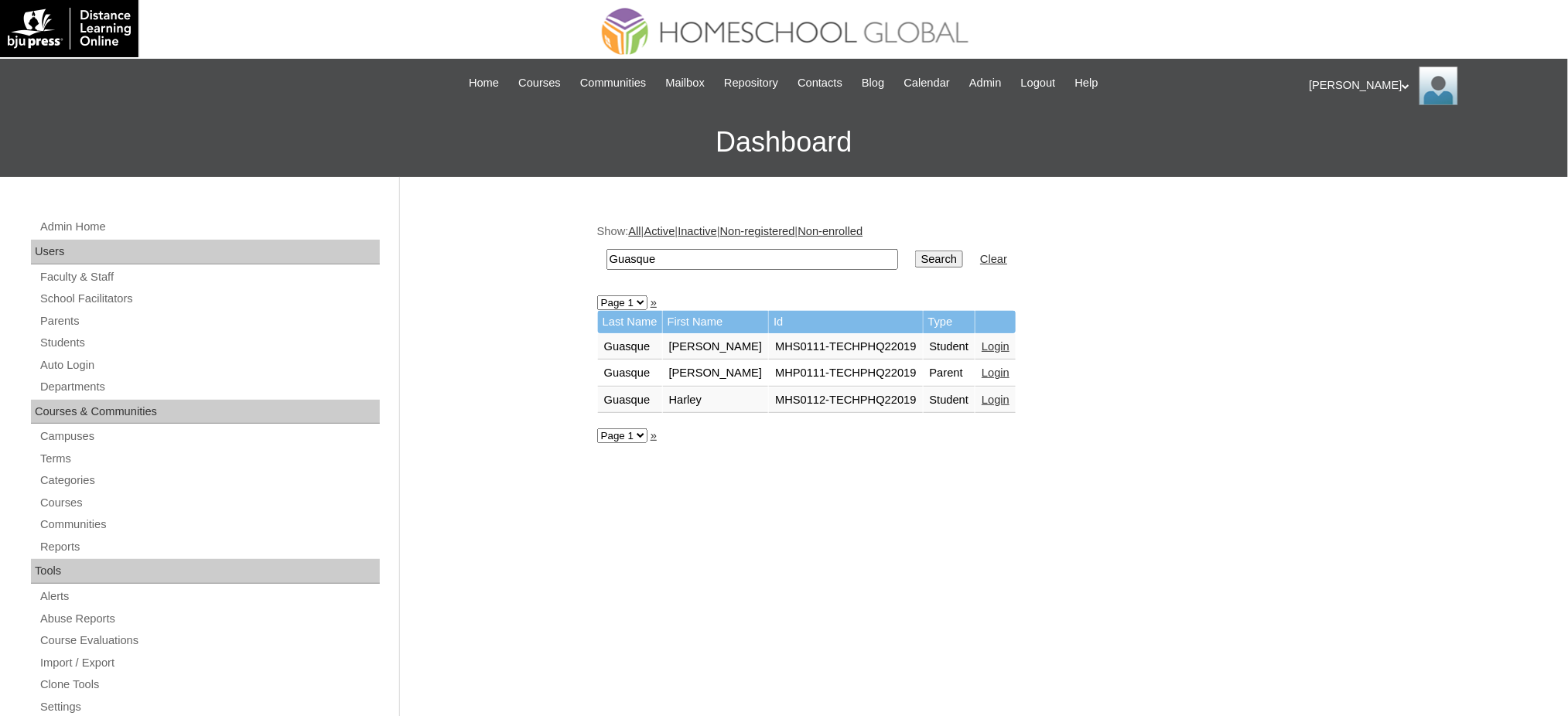
click at [982, 397] on link "Login" at bounding box center [996, 399] width 28 height 12
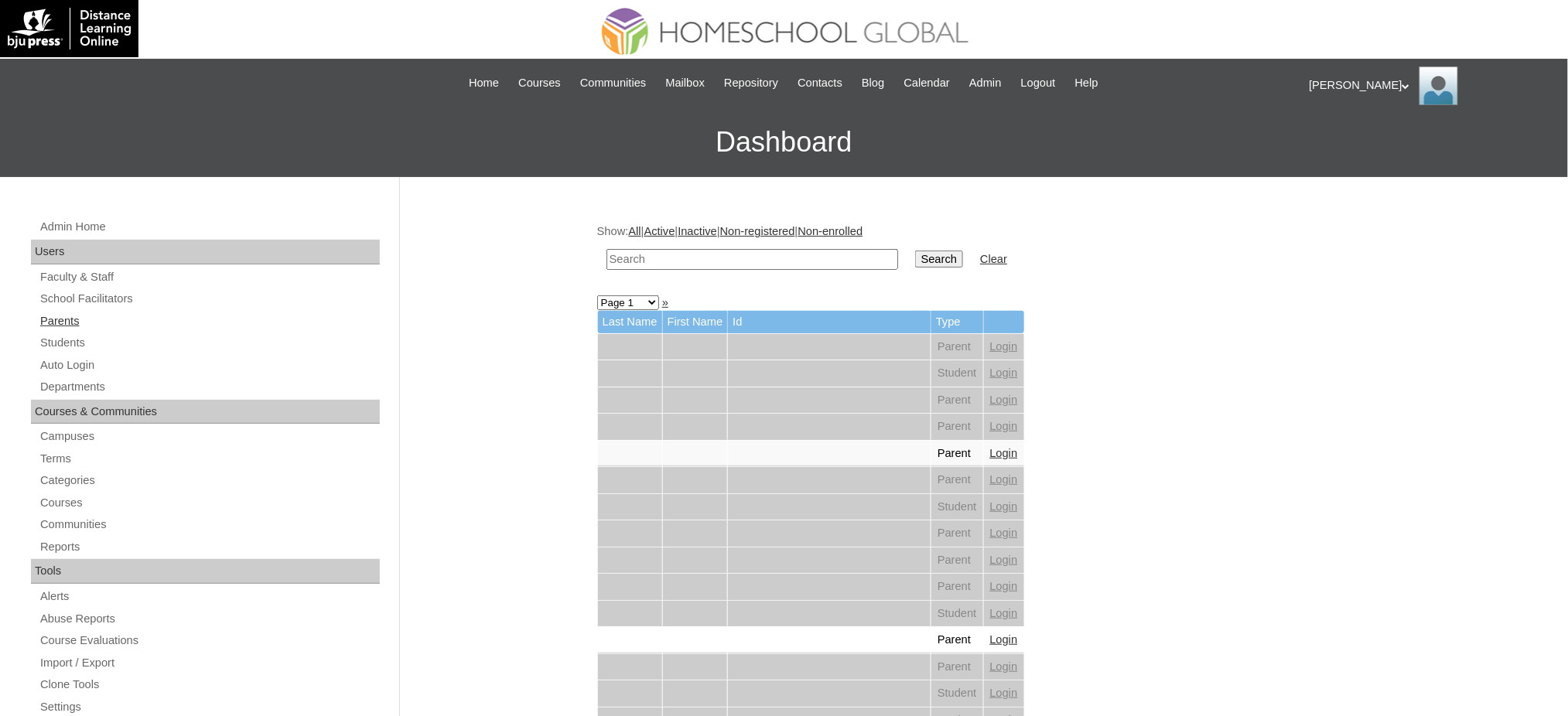
click at [67, 326] on link "Parents" at bounding box center [209, 321] width 341 height 19
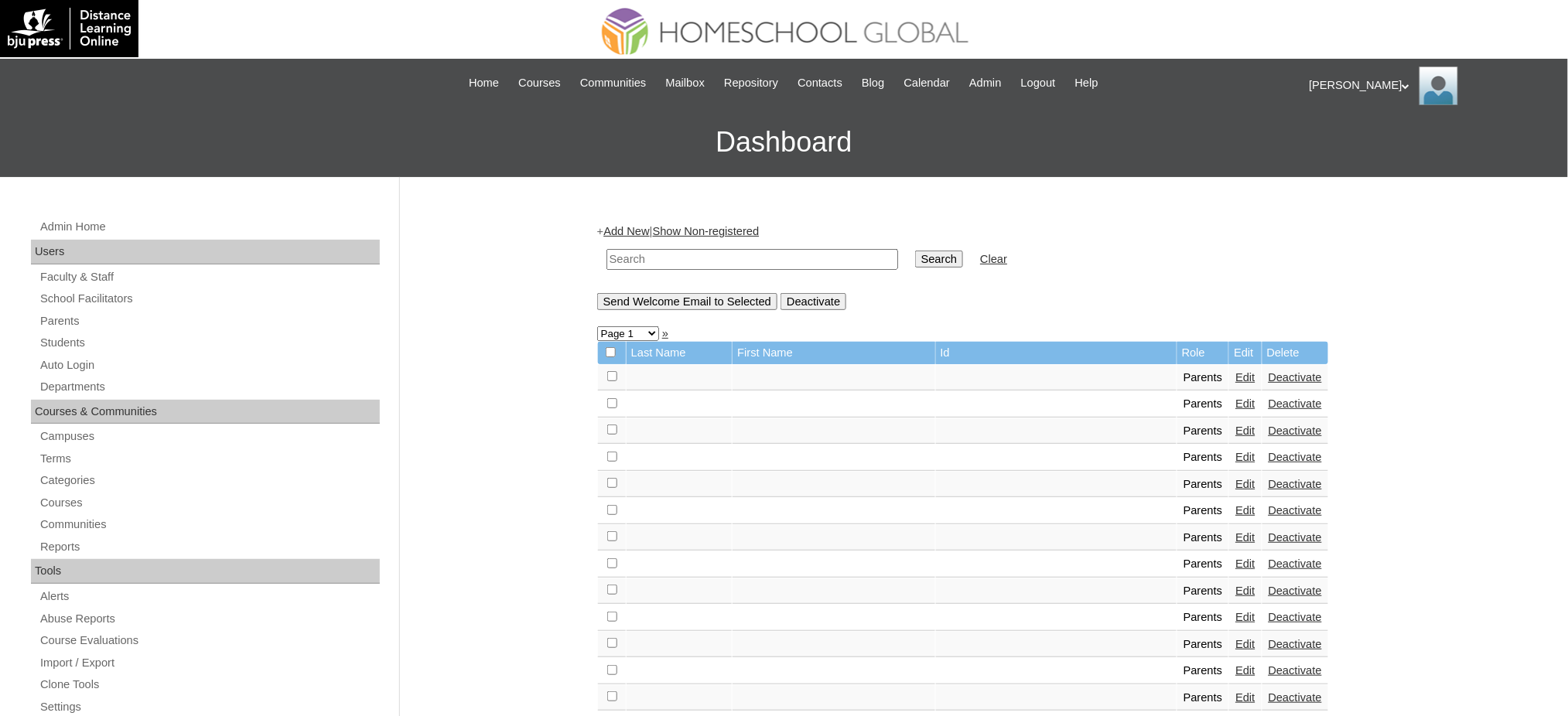
drag, startPoint x: 0, startPoint y: 0, endPoint x: 686, endPoint y: 254, distance: 731.5
click at [686, 254] on input "text" at bounding box center [752, 259] width 291 height 21
paste input "MHP00278-TECHPH2022"
type input "MHP00278-TECHPH2022"
click at [915, 257] on input "Search" at bounding box center [939, 258] width 48 height 17
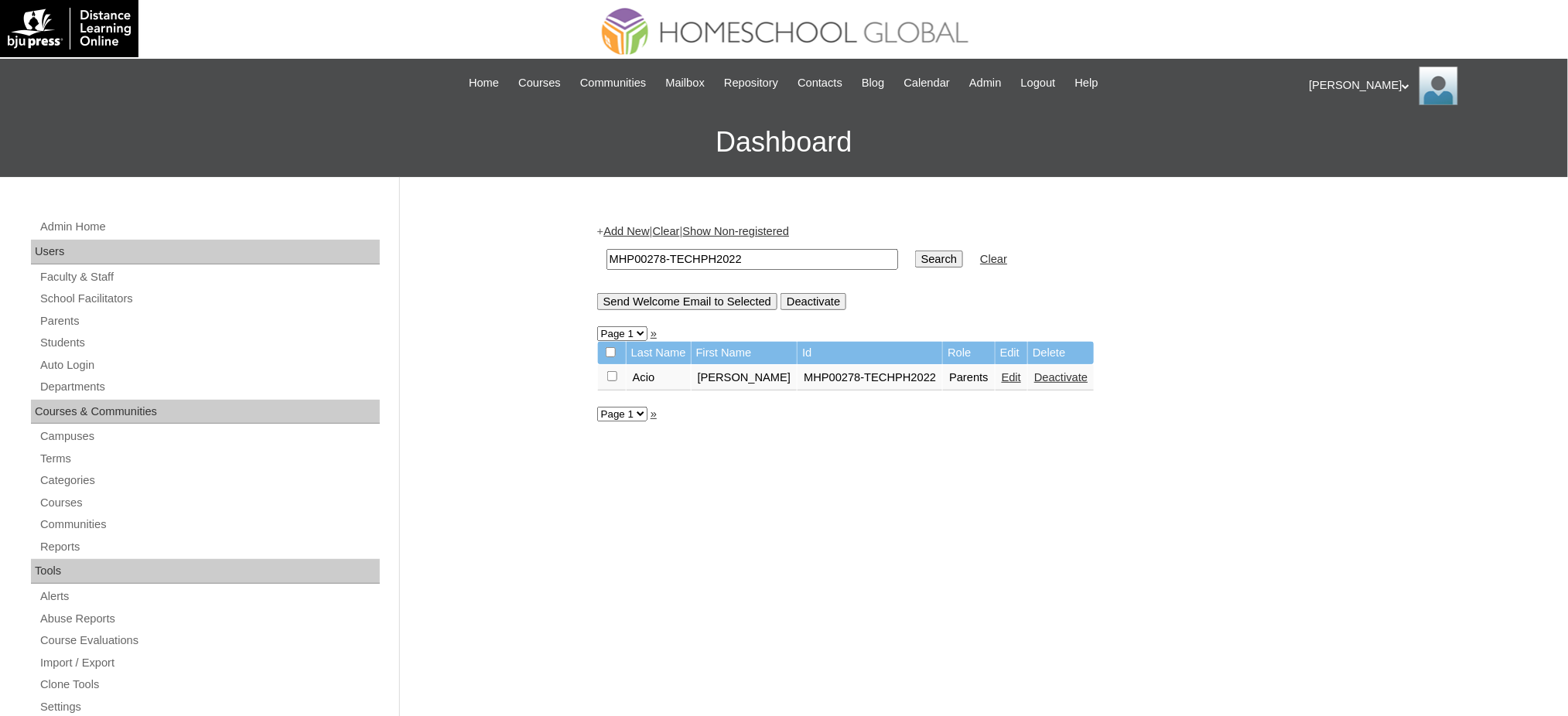
click at [1002, 372] on link "Edit" at bounding box center [1011, 377] width 19 height 12
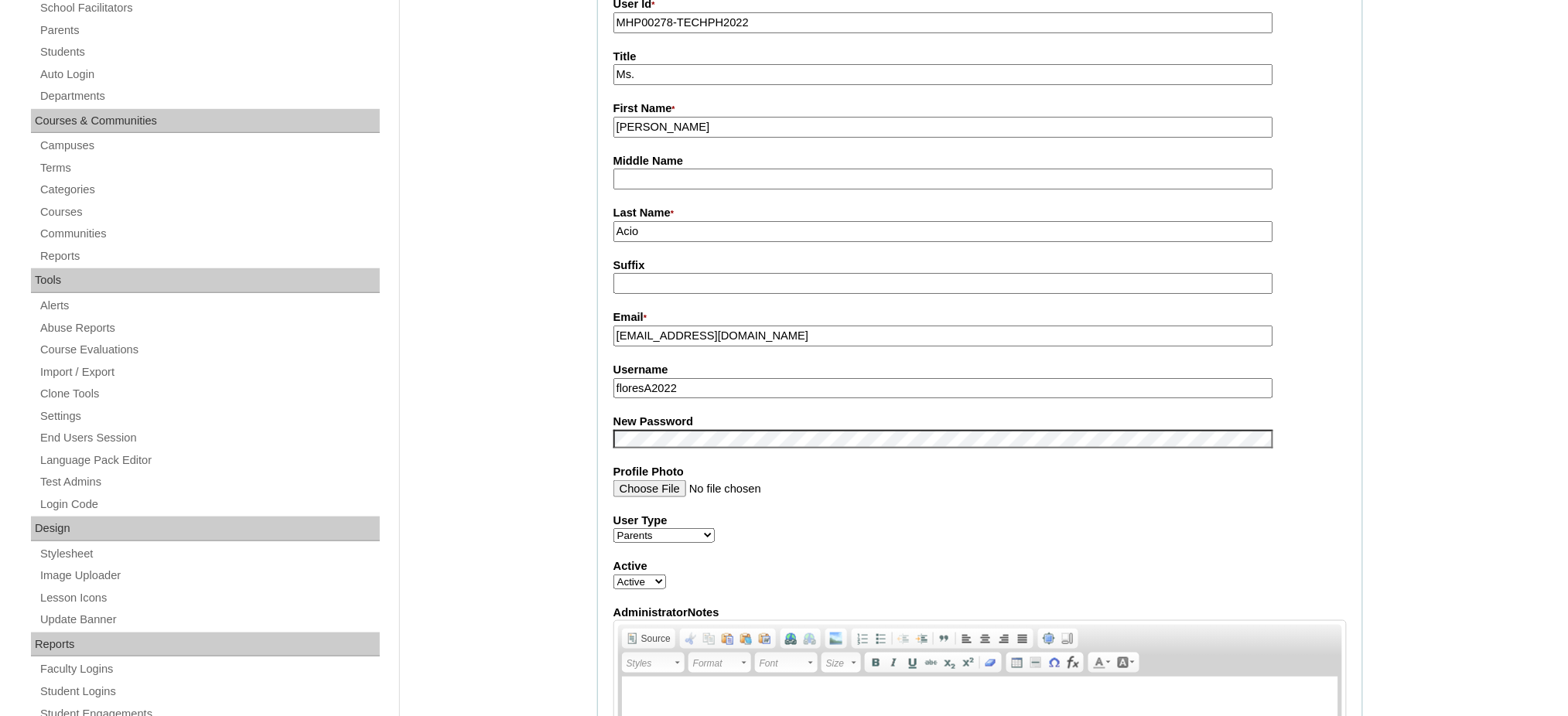
scroll to position [309, 0]
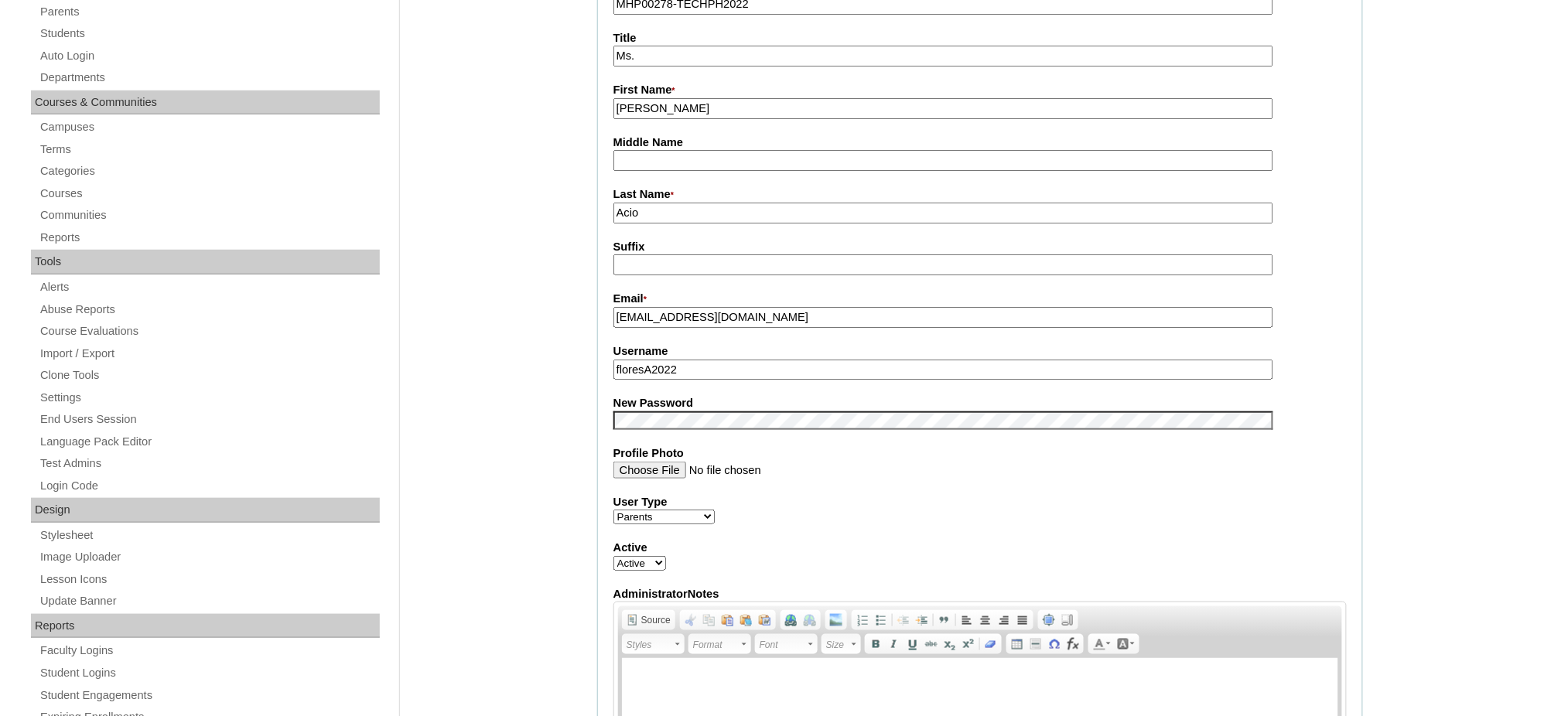
click at [674, 360] on input "floresA2022" at bounding box center [943, 370] width 660 height 21
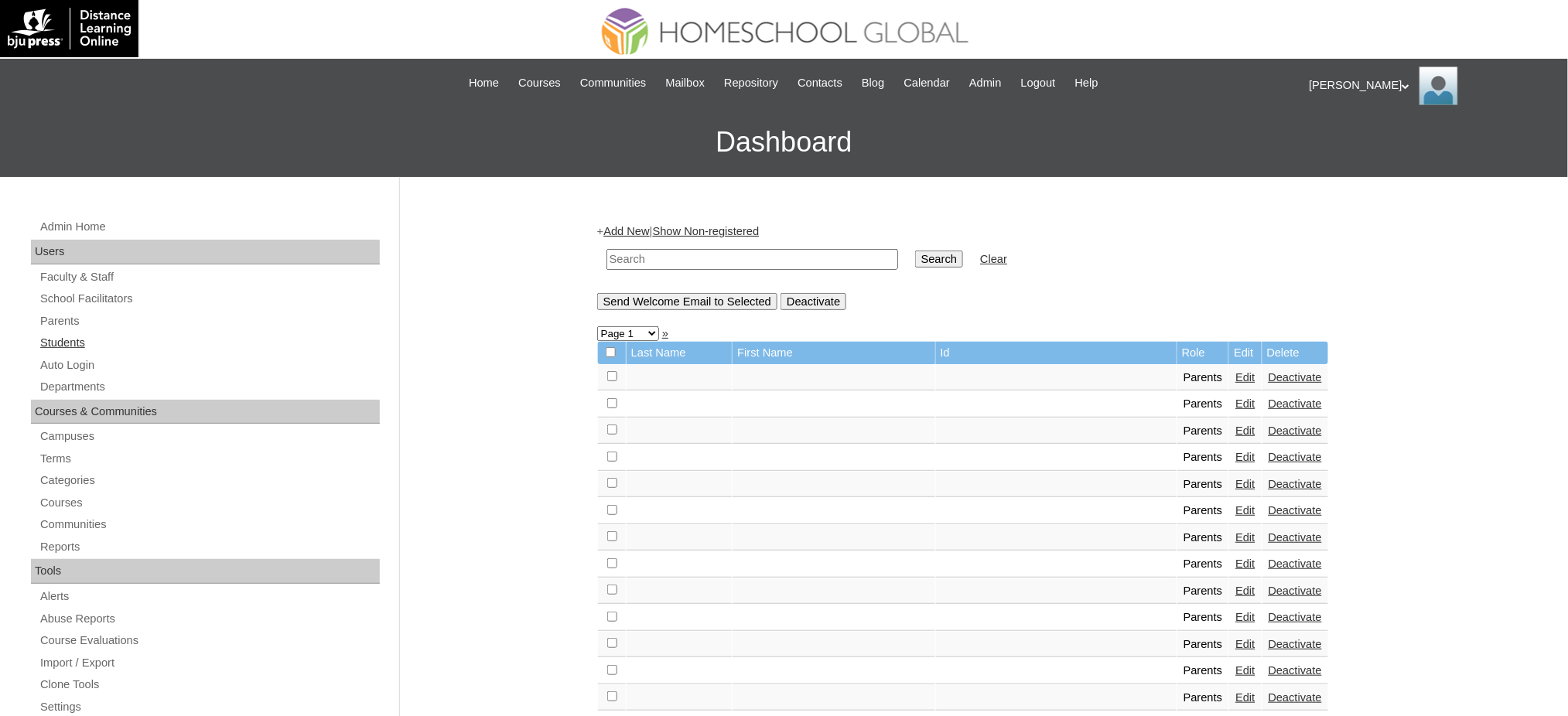
click at [76, 333] on link "Students" at bounding box center [209, 342] width 341 height 19
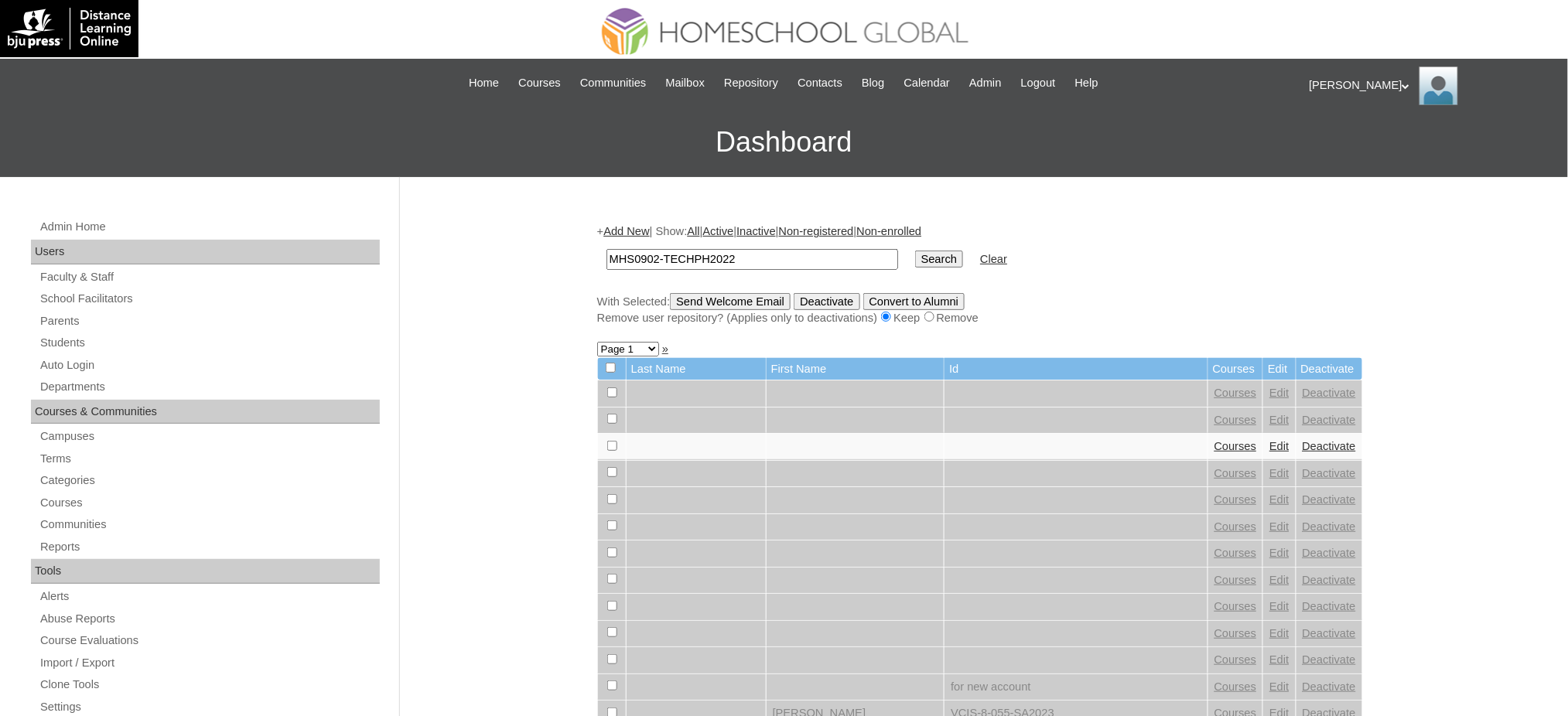
type input "MHS0902-TECHPH2022"
click at [915, 258] on input "Search" at bounding box center [939, 258] width 48 height 17
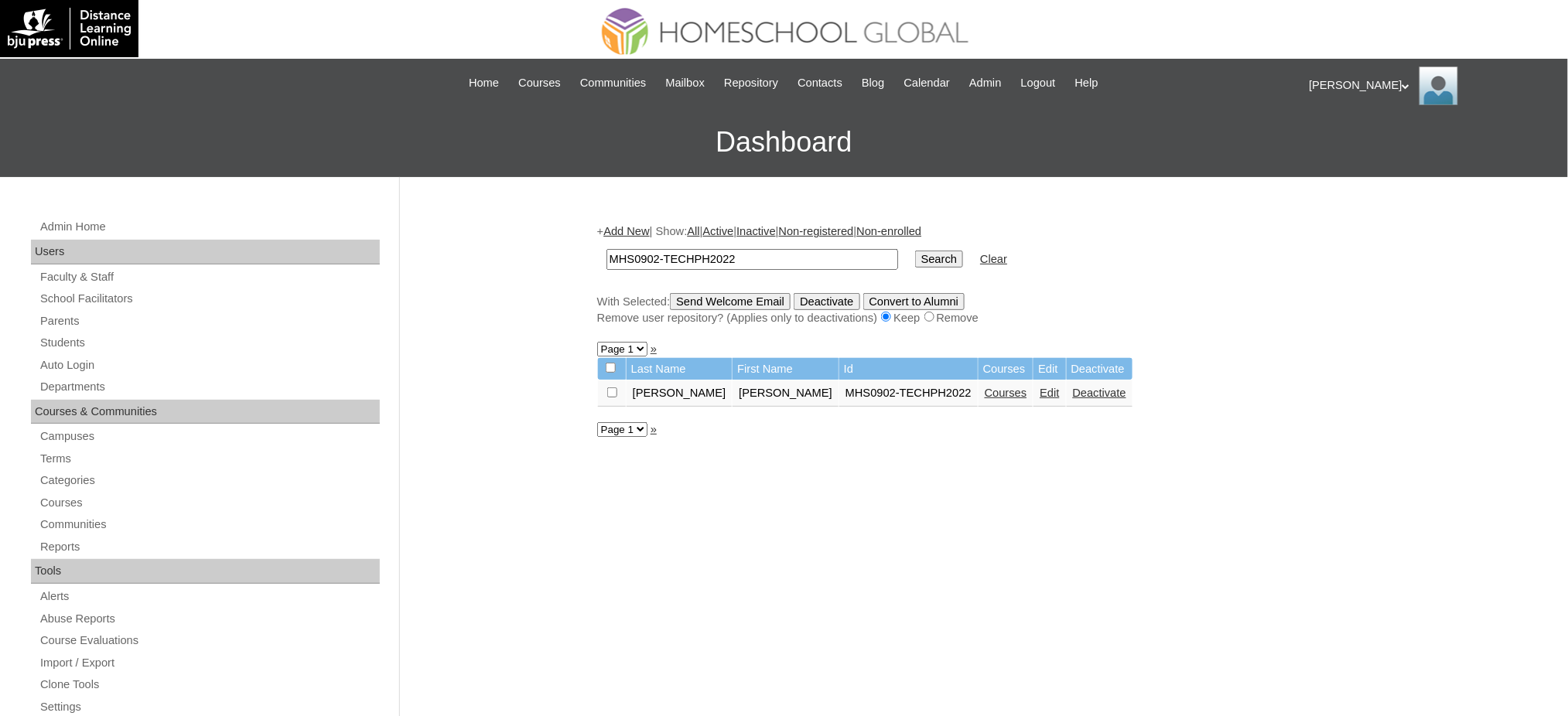
click at [1040, 392] on link "Edit" at bounding box center [1049, 393] width 19 height 12
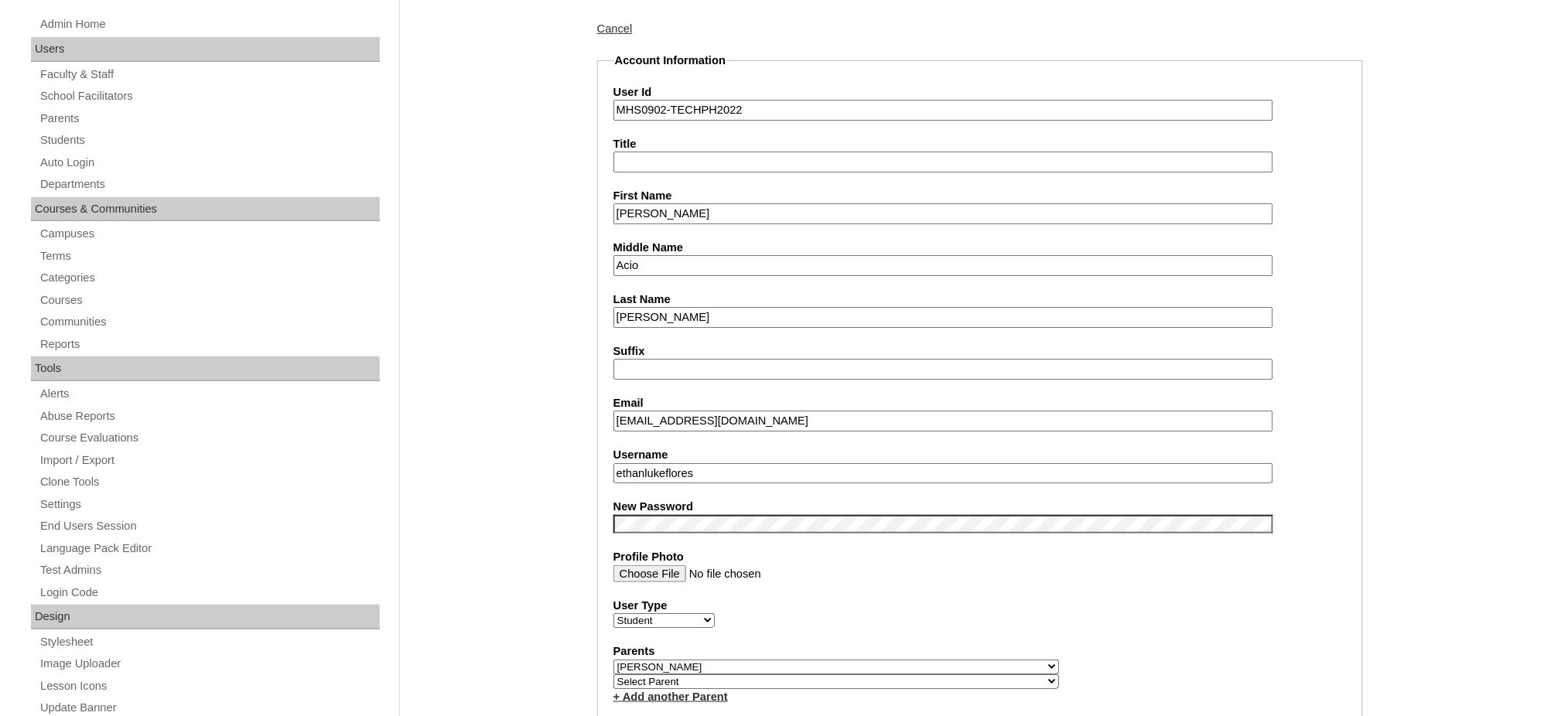
scroll to position [309, 0]
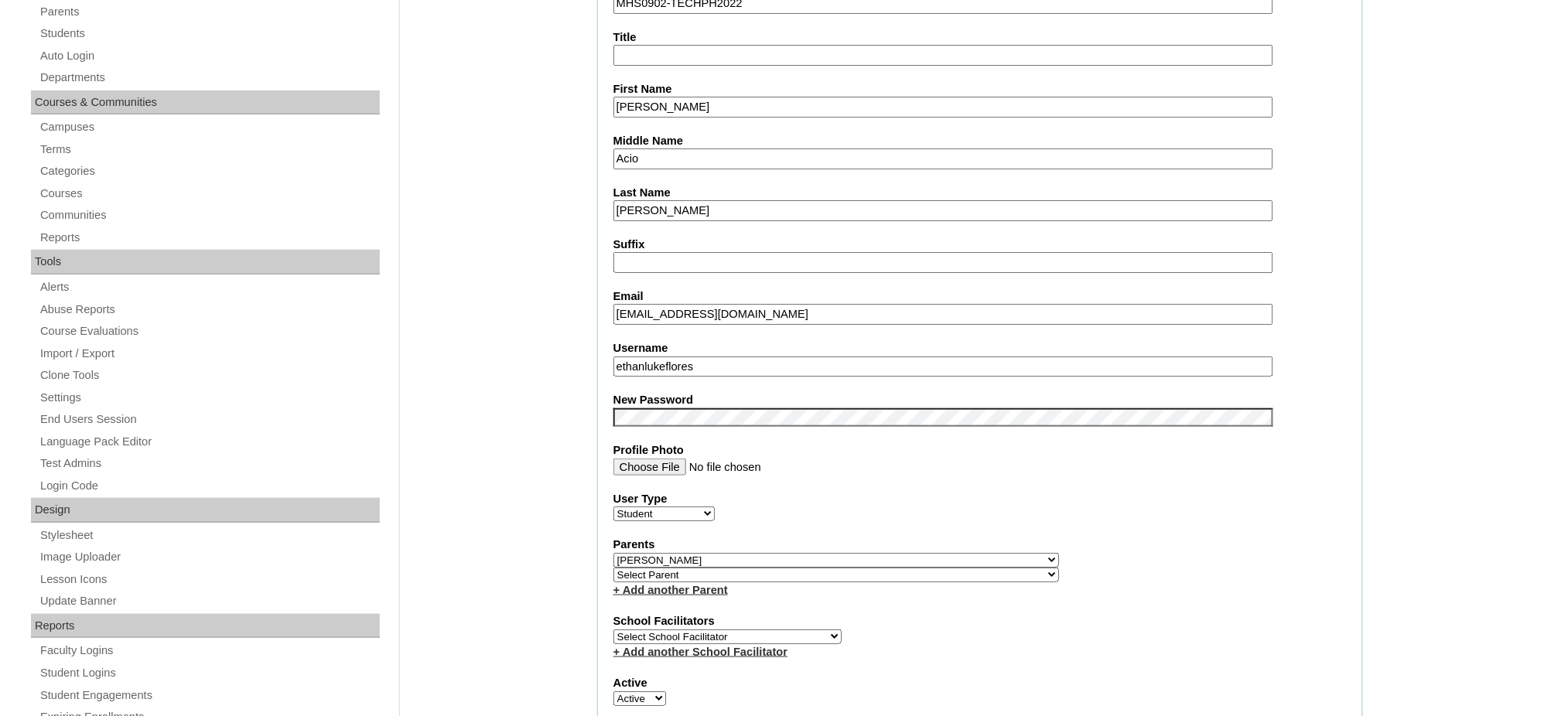
click at [701, 357] on input "ethanlukeflores" at bounding box center [943, 366] width 660 height 21
click at [664, 99] on input "[PERSON_NAME]" at bounding box center [943, 106] width 660 height 21
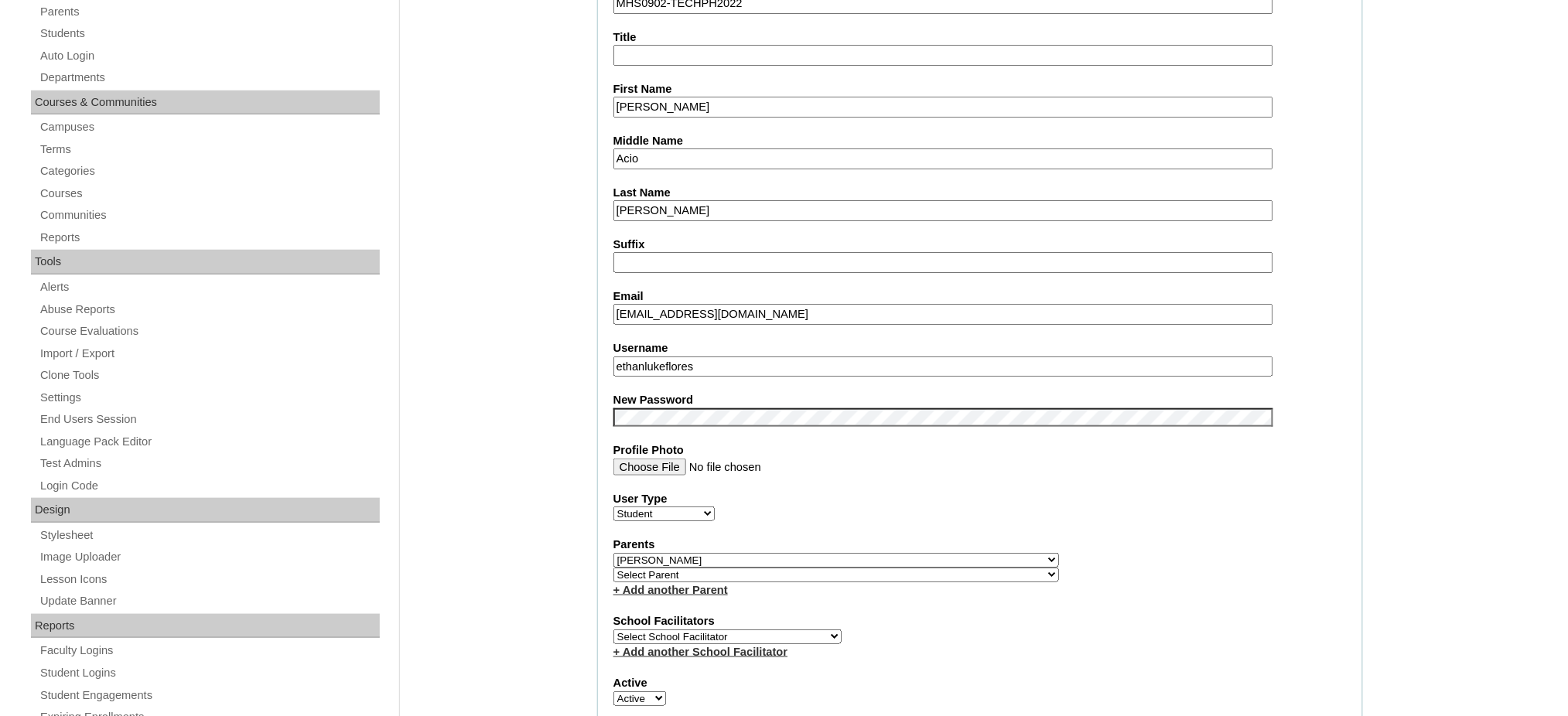
click at [664, 99] on input "[PERSON_NAME]" at bounding box center [943, 106] width 660 height 21
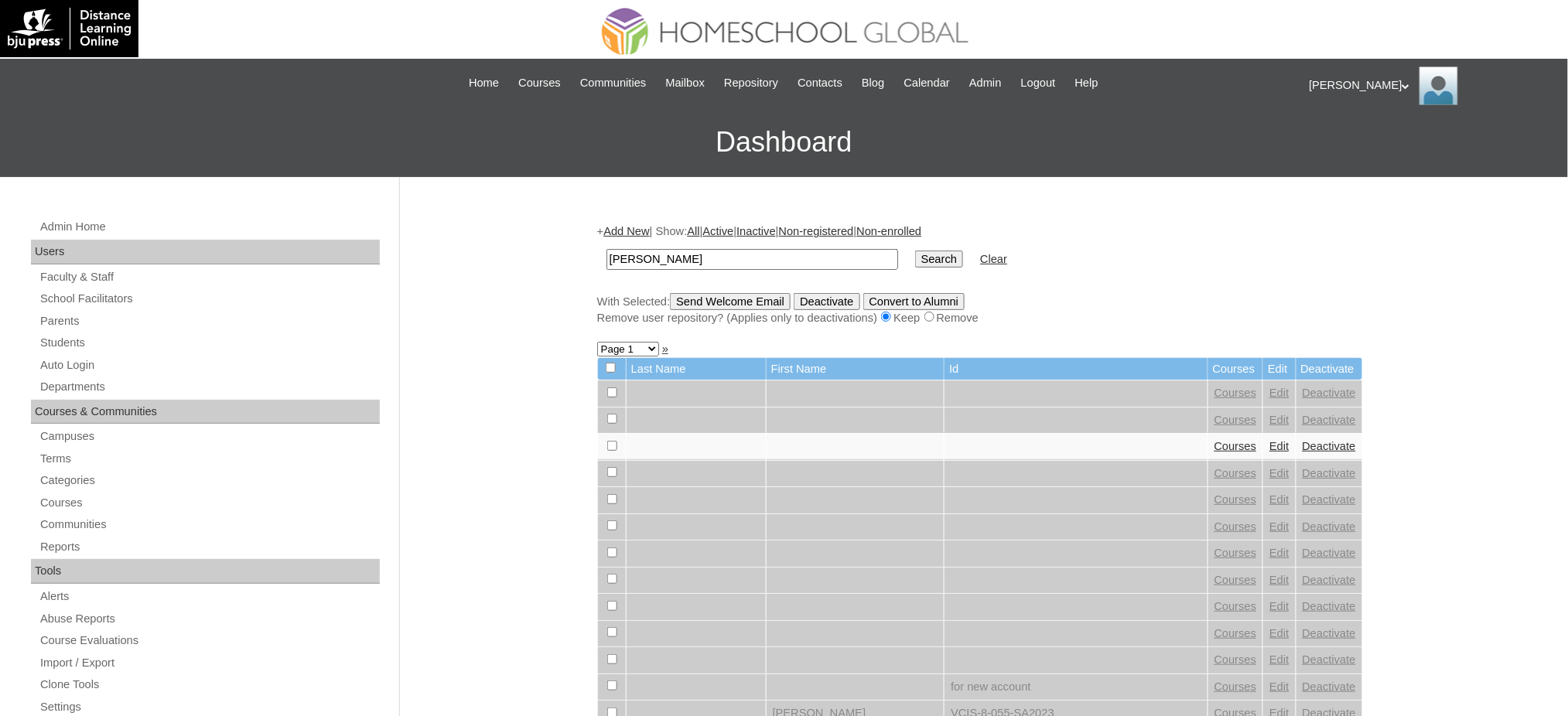
type input "[PERSON_NAME]"
click at [915, 258] on input "Search" at bounding box center [939, 258] width 48 height 17
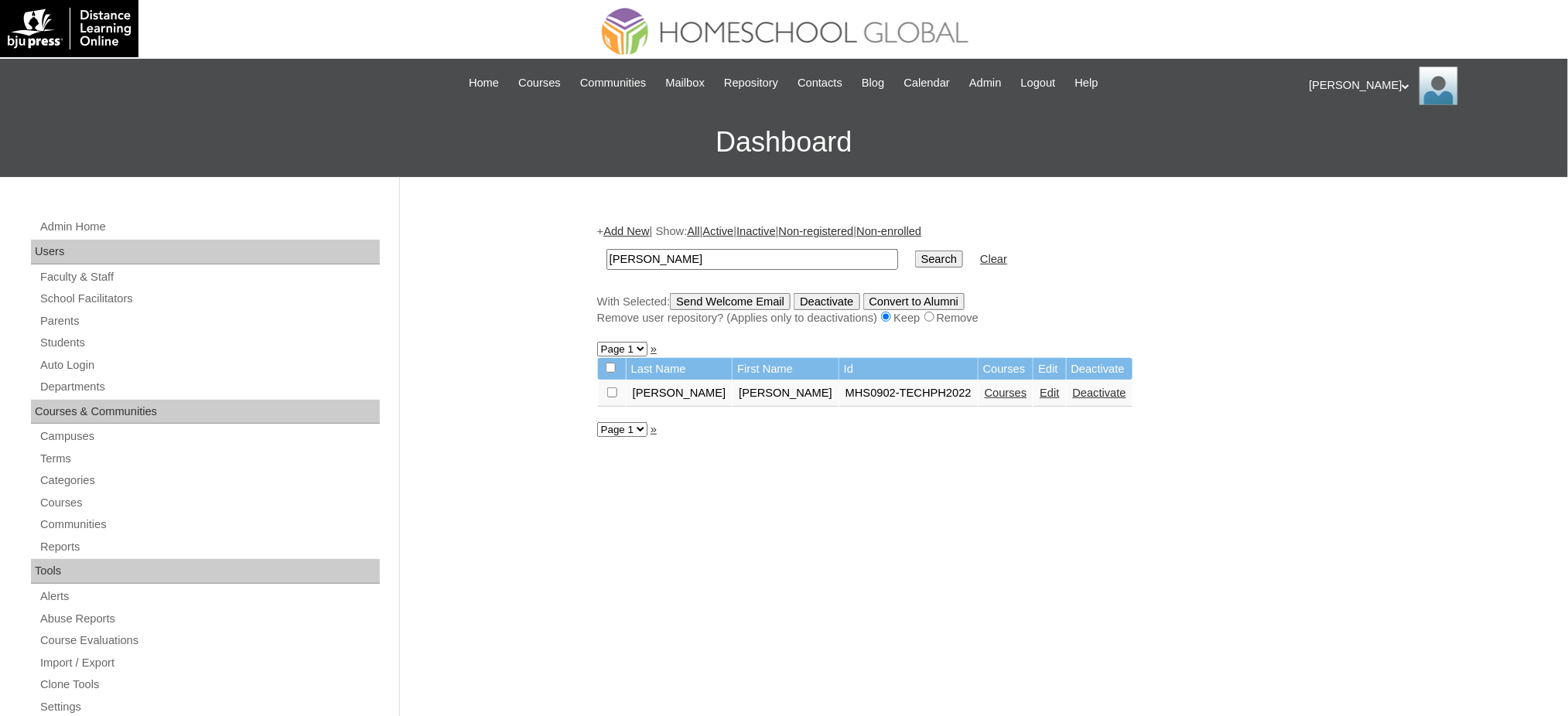
click at [979, 394] on td "Courses" at bounding box center [1006, 393] width 55 height 26
click at [984, 387] on link "Courses" at bounding box center [1006, 393] width 43 height 12
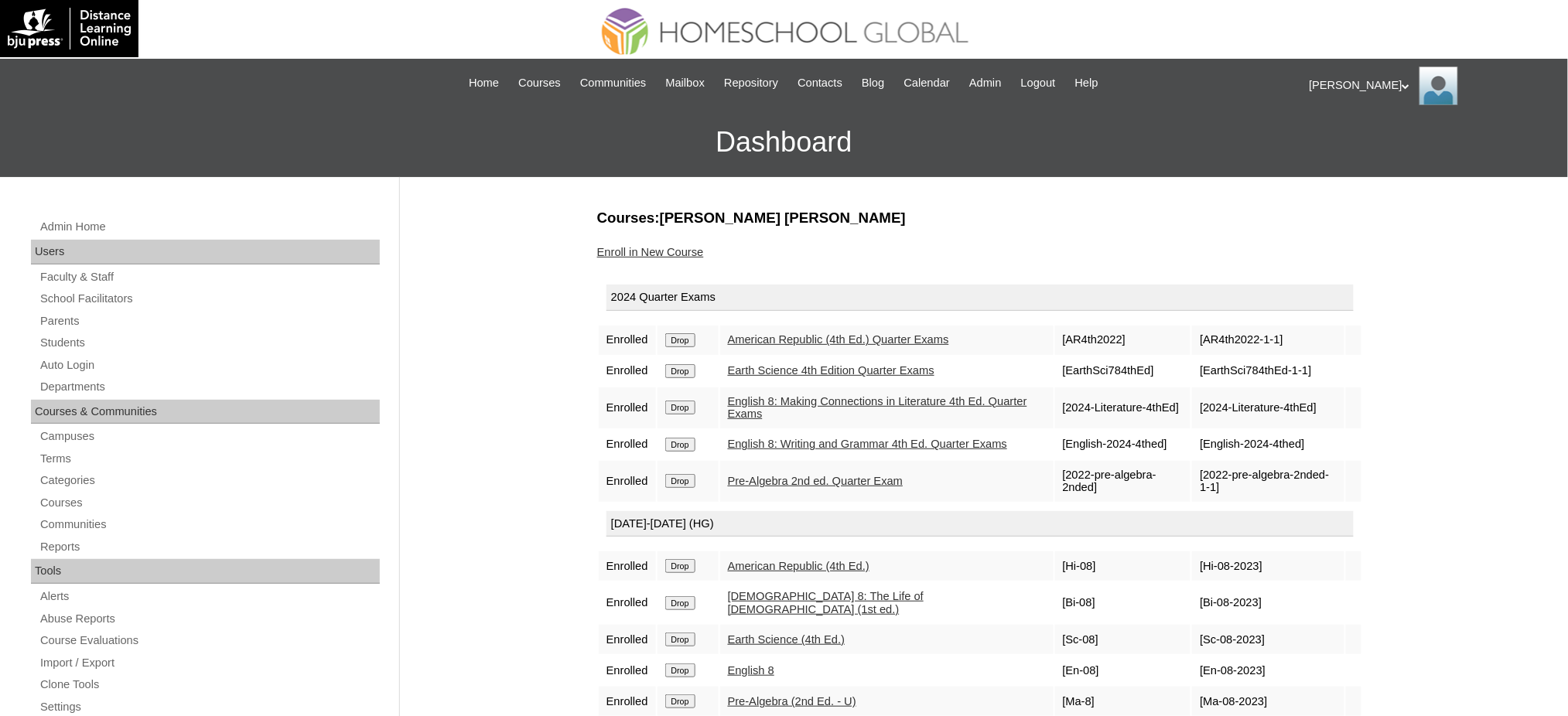
click at [691, 338] on input "Drop" at bounding box center [680, 340] width 30 height 14
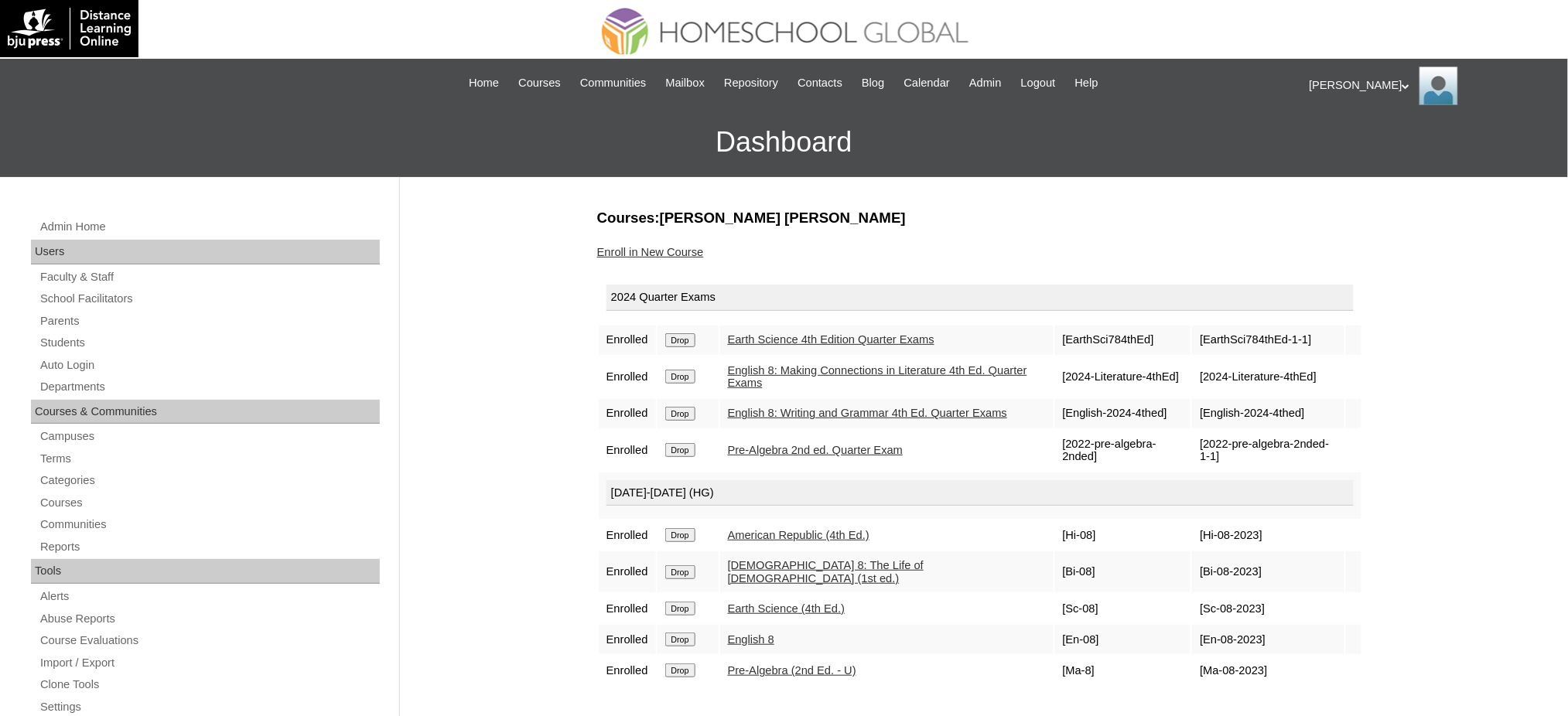
click at [691, 340] on input "Drop" at bounding box center [680, 340] width 30 height 14
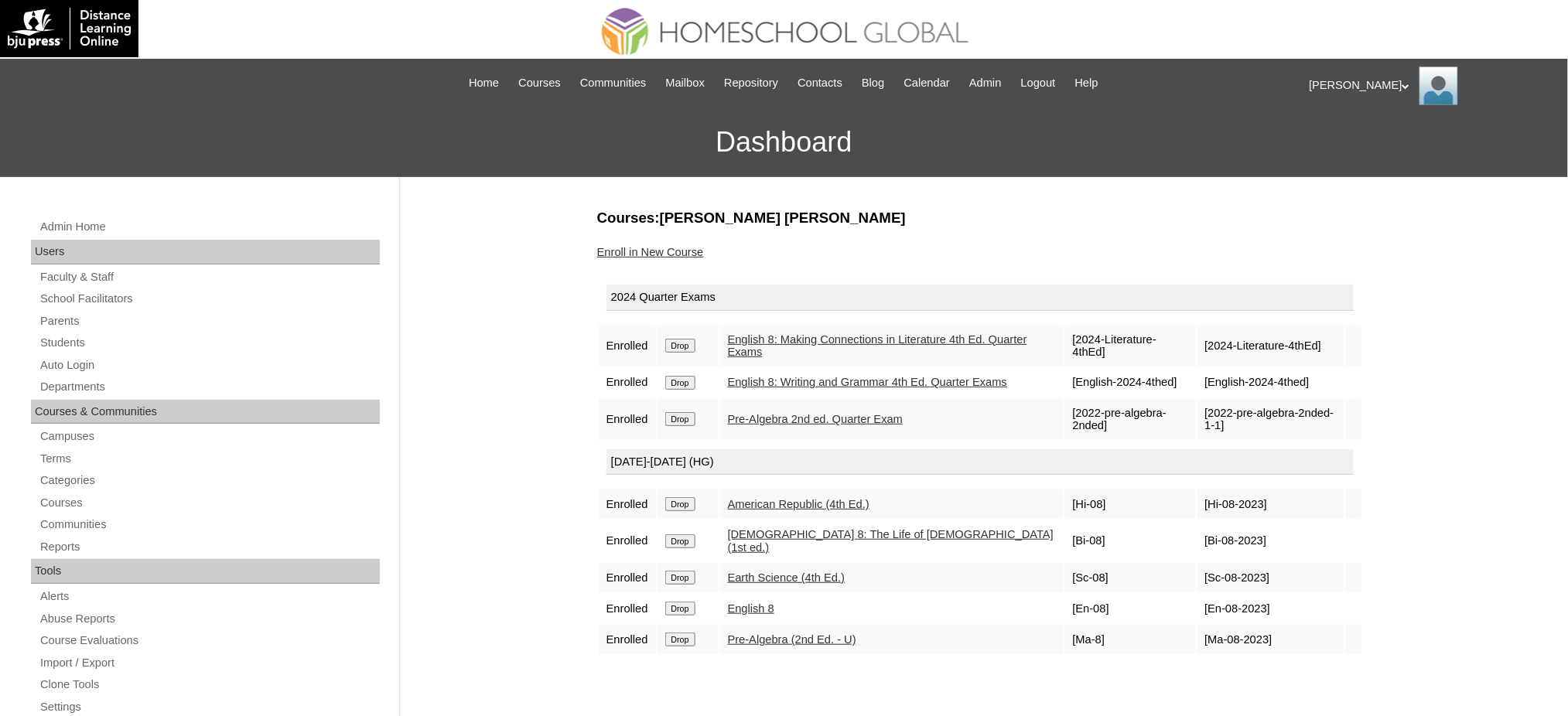
click at [690, 334] on td "Drop" at bounding box center [688, 346] width 61 height 41
click at [690, 341] on input "Drop" at bounding box center [680, 346] width 30 height 14
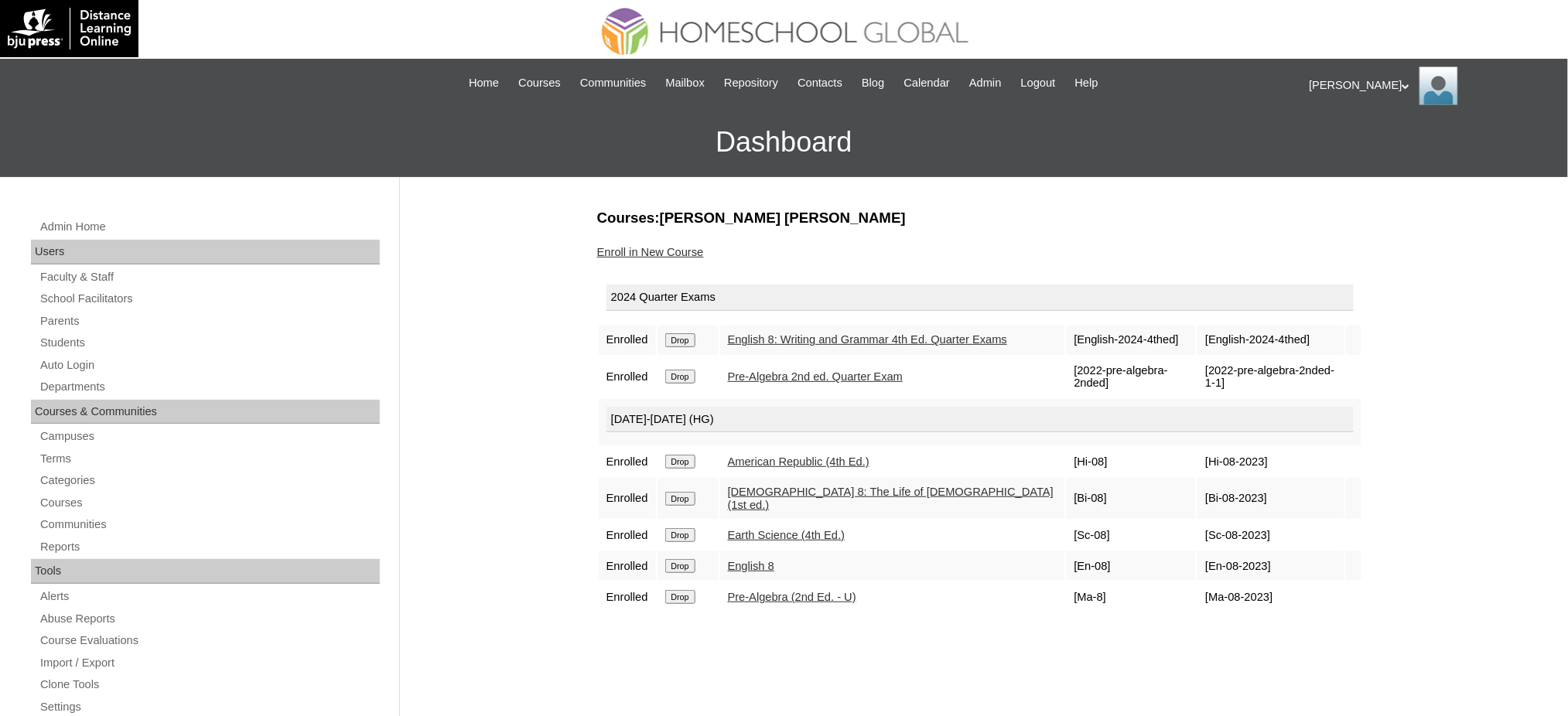
click at [696, 343] on input "Drop" at bounding box center [680, 340] width 30 height 14
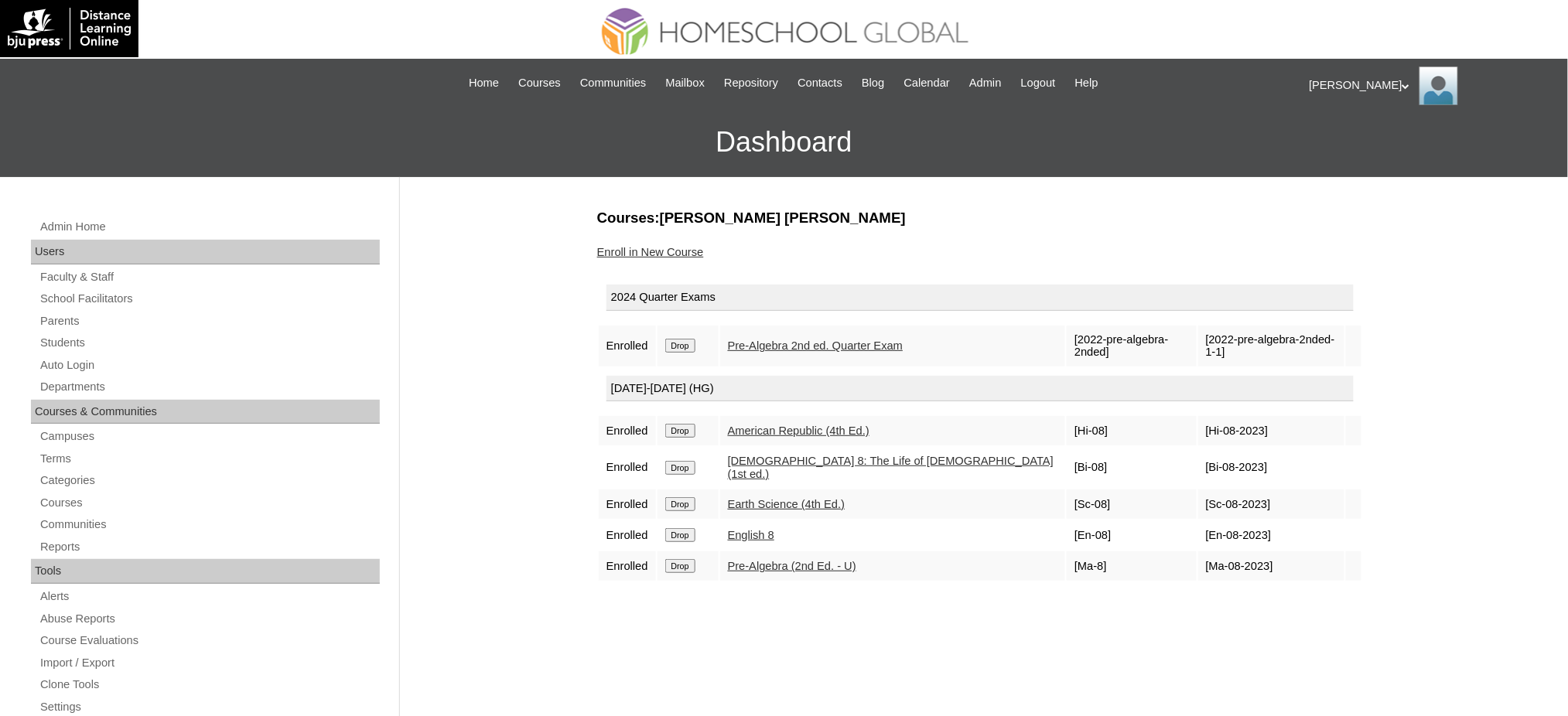
click at [690, 339] on input "Drop" at bounding box center [680, 346] width 30 height 14
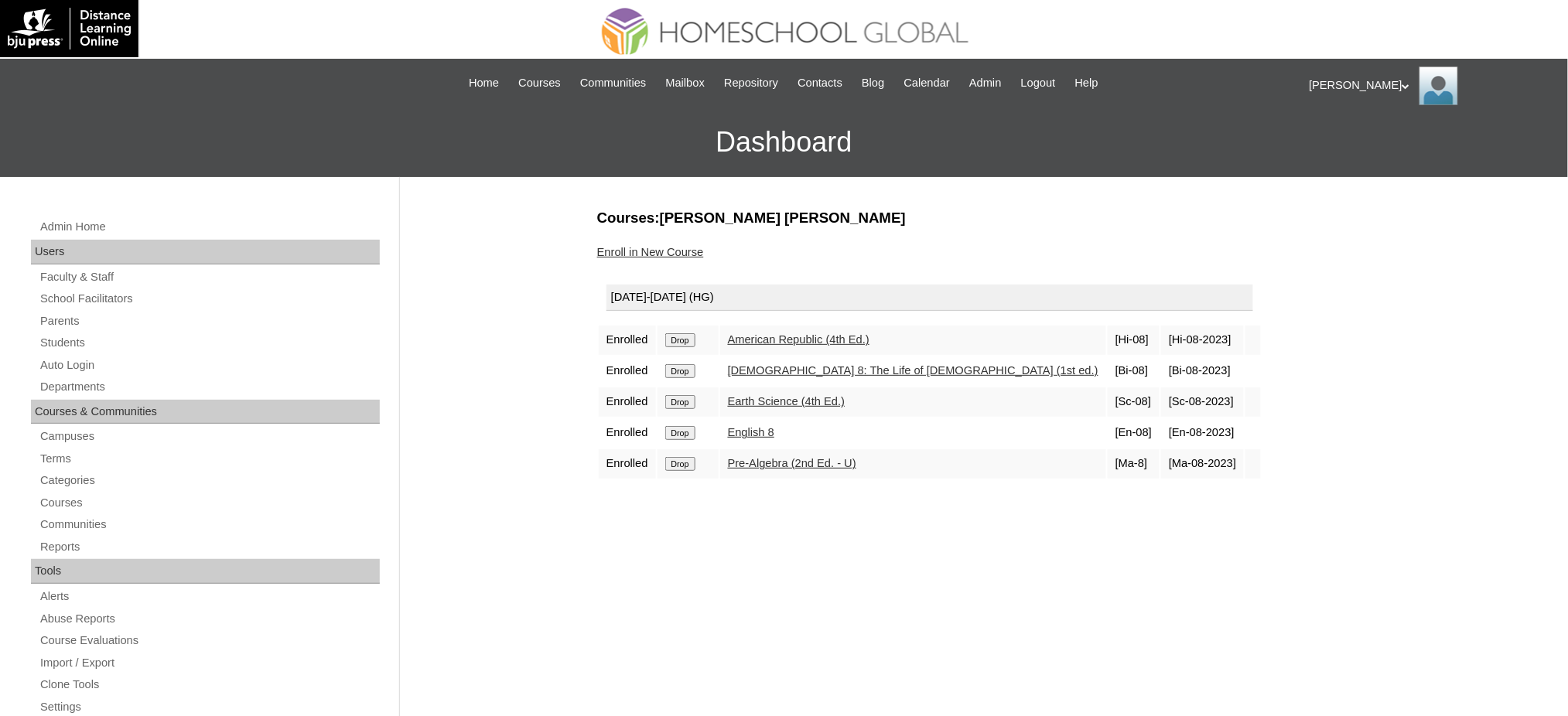
click at [686, 338] on input "Drop" at bounding box center [680, 340] width 30 height 14
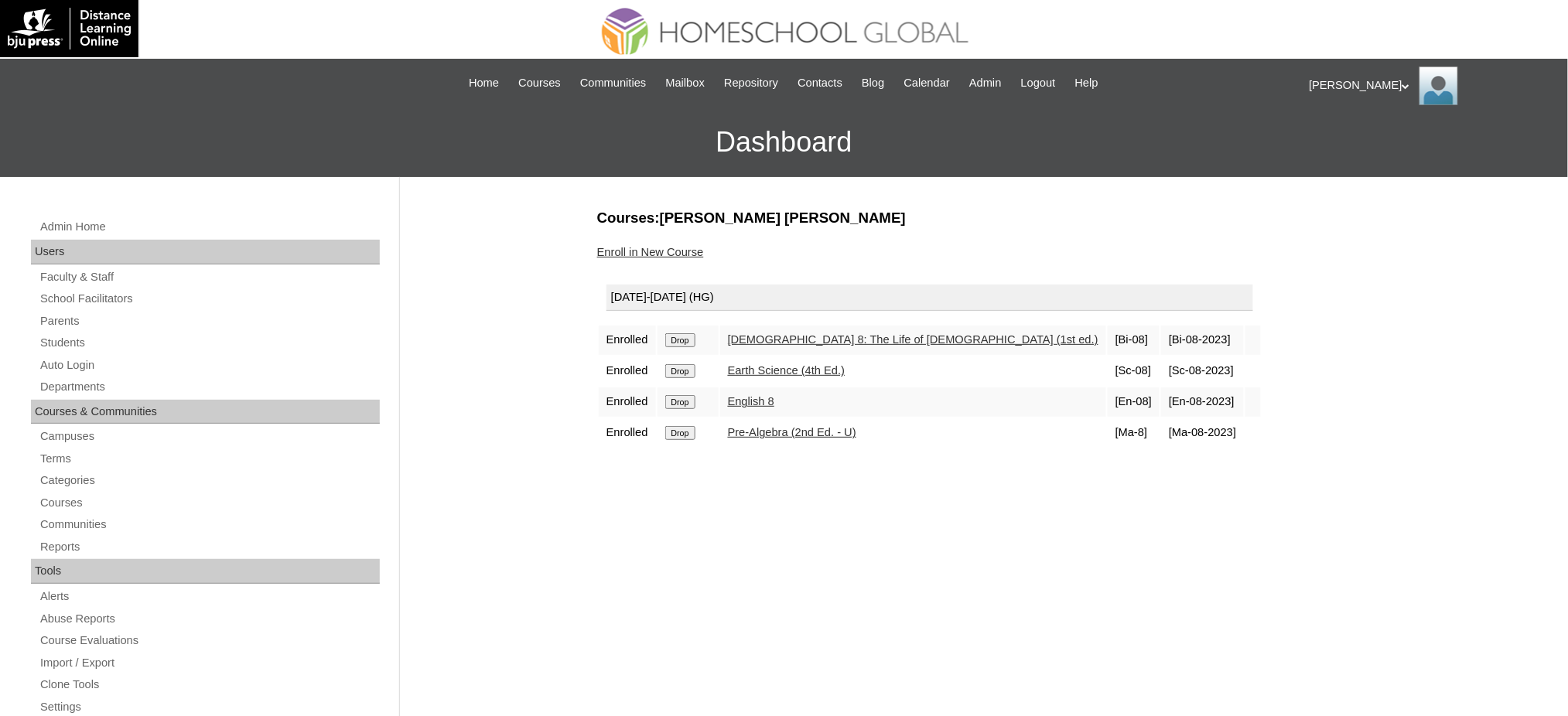
click at [686, 335] on input "Drop" at bounding box center [680, 340] width 30 height 14
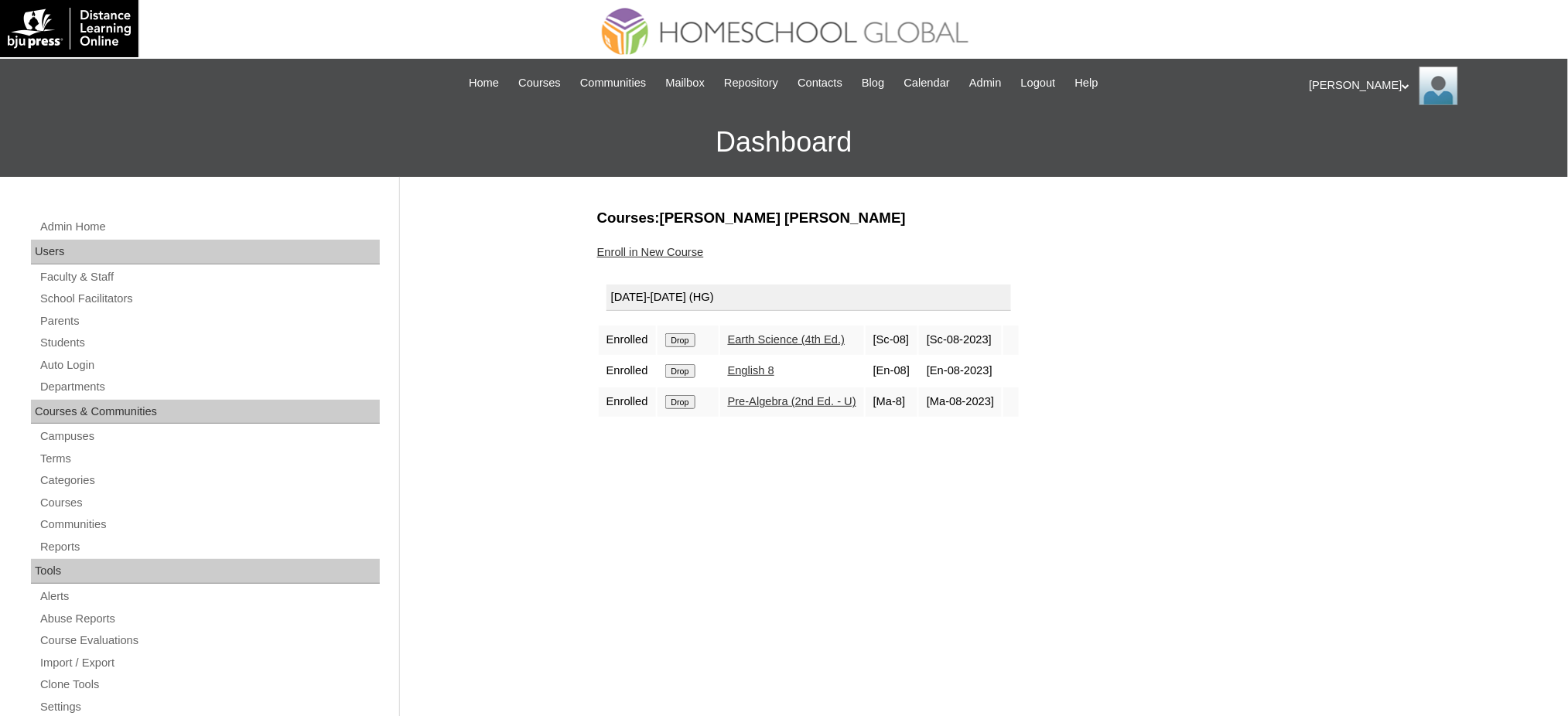
click at [688, 333] on input "Drop" at bounding box center [680, 340] width 30 height 14
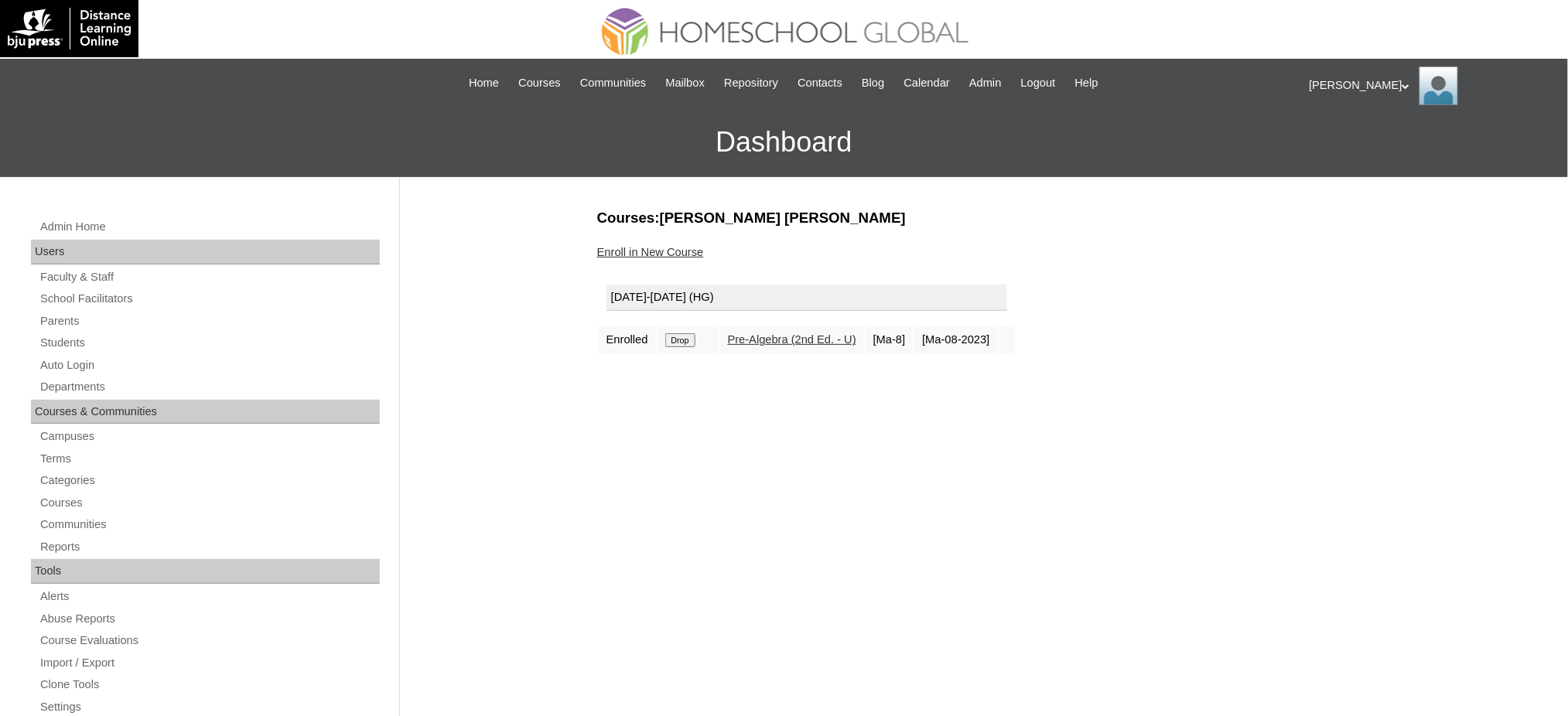
drag, startPoint x: 0, startPoint y: 0, endPoint x: 681, endPoint y: 340, distance: 761.2
click at [681, 340] on input "Drop" at bounding box center [680, 340] width 30 height 14
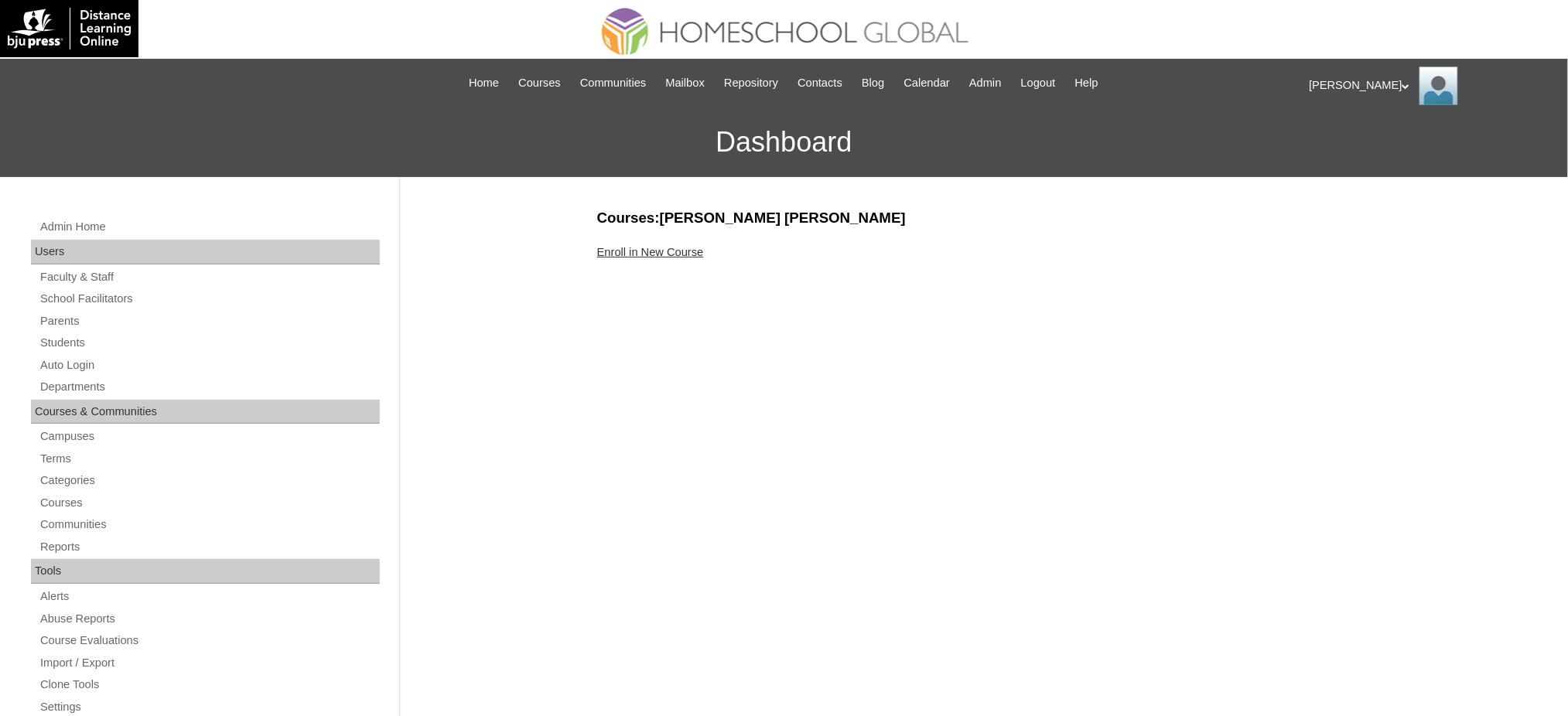
click at [616, 251] on link "Enroll in New Course" at bounding box center [650, 252] width 107 height 12
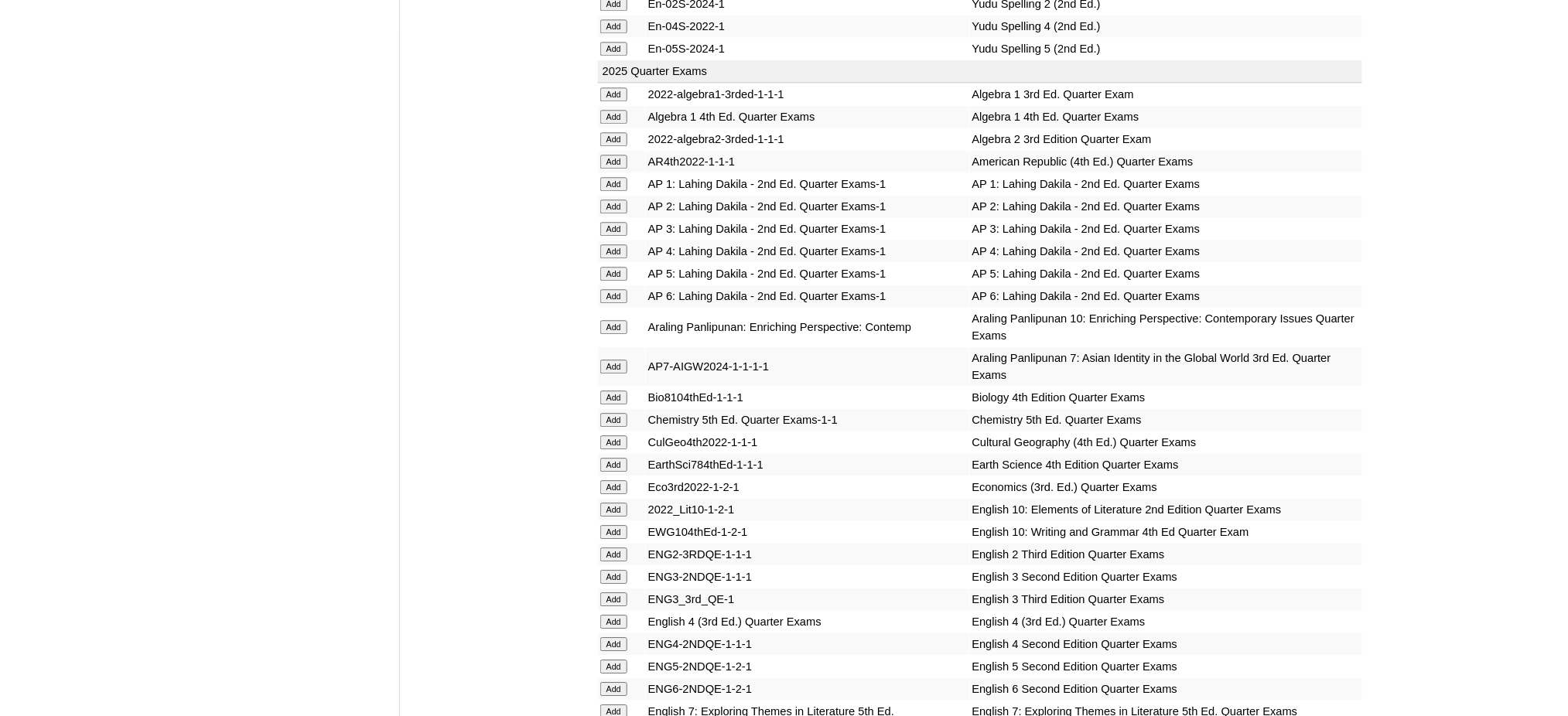
scroll to position [1238, 0]
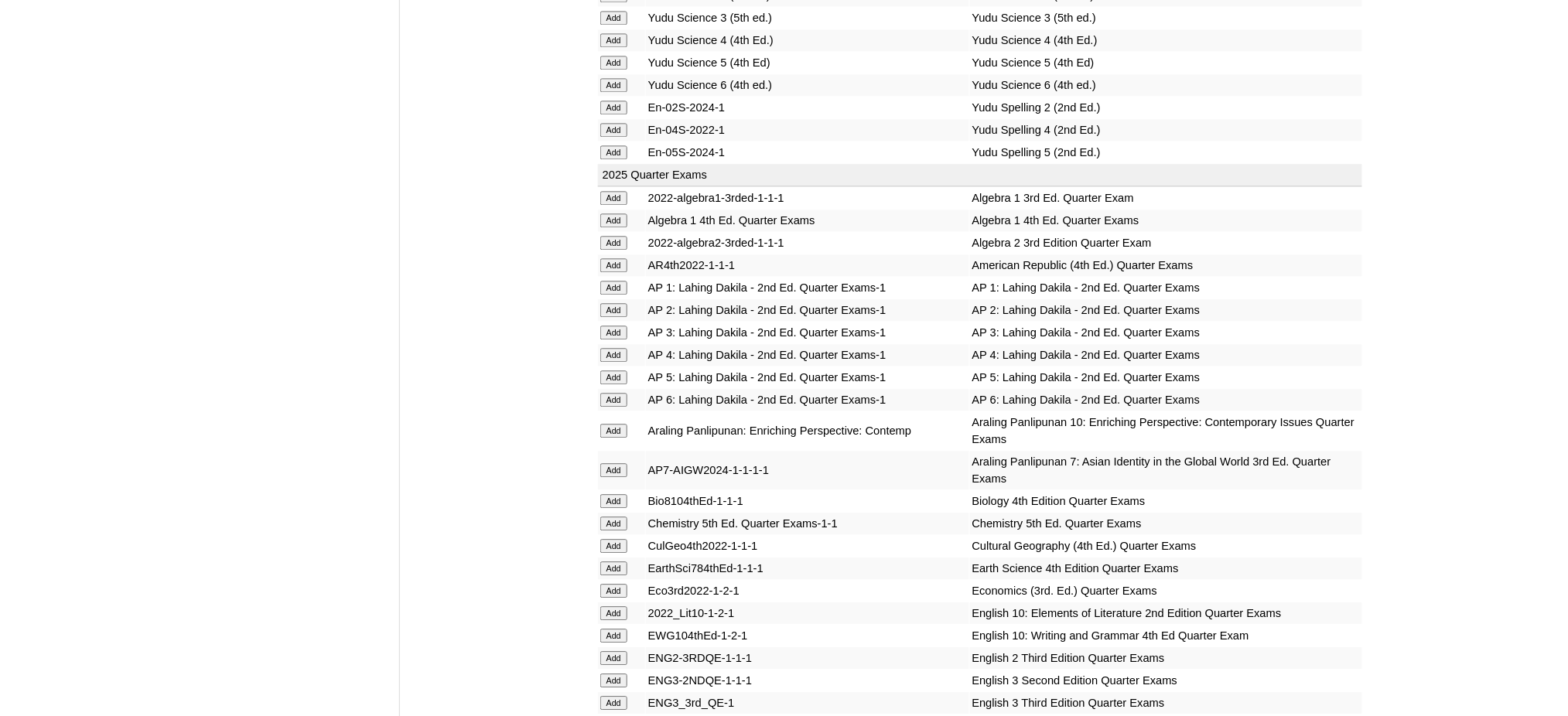
click at [613, 213] on input "Add" at bounding box center [613, 220] width 27 height 14
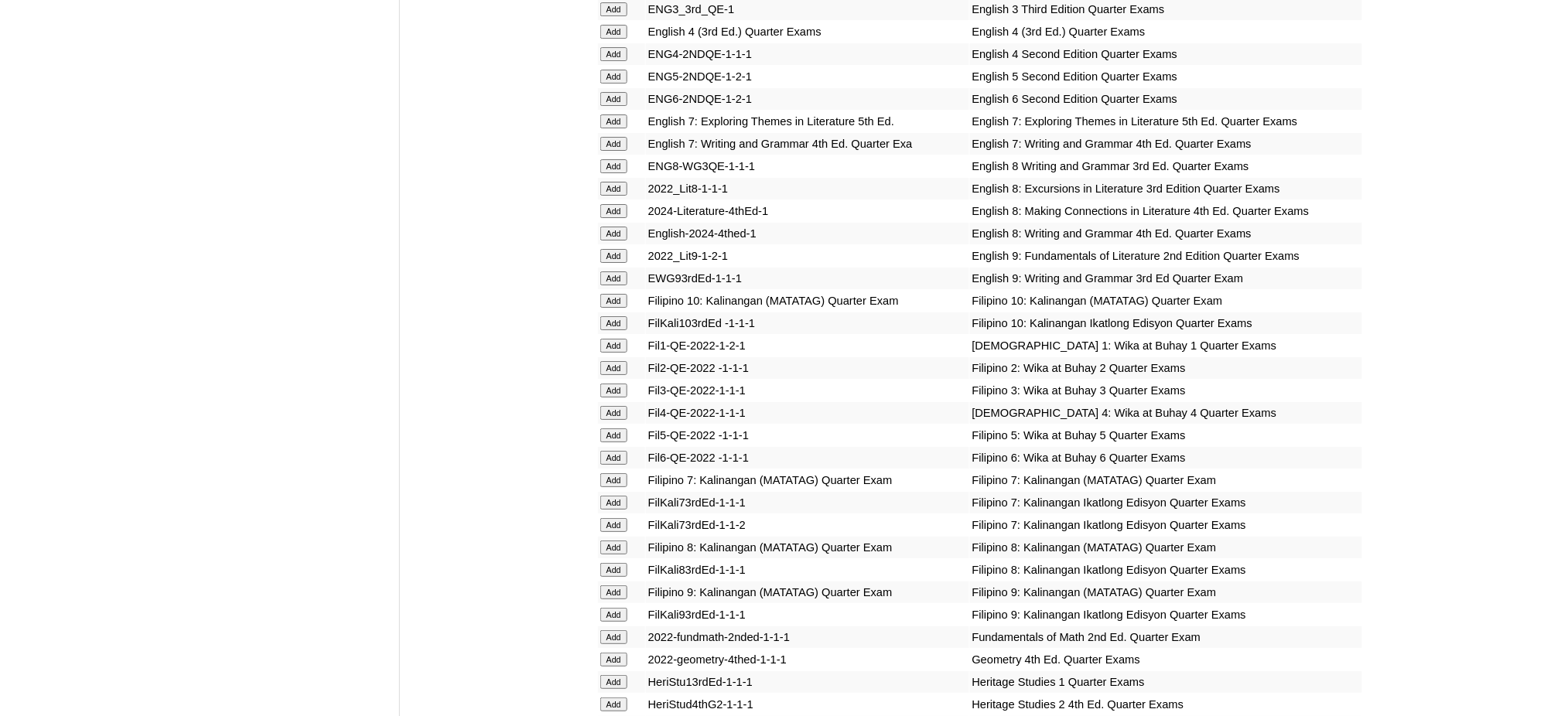
scroll to position [1959, 0]
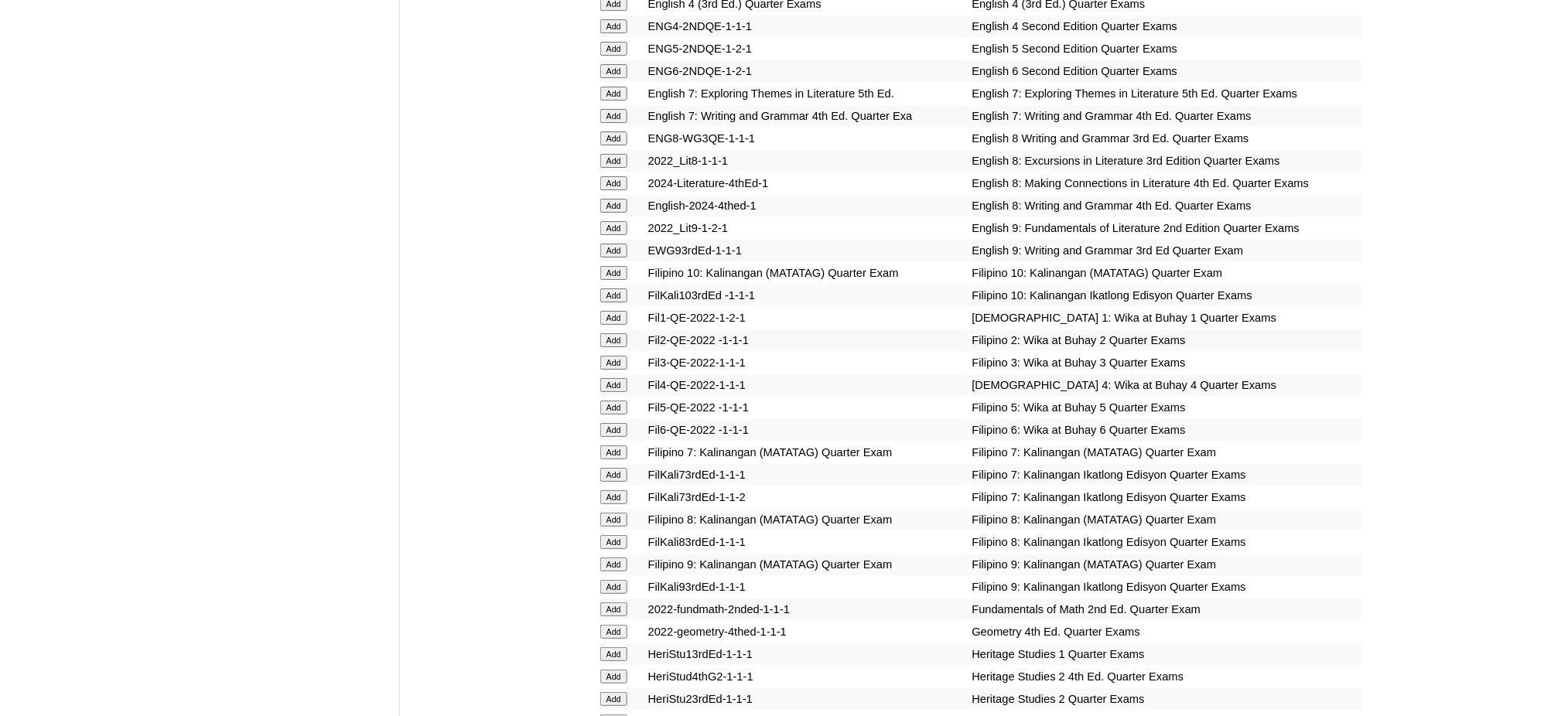
click at [609, 221] on input "Add" at bounding box center [613, 228] width 27 height 14
click at [609, 244] on input "Add" at bounding box center [613, 250] width 27 height 14
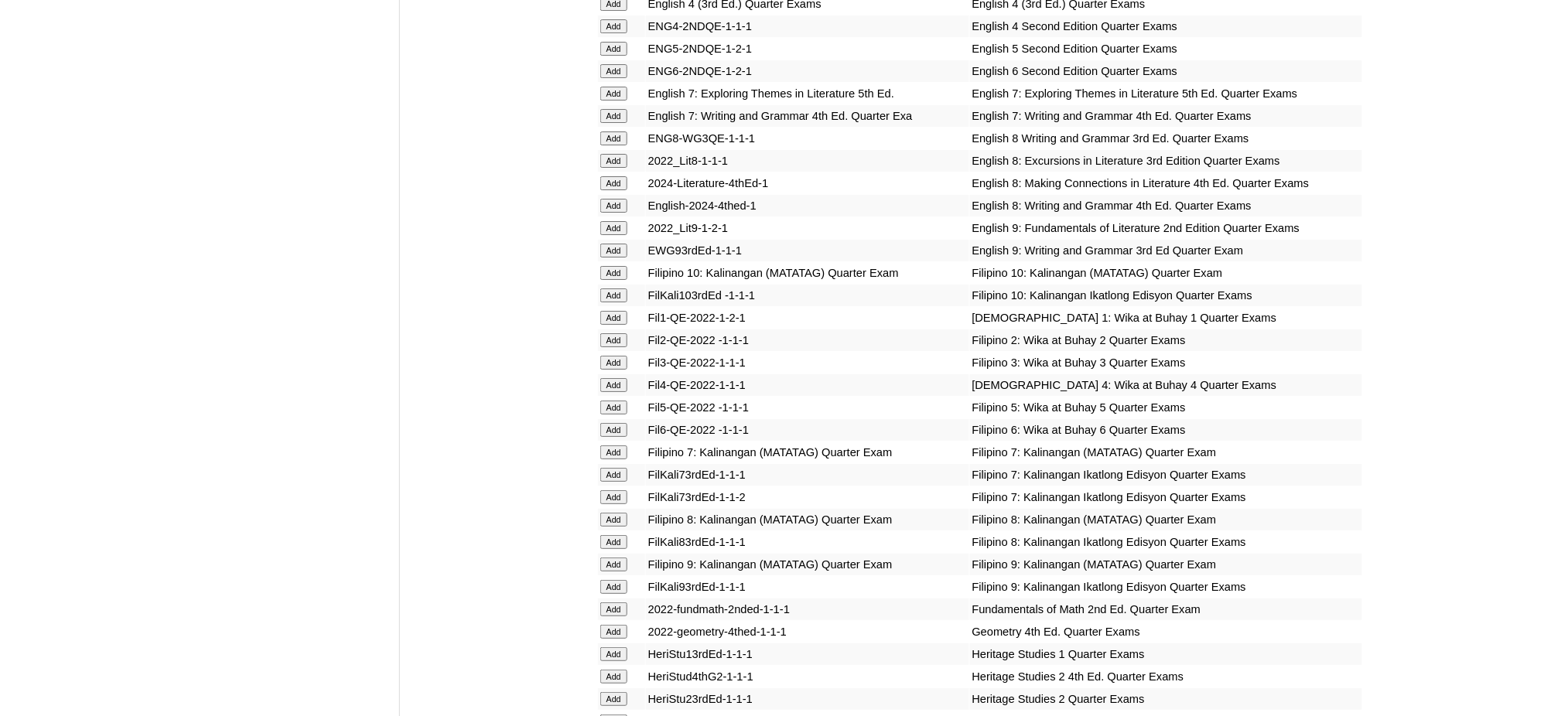
click at [609, 244] on input "Add" at bounding box center [613, 250] width 27 height 14
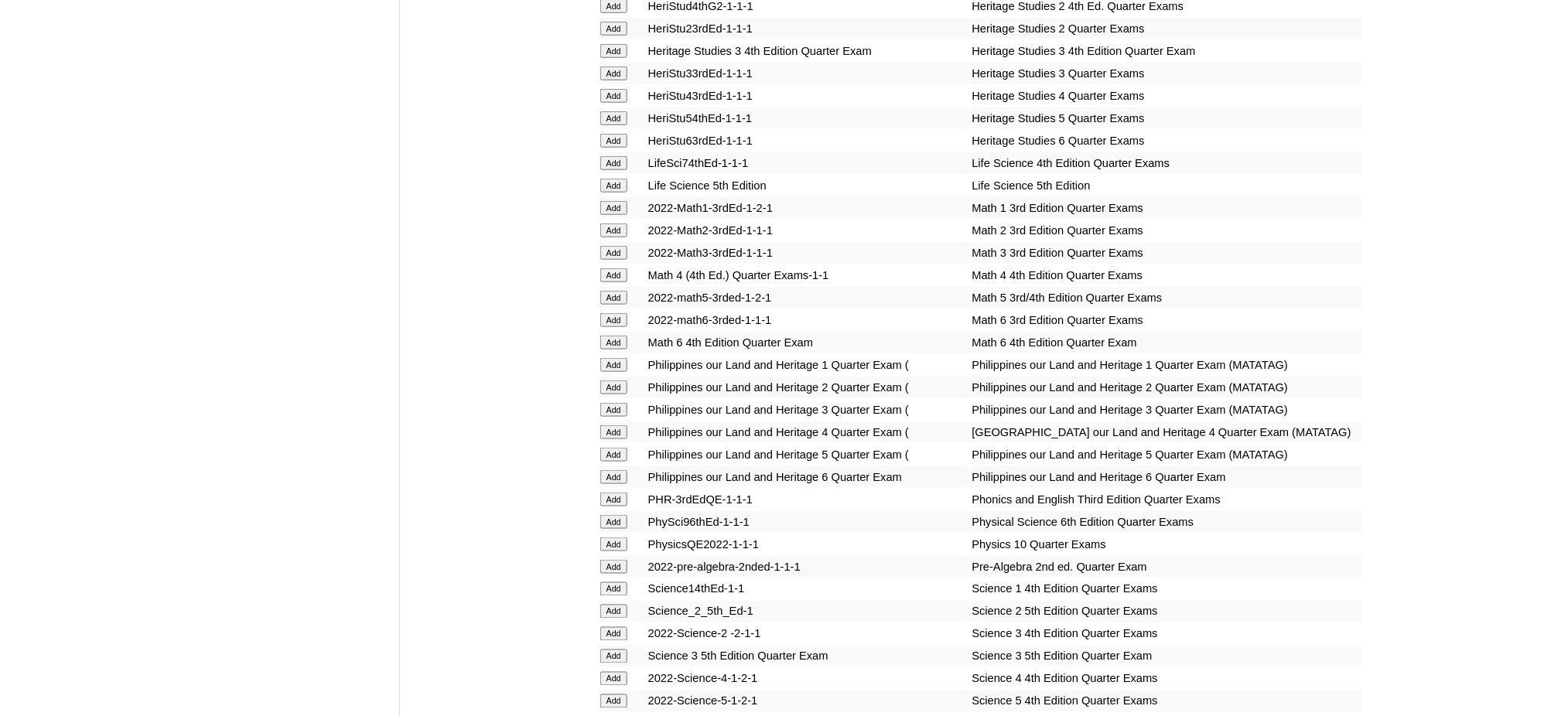
scroll to position [2784, 0]
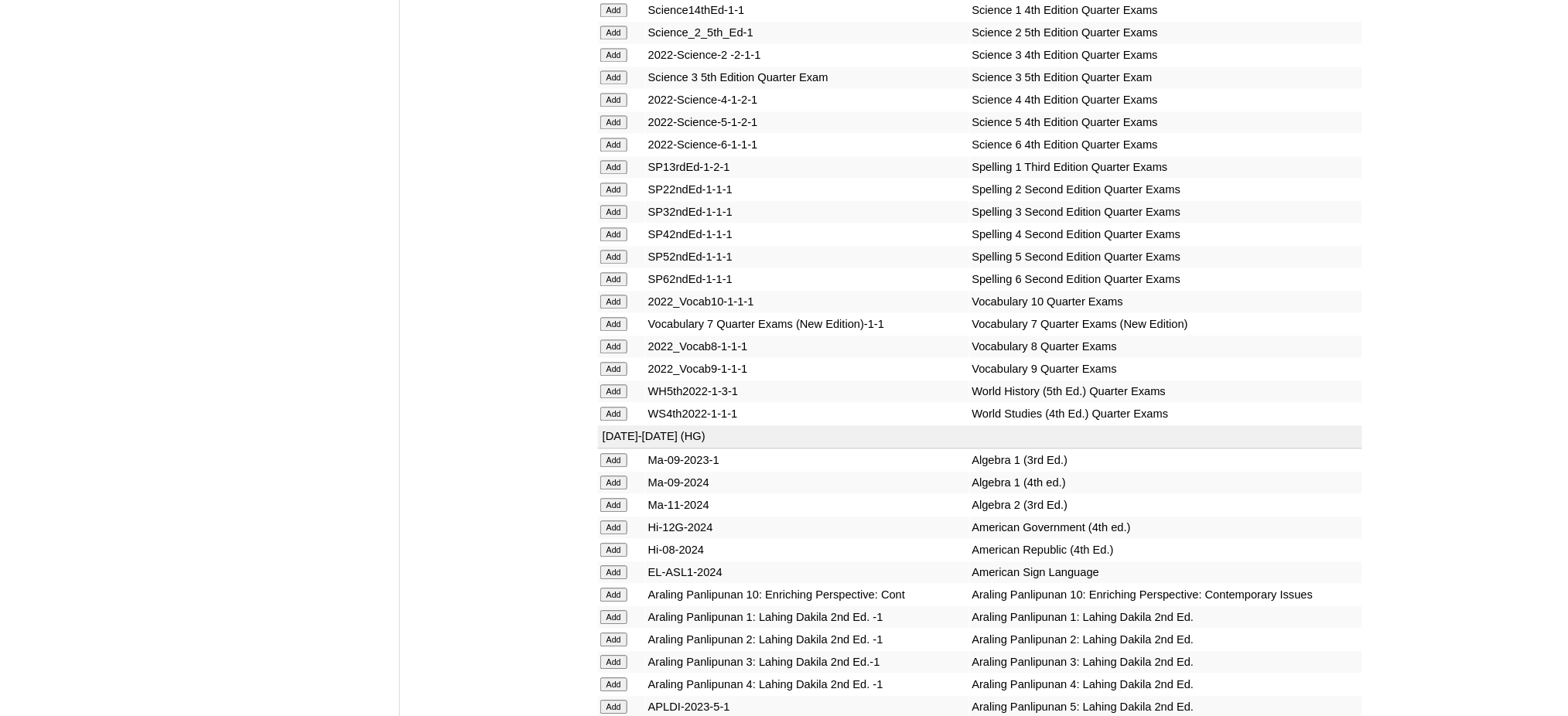
scroll to position [3196, 0]
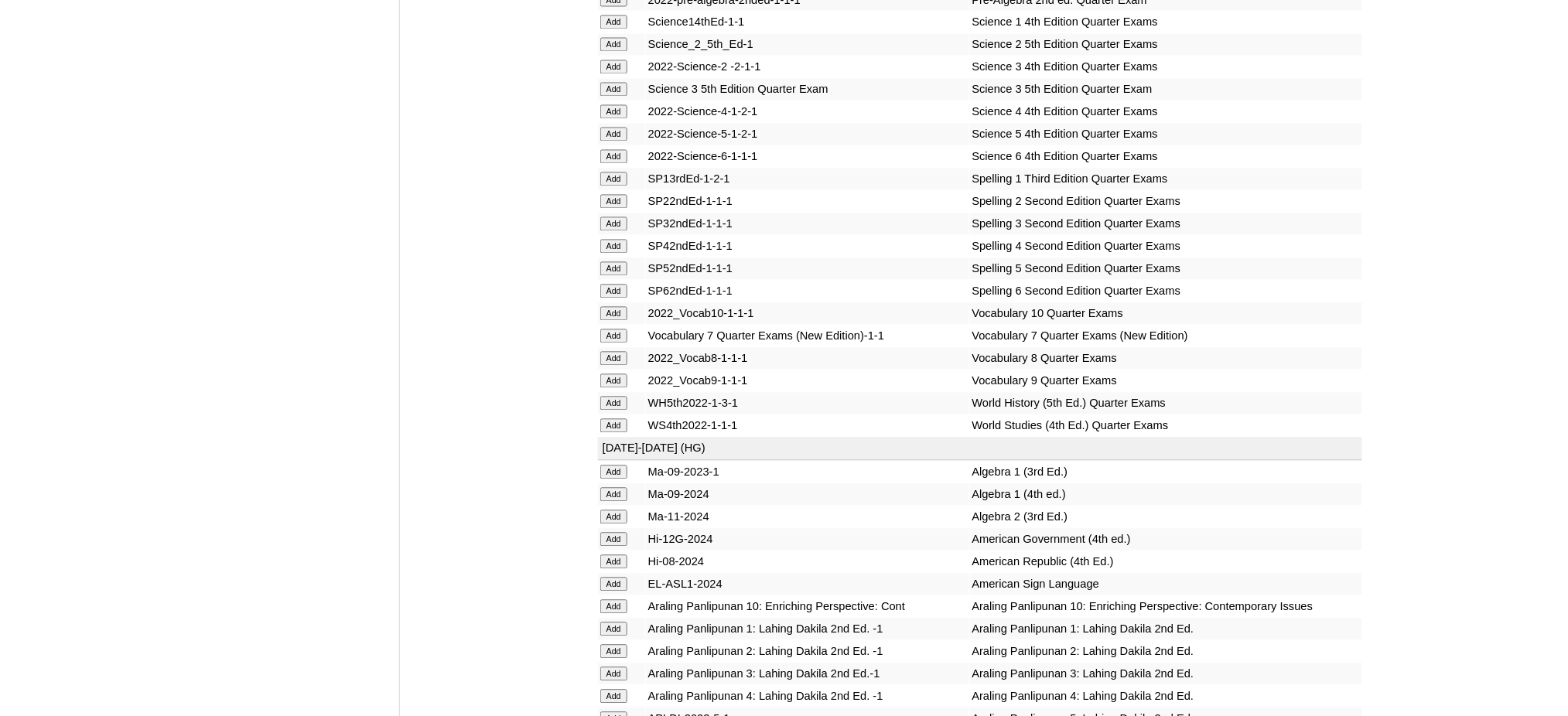
click at [620, 374] on input "Add" at bounding box center [613, 381] width 27 height 14
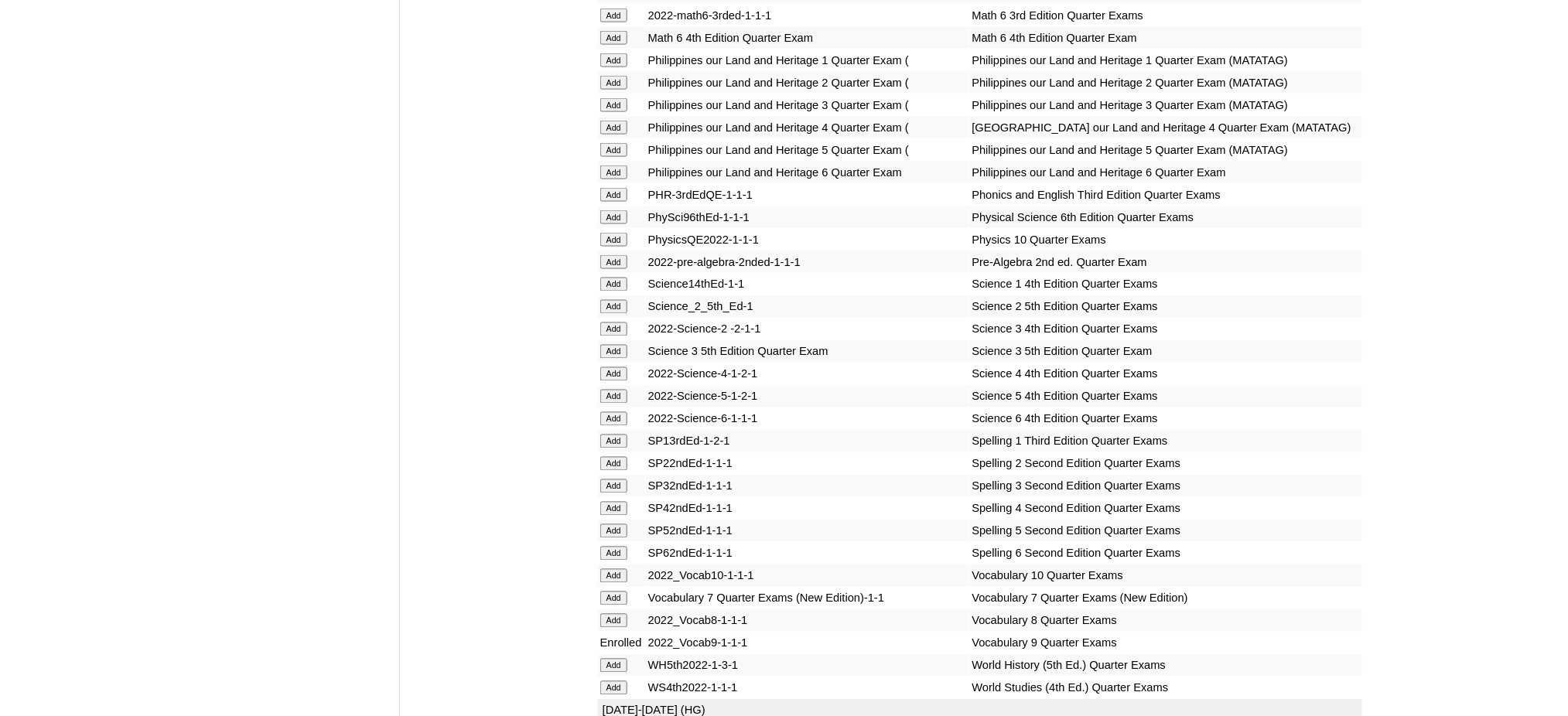
scroll to position [2990, 0]
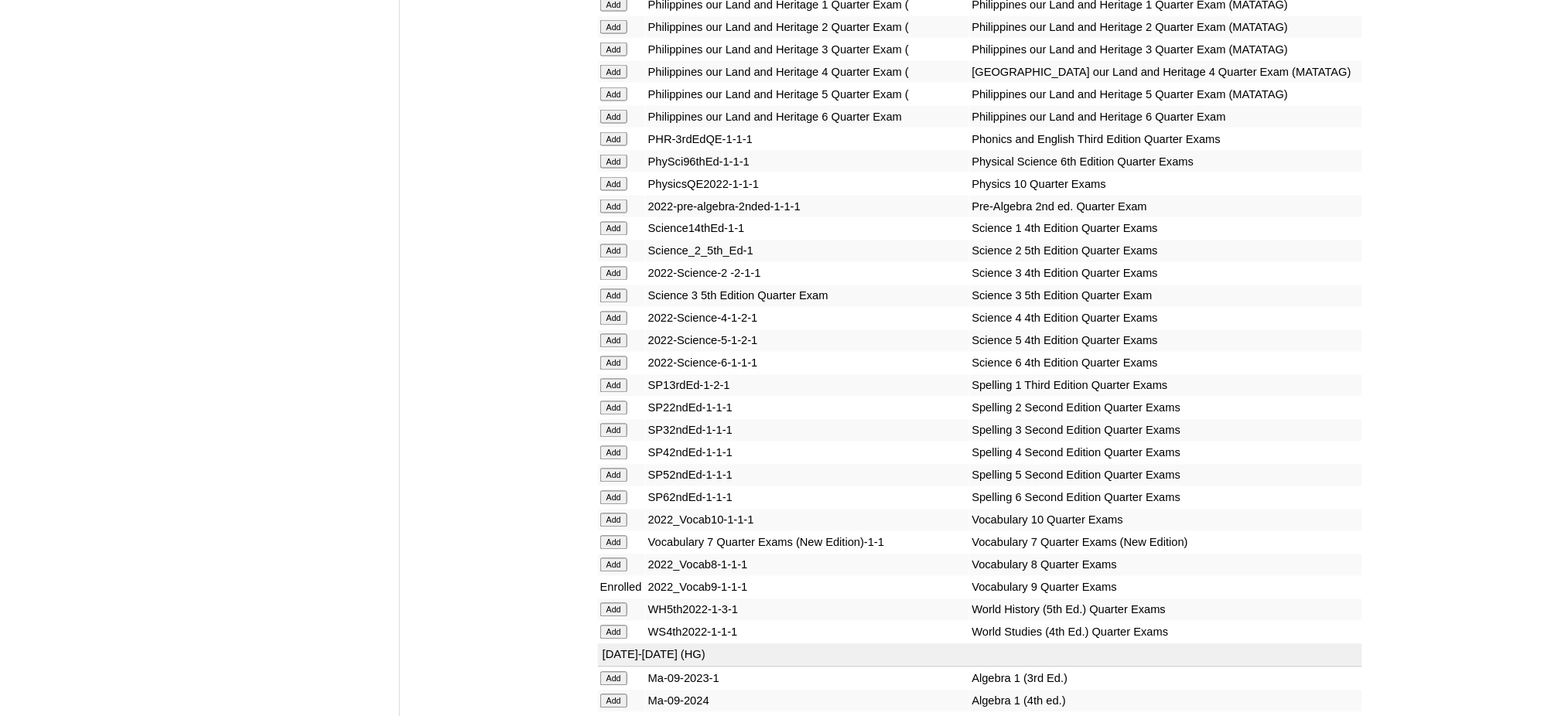
click at [616, 155] on input "Add" at bounding box center [613, 161] width 27 height 14
click at [612, 695] on input "Add" at bounding box center [613, 701] width 27 height 14
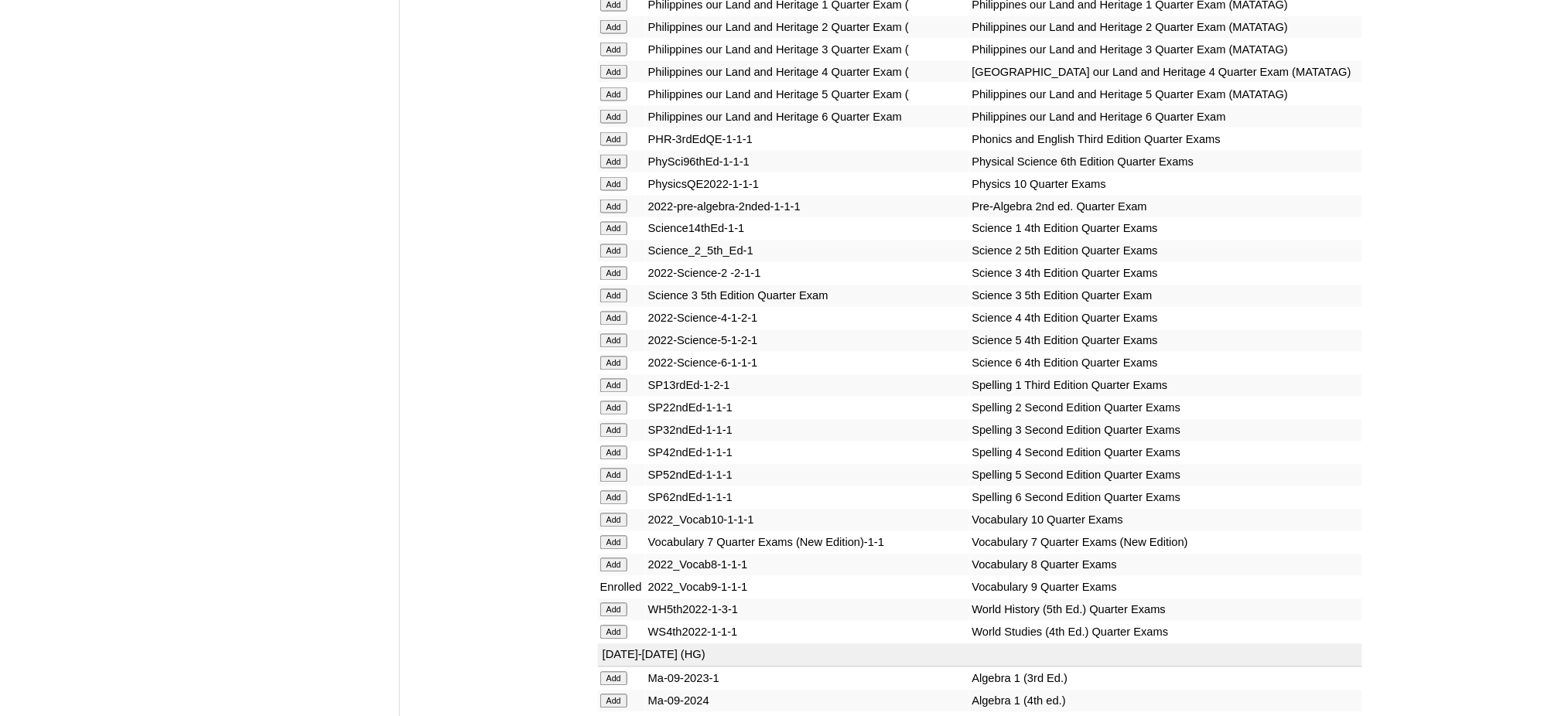
click at [612, 695] on input "Add" at bounding box center [613, 701] width 27 height 14
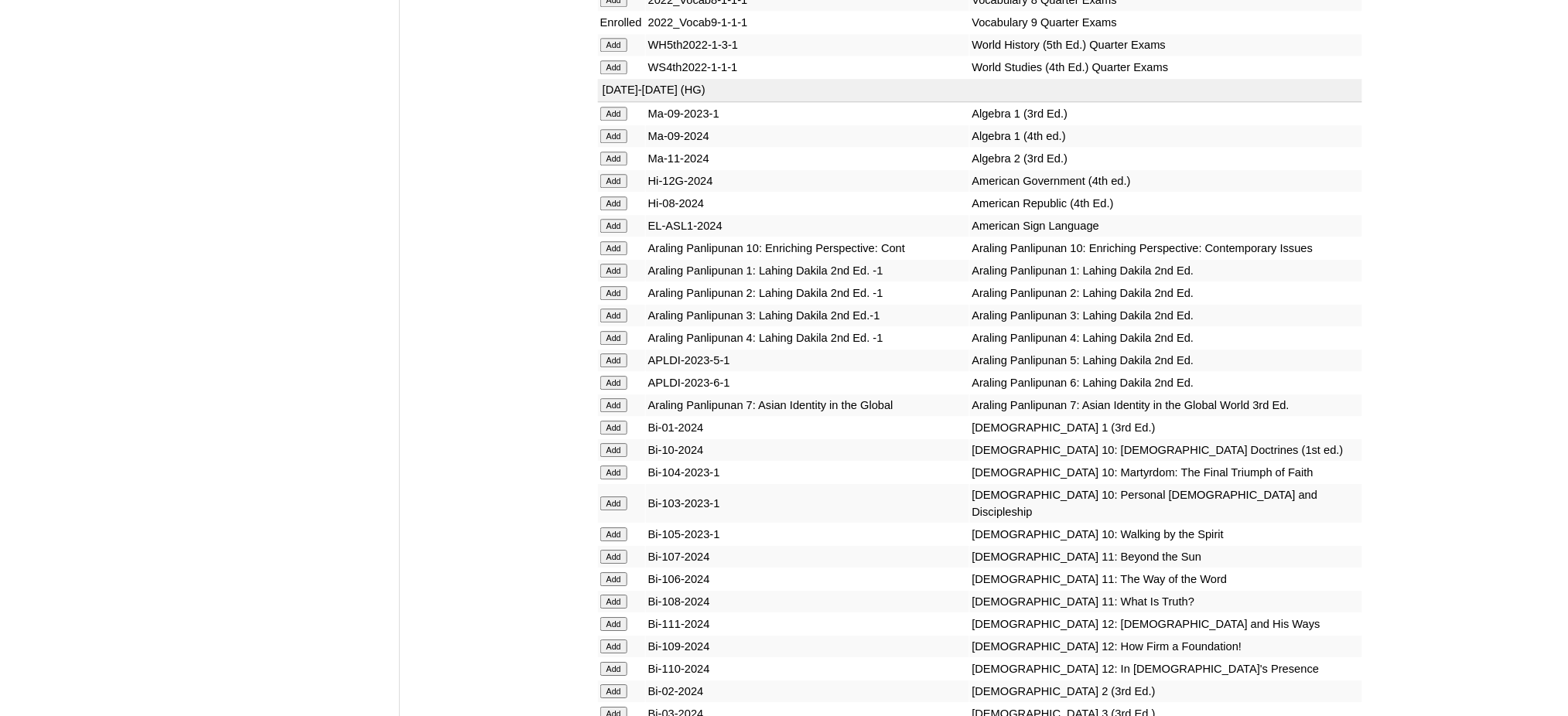
scroll to position [3713, 0]
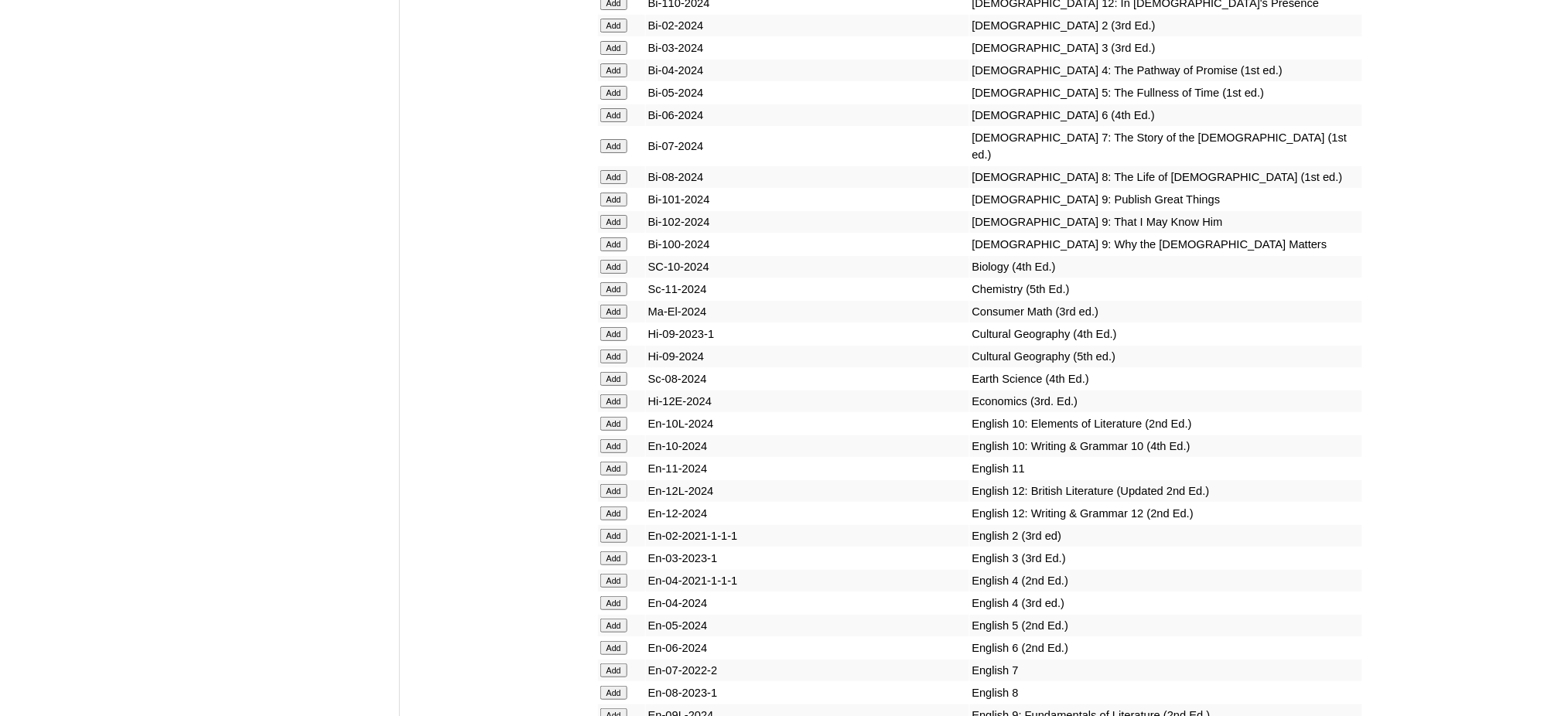
scroll to position [4228, 0]
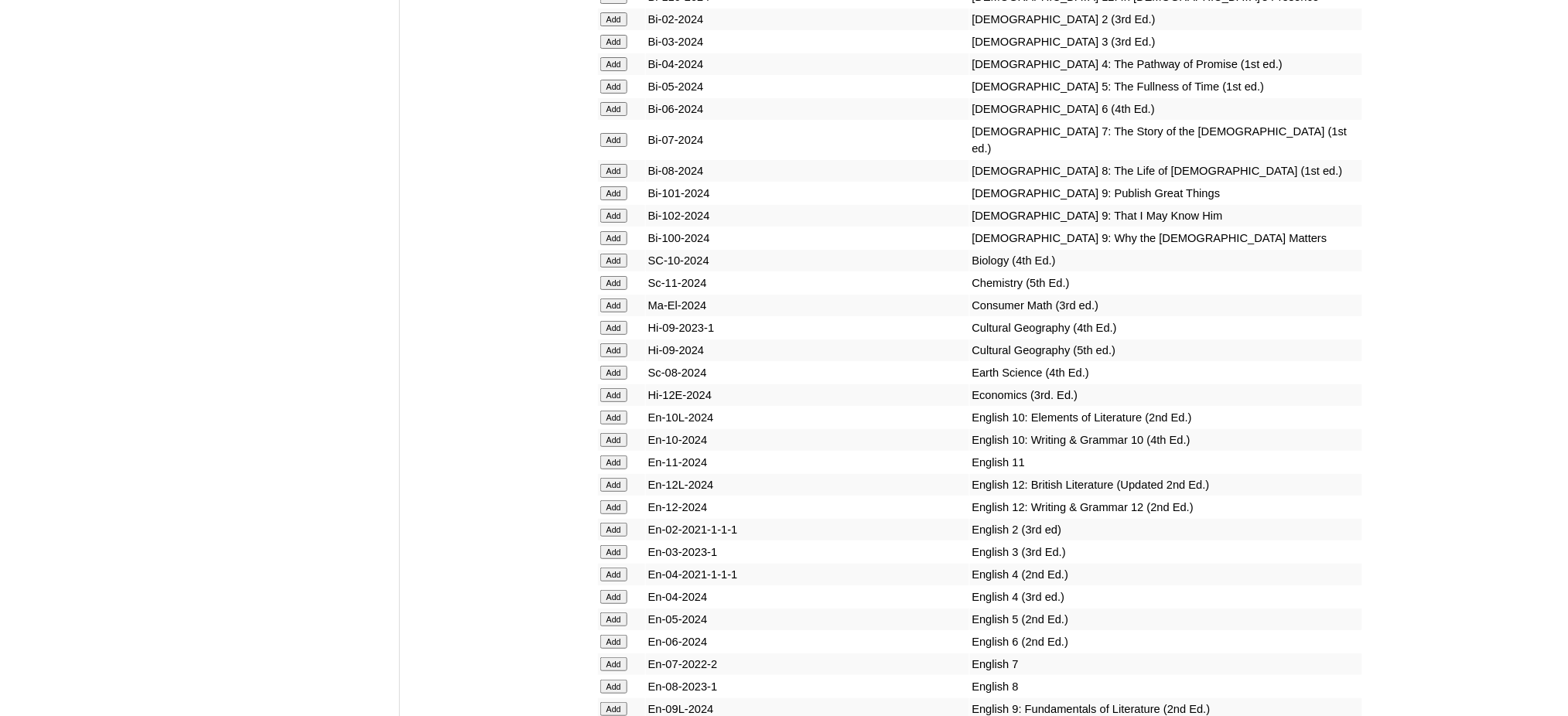
click at [608, 186] on input "Add" at bounding box center [613, 193] width 27 height 14
click at [612, 209] on input "Add" at bounding box center [613, 216] width 27 height 14
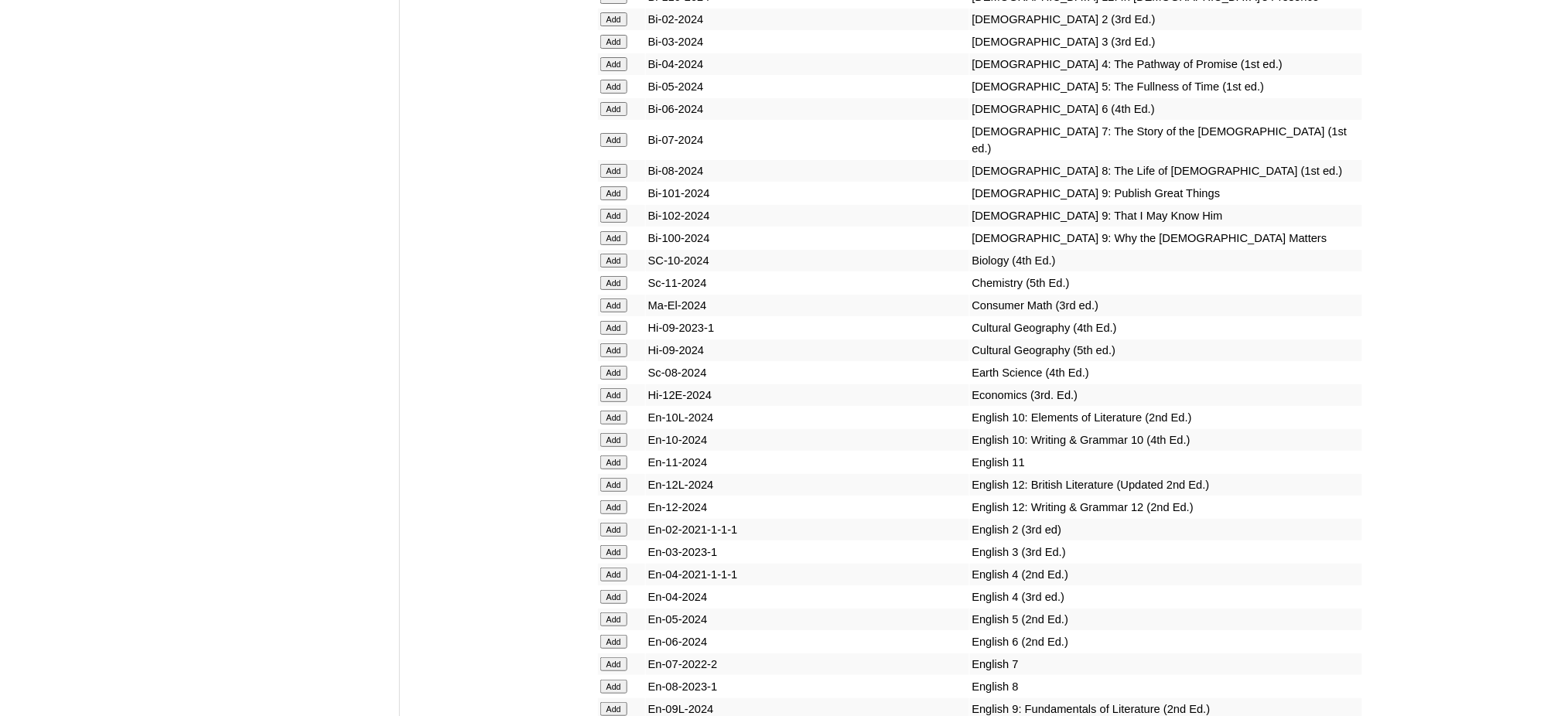
click at [612, 209] on input "Add" at bounding box center [613, 216] width 27 height 14
click at [612, 231] on input "Add" at bounding box center [613, 238] width 27 height 14
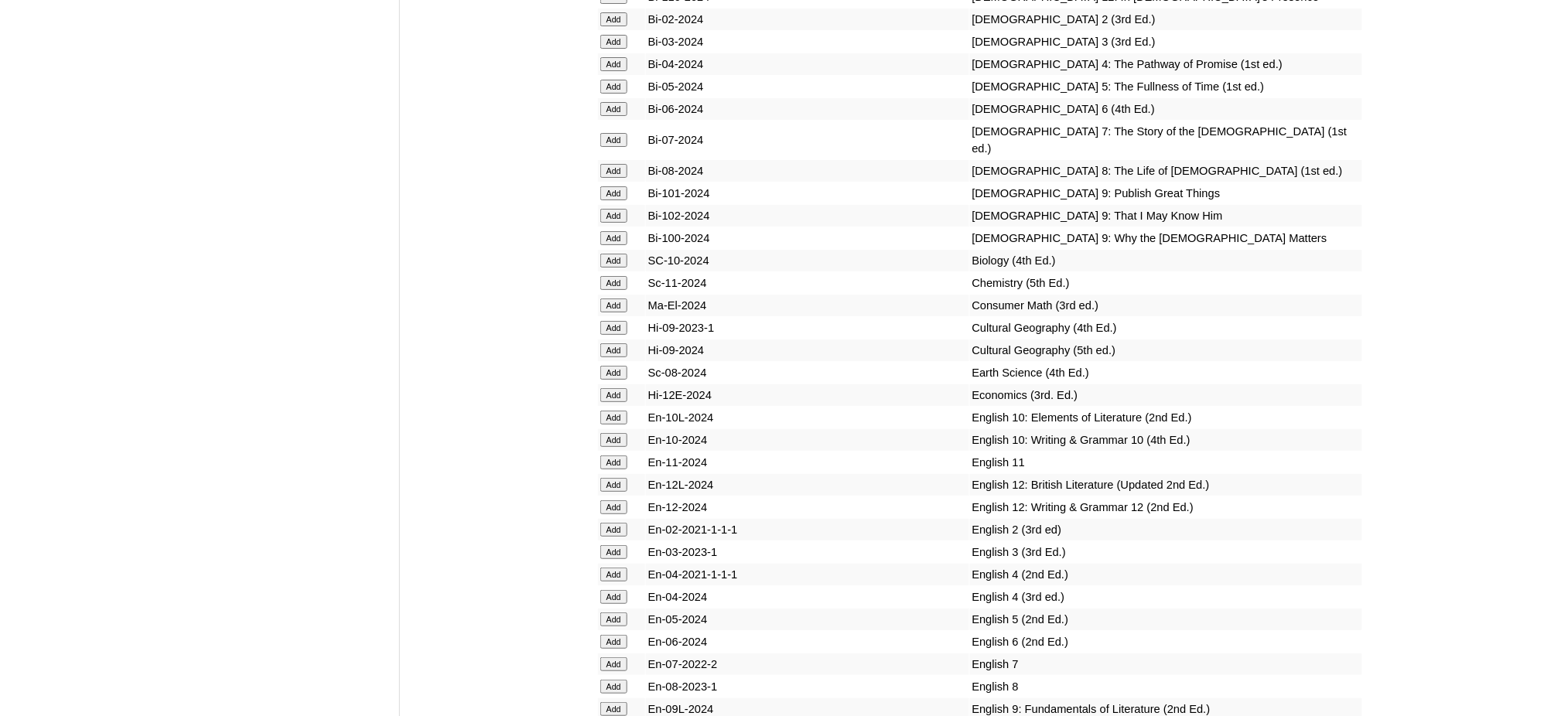
click at [612, 231] on input "Add" at bounding box center [613, 238] width 27 height 14
click at [614, 702] on input "Add" at bounding box center [613, 709] width 27 height 14
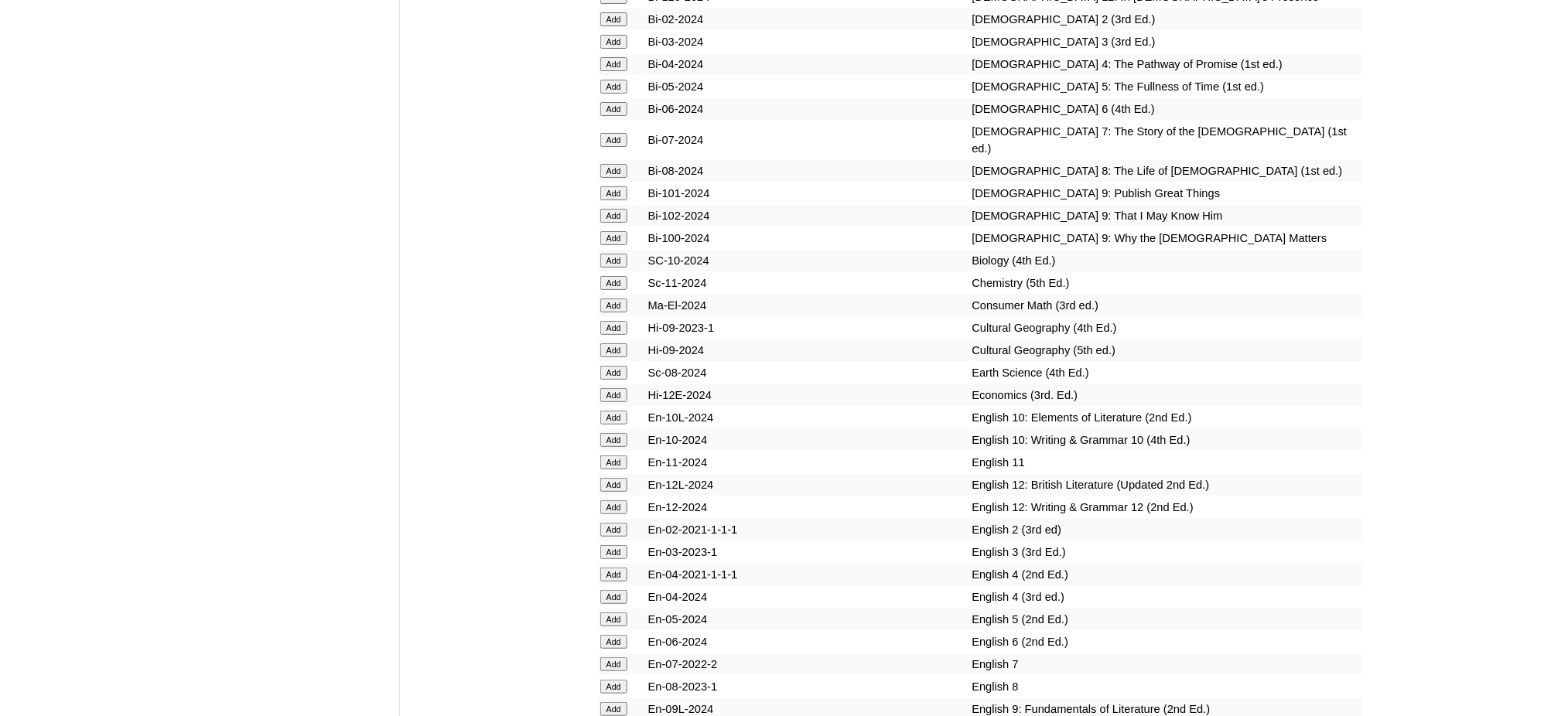
click at [614, 702] on input "Add" at bounding box center [613, 709] width 27 height 14
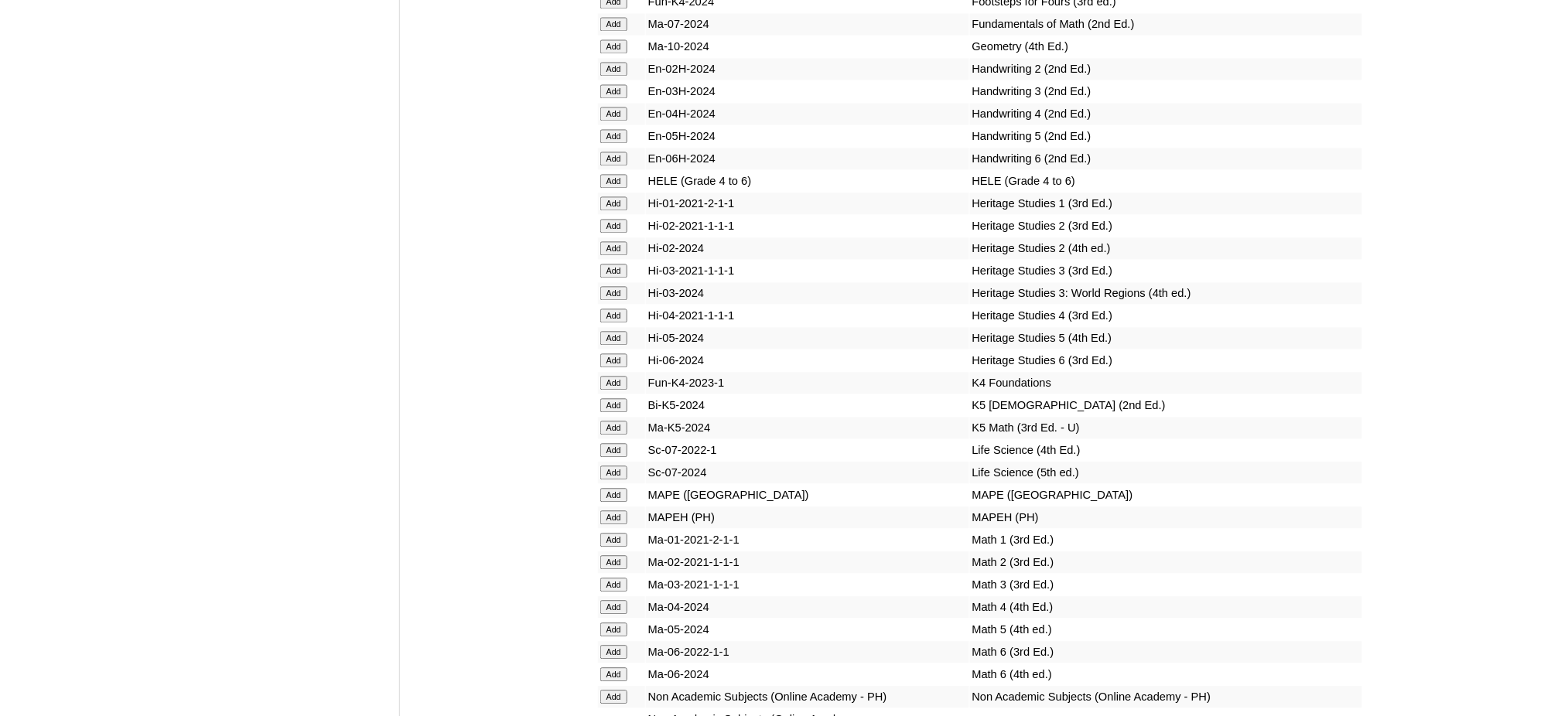
scroll to position [5362, 0]
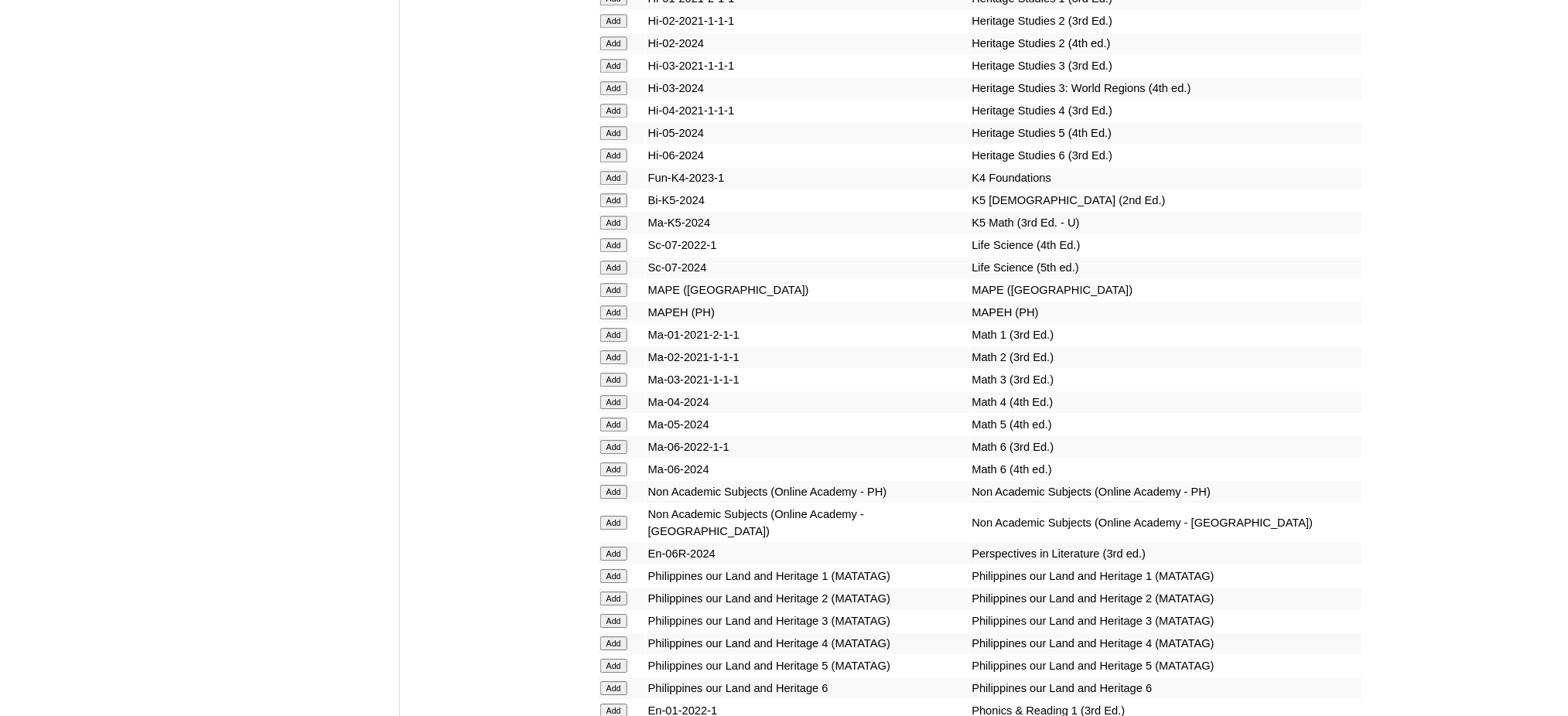
scroll to position [5568, 0]
click at [612, 281] on input "Add" at bounding box center [613, 287] width 27 height 14
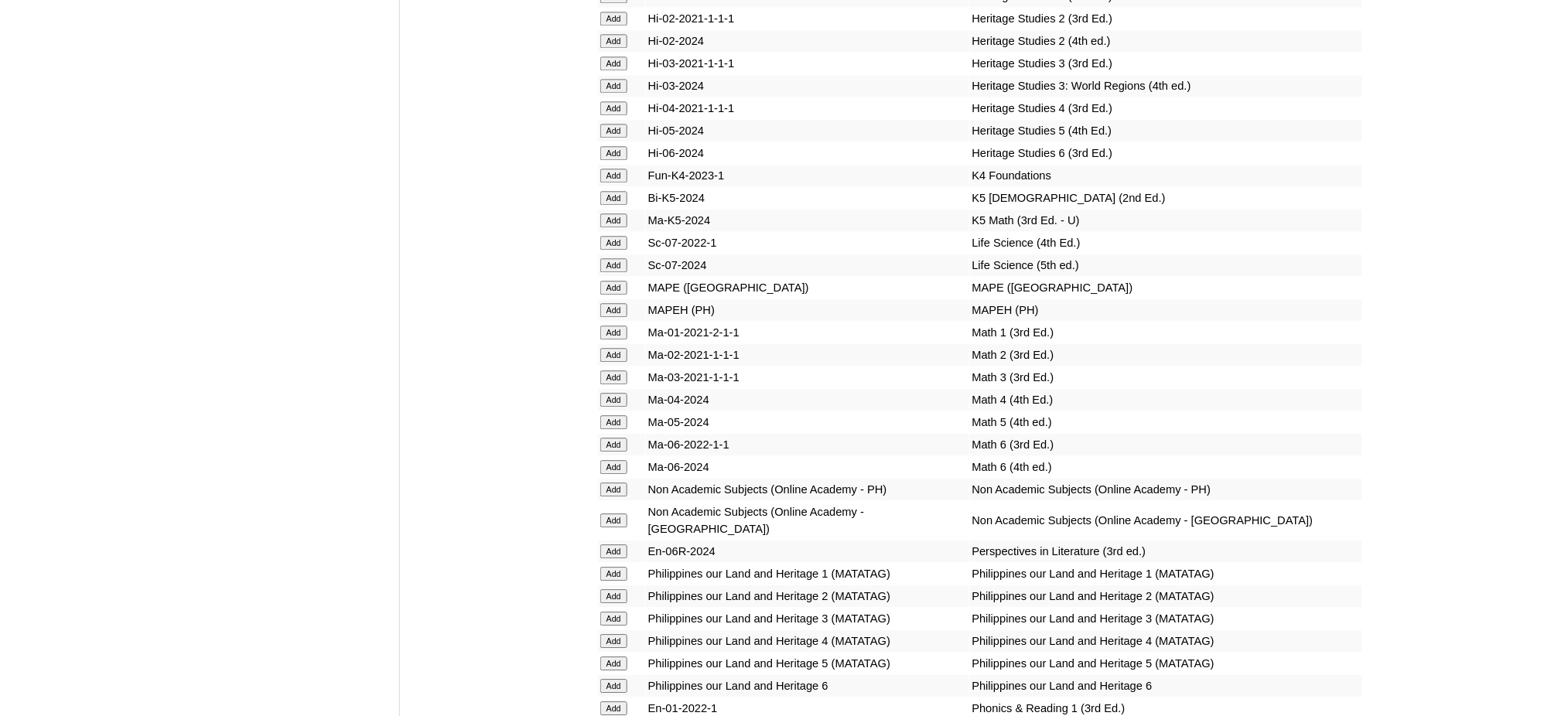
click at [612, 281] on input "Add" at bounding box center [613, 287] width 27 height 14
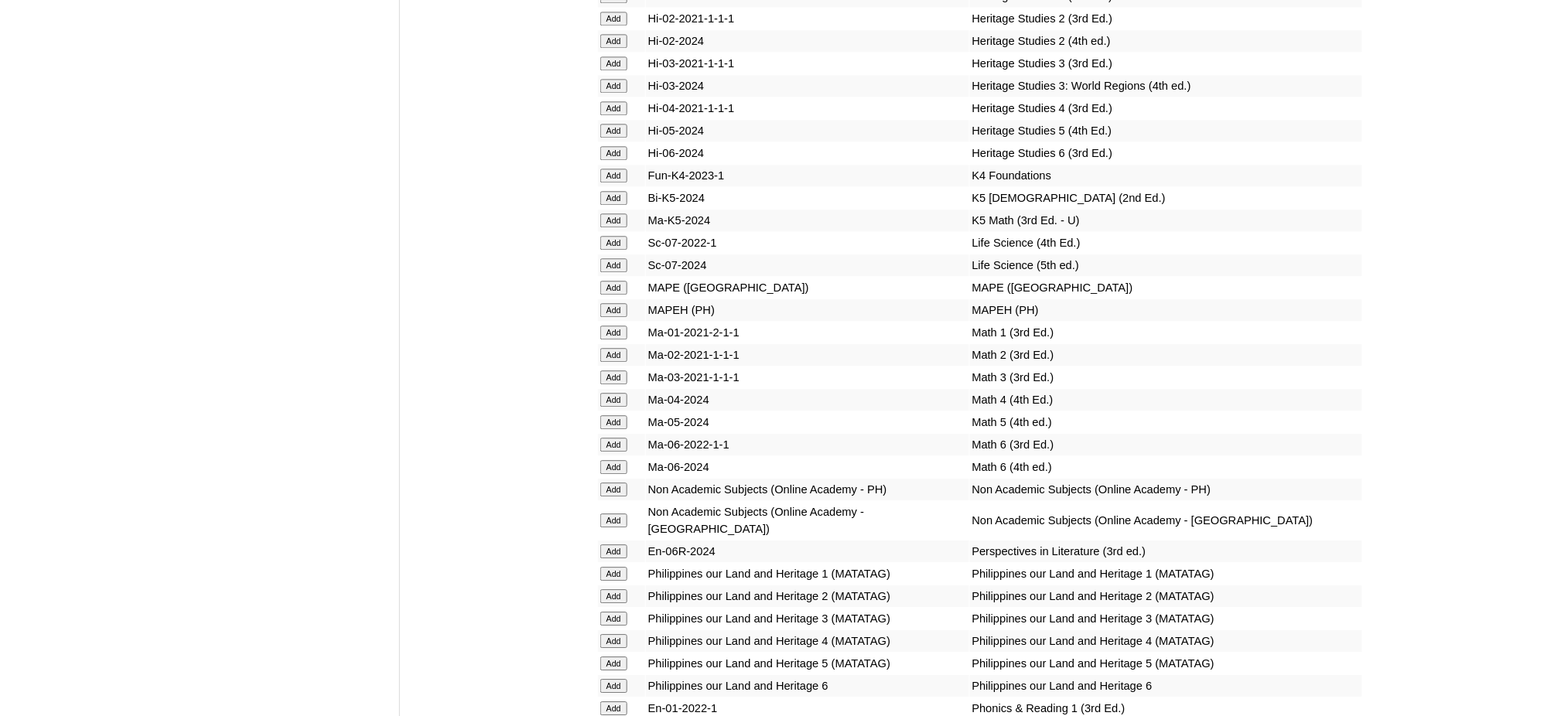
click at [612, 281] on input "Add" at bounding box center [613, 287] width 27 height 14
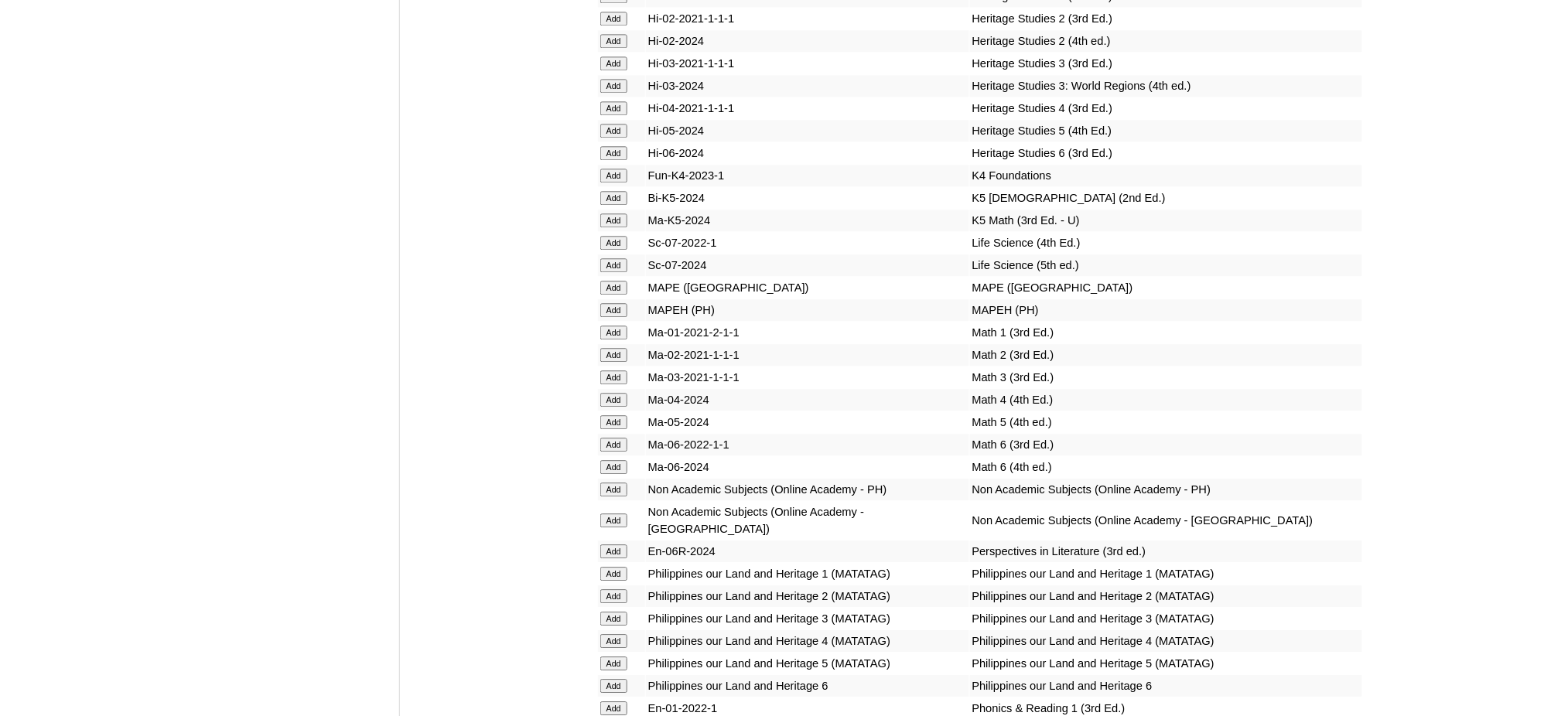
click at [612, 281] on input "Add" at bounding box center [613, 287] width 27 height 14
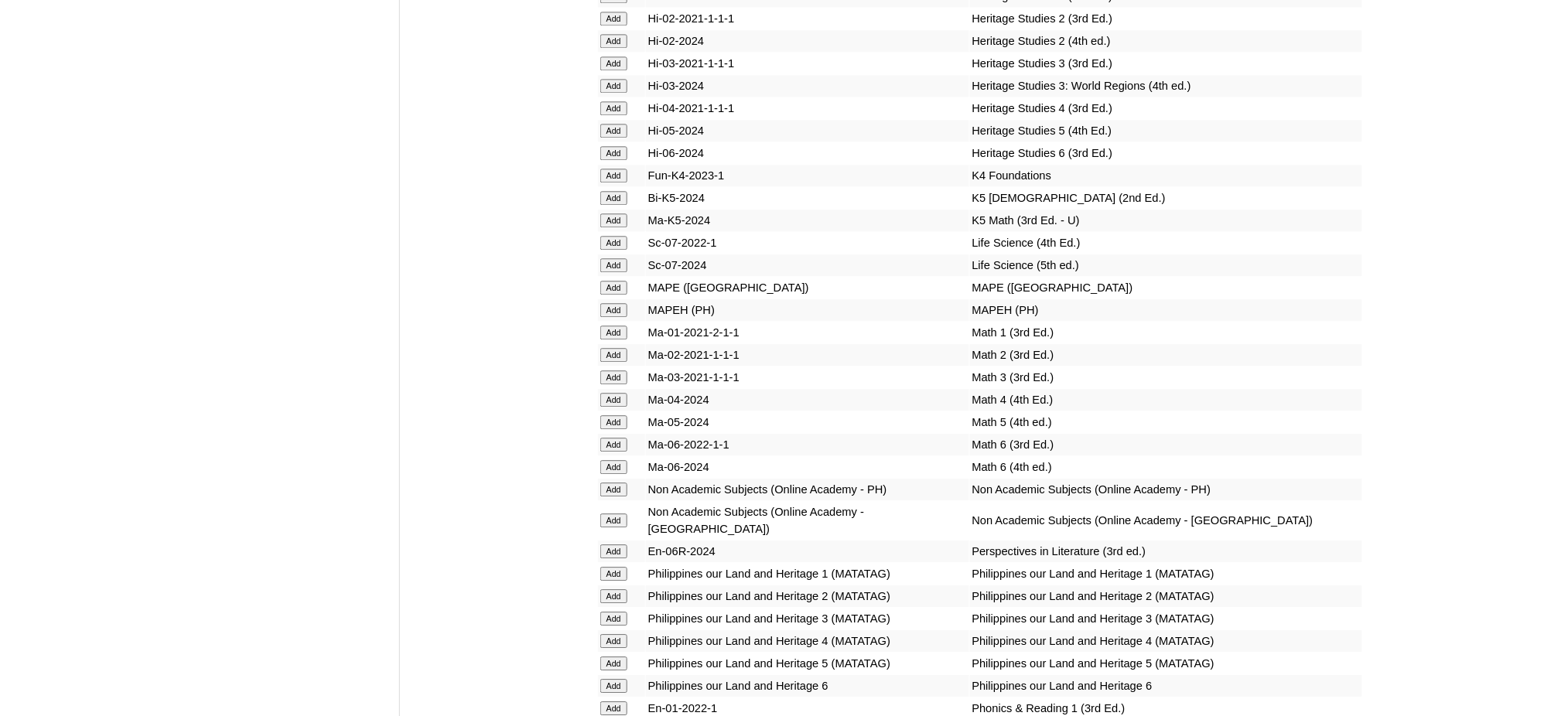
click at [612, 281] on input "Add" at bounding box center [613, 287] width 27 height 14
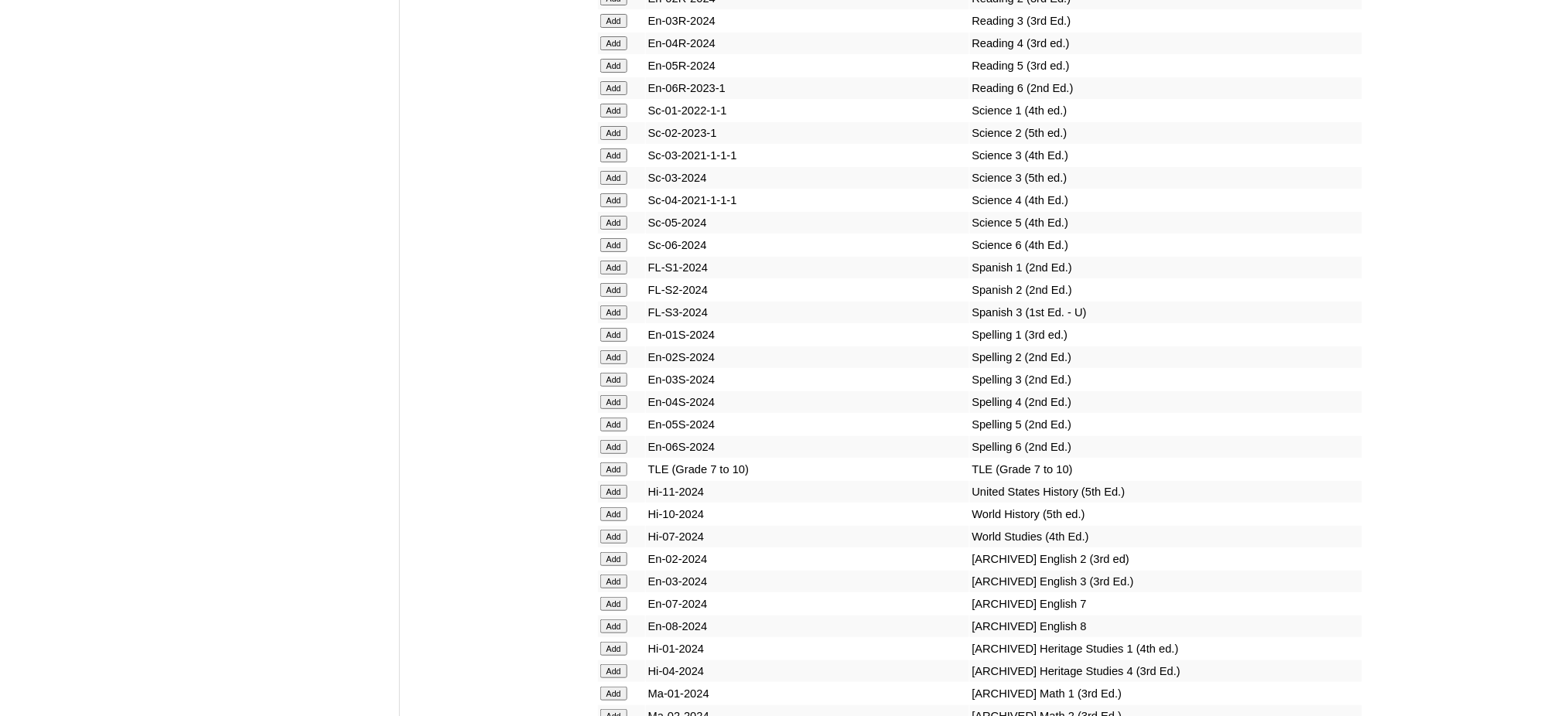
scroll to position [6393, 0]
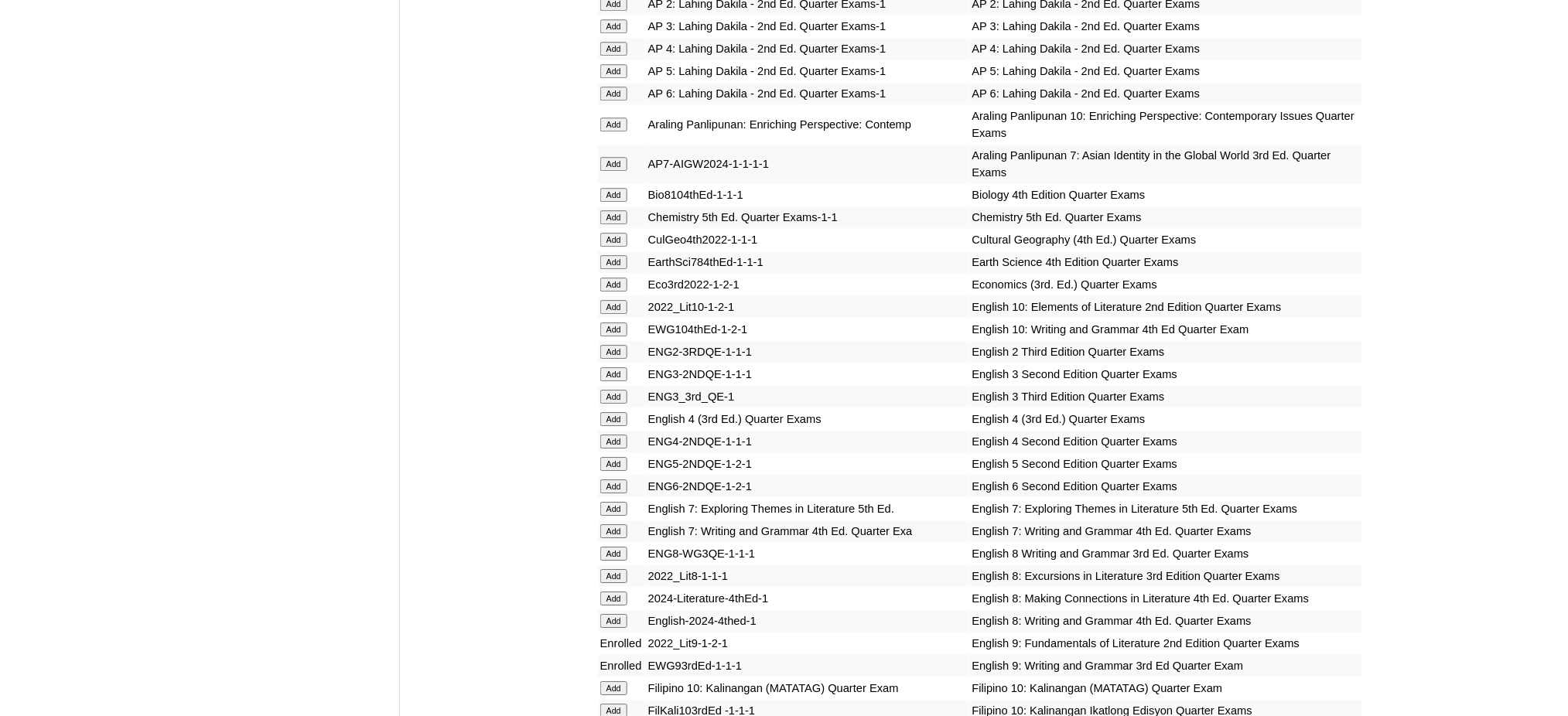
scroll to position [1546, 0]
click at [611, 230] on input "Add" at bounding box center [613, 236] width 27 height 14
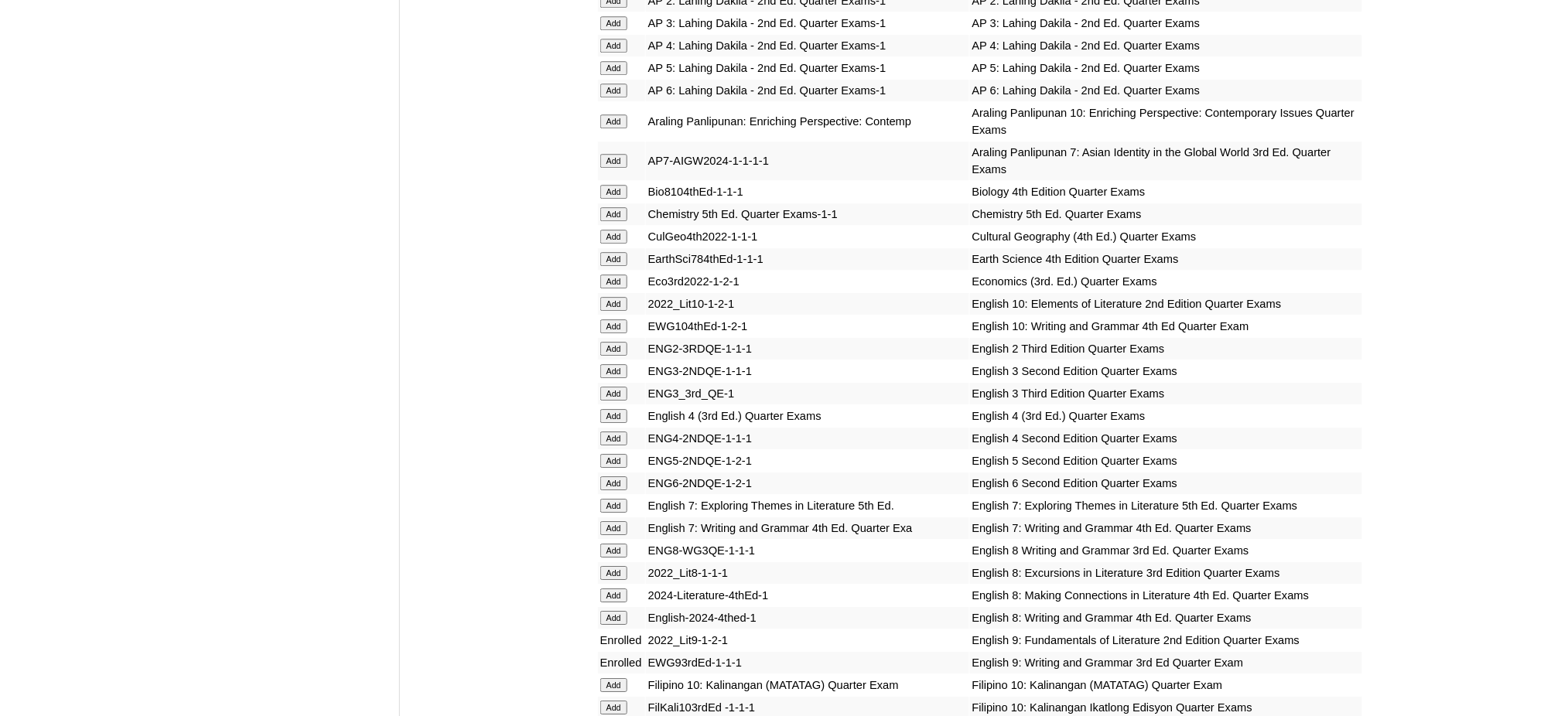
click at [611, 230] on input "Add" at bounding box center [613, 236] width 27 height 14
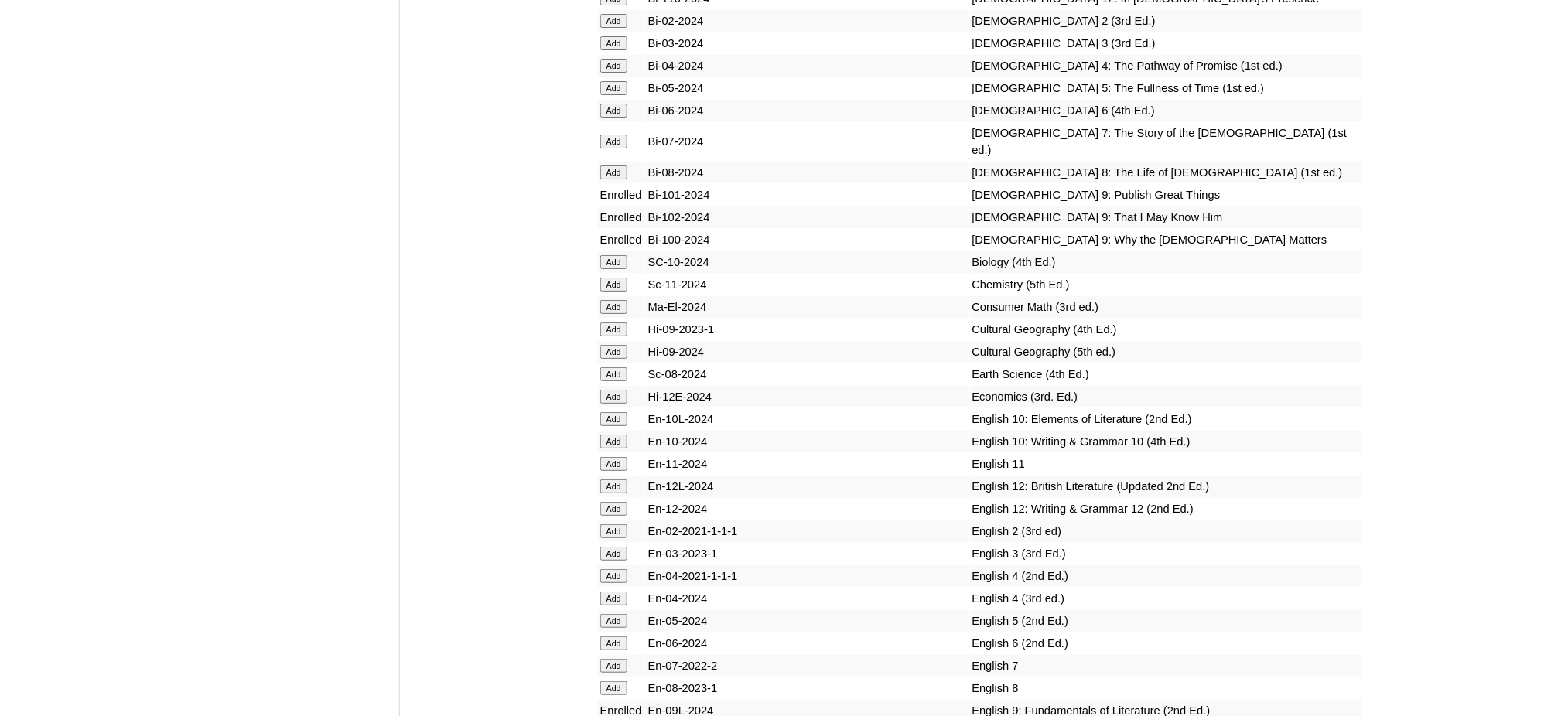
scroll to position [4228, 0]
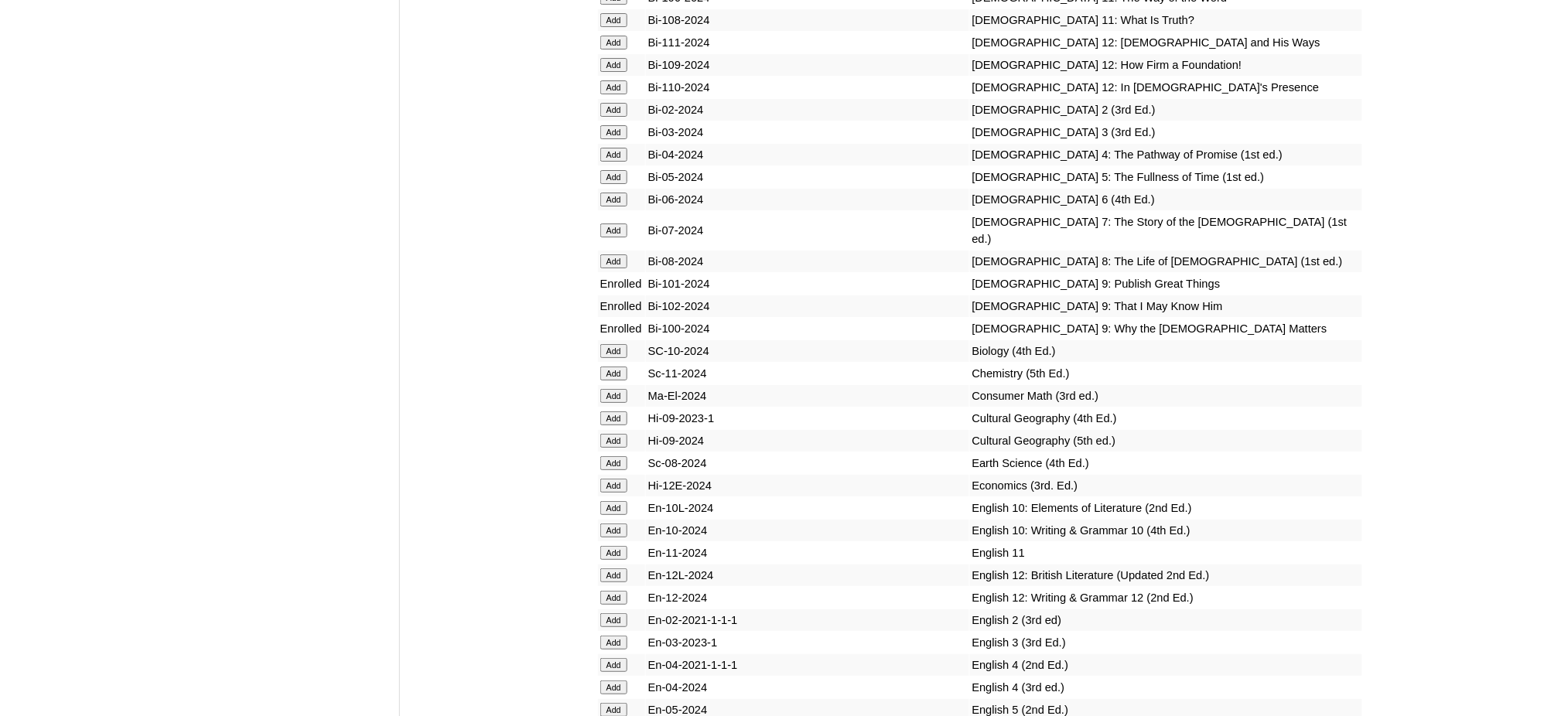
scroll to position [4228, 0]
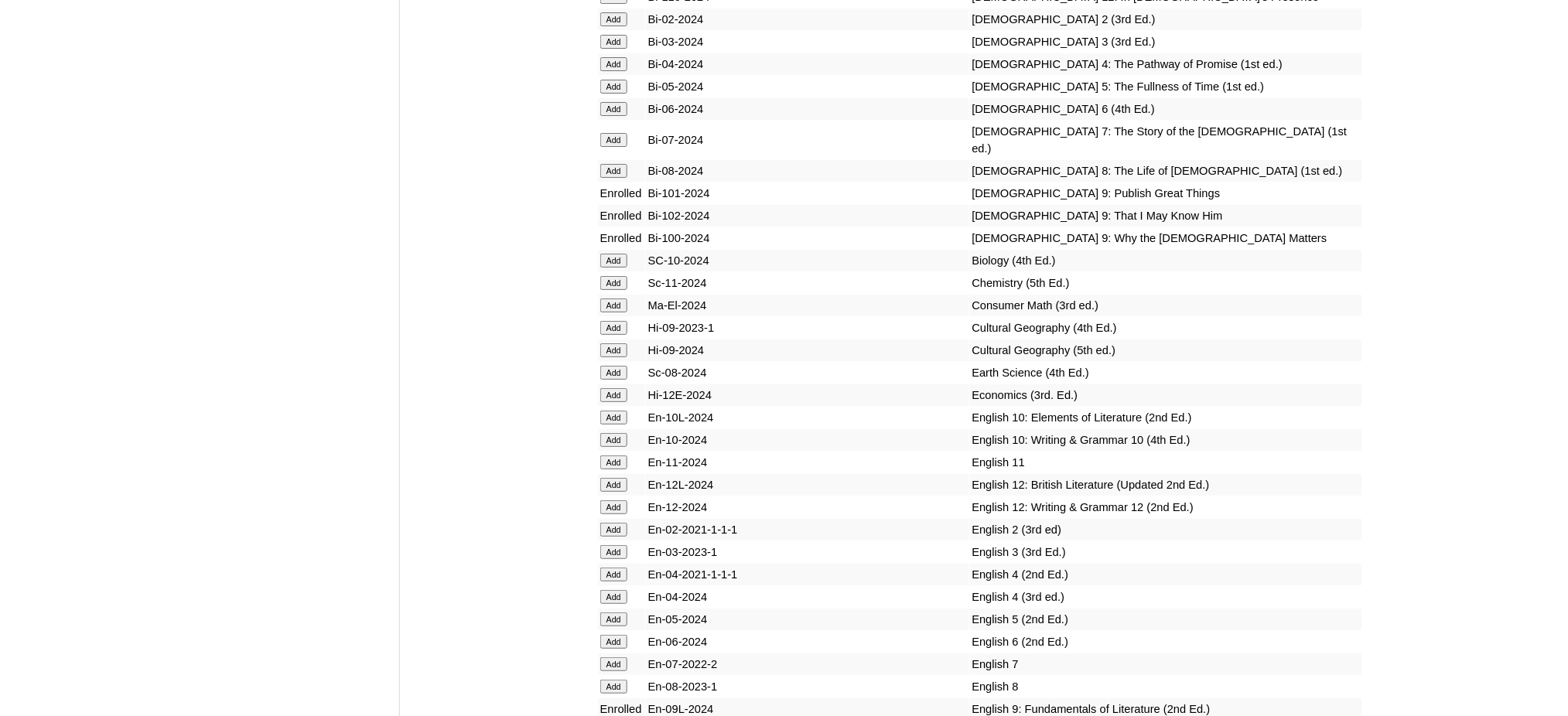
click at [615, 321] on input "Add" at bounding box center [613, 328] width 27 height 14
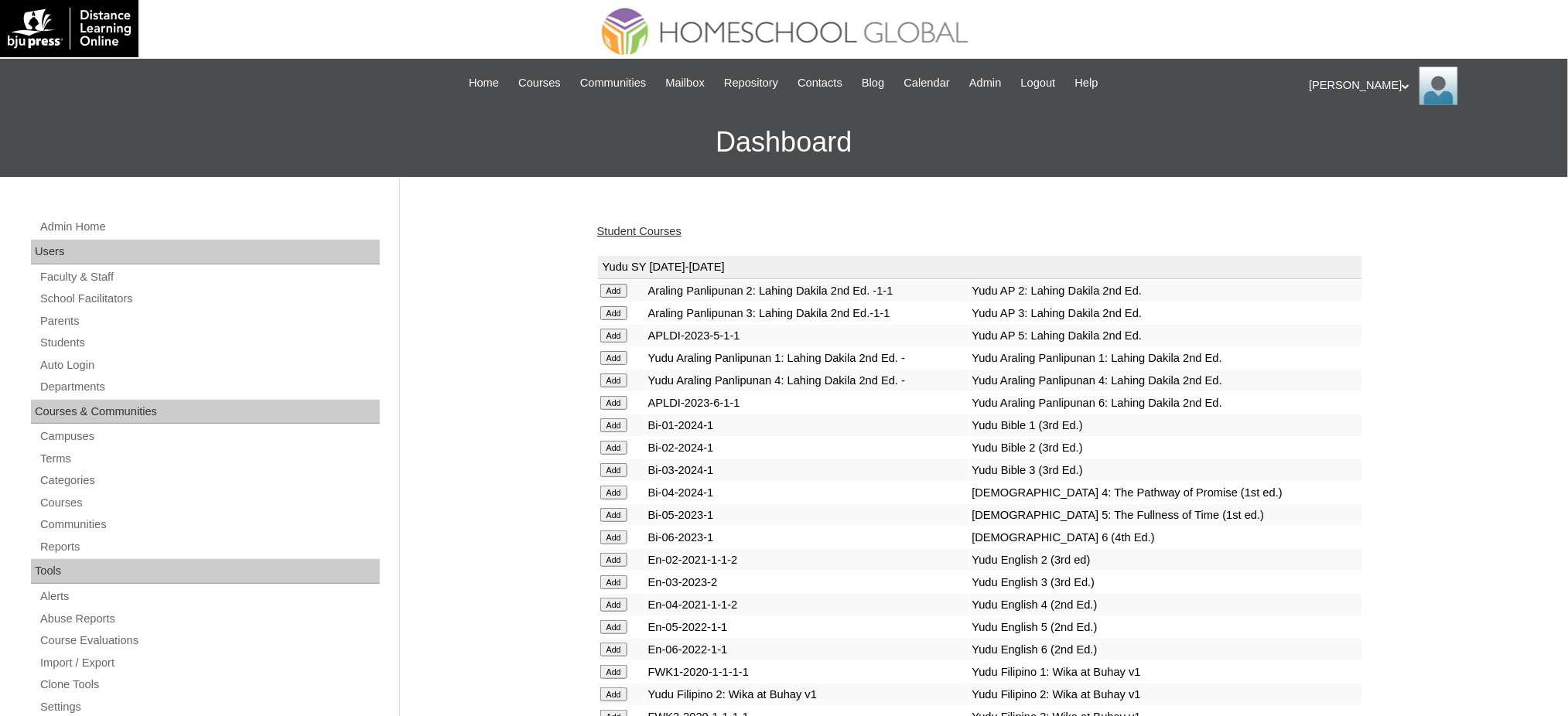
click at [631, 225] on link "Student Courses" at bounding box center [639, 230] width 84 height 12
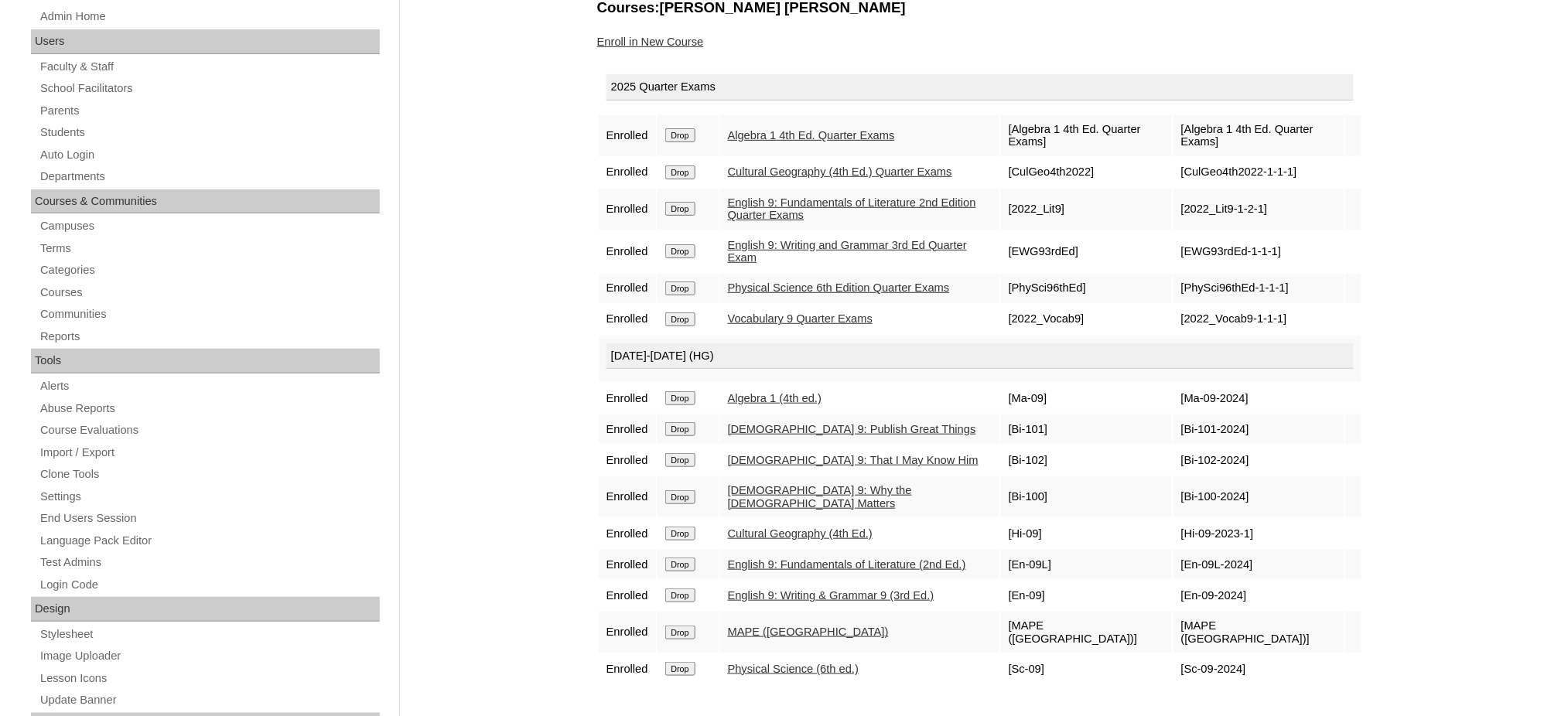
scroll to position [206, 0]
